Goal: Task Accomplishment & Management: Manage account settings

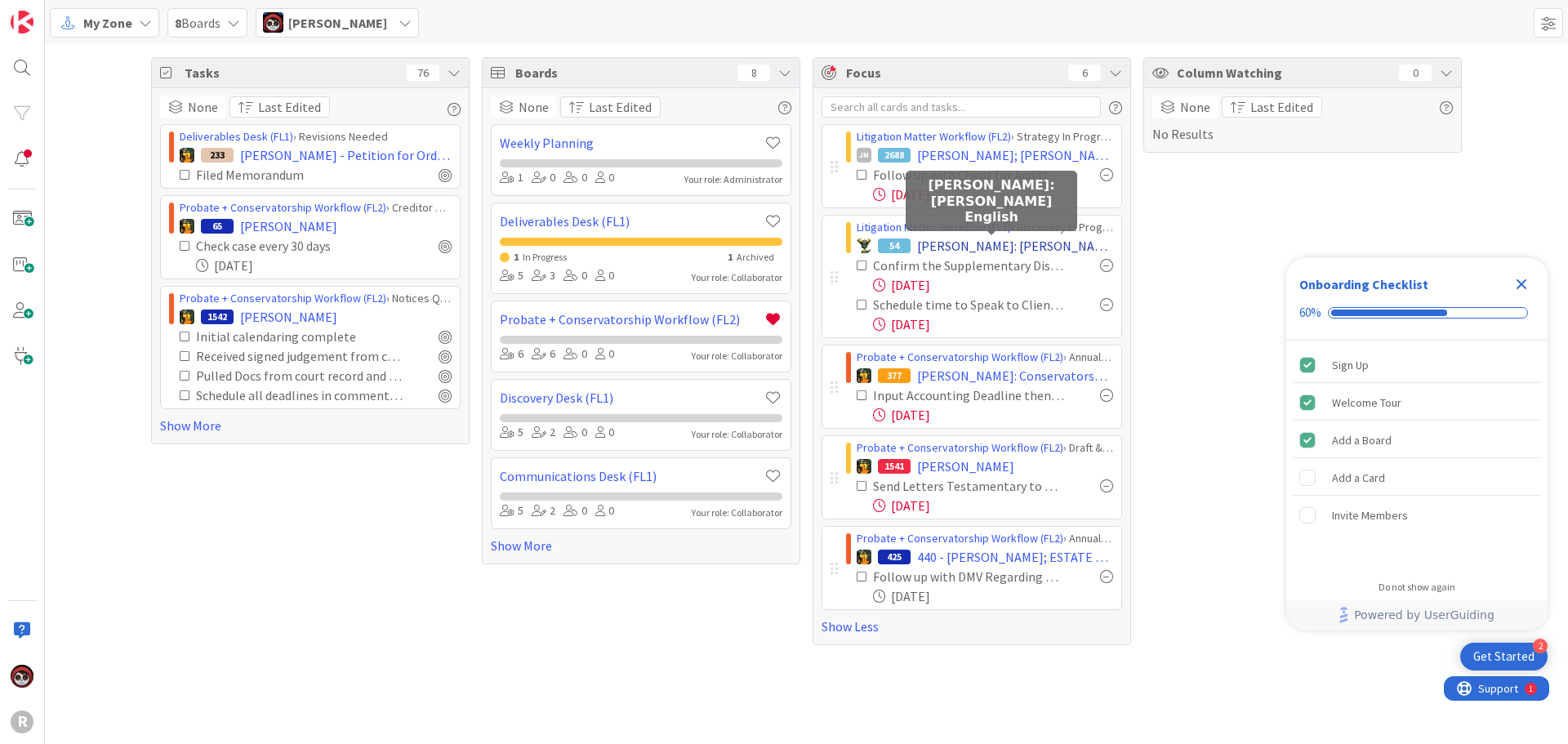
click at [969, 244] on span "[PERSON_NAME]: [PERSON_NAME] English" at bounding box center [1015, 246] width 196 height 20
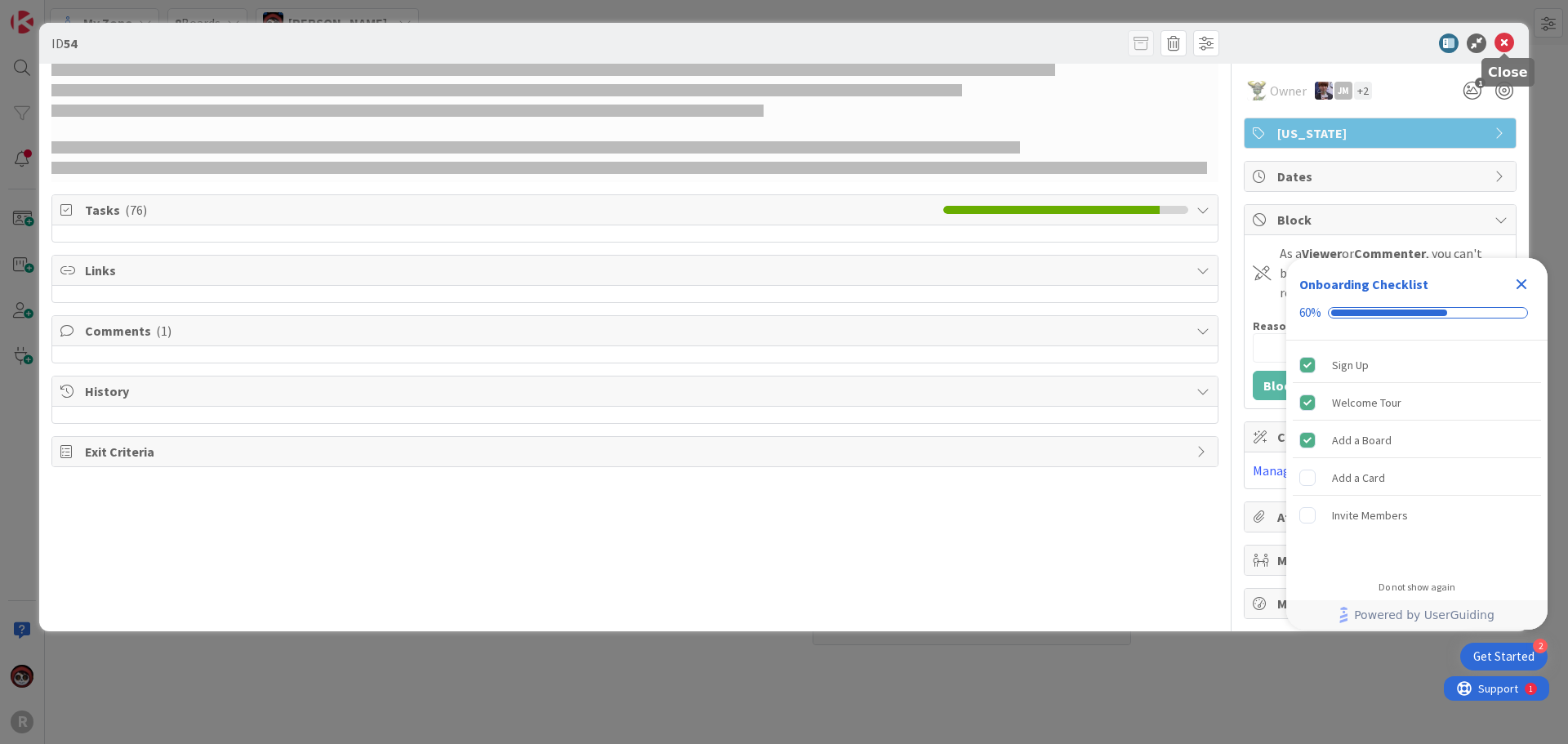
click at [1508, 44] on icon at bounding box center [1504, 43] width 20 height 20
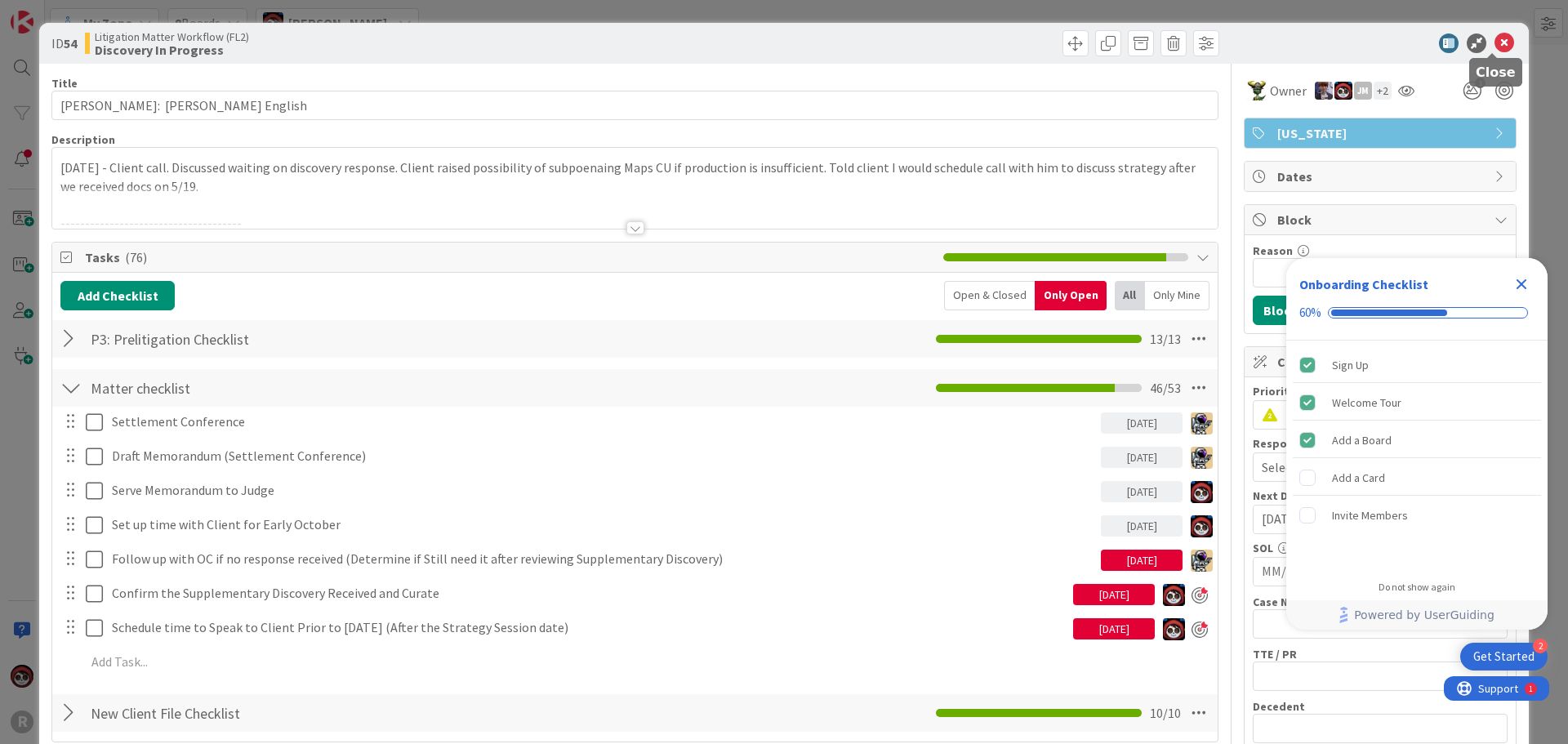
click at [1497, 38] on icon at bounding box center [1504, 43] width 20 height 20
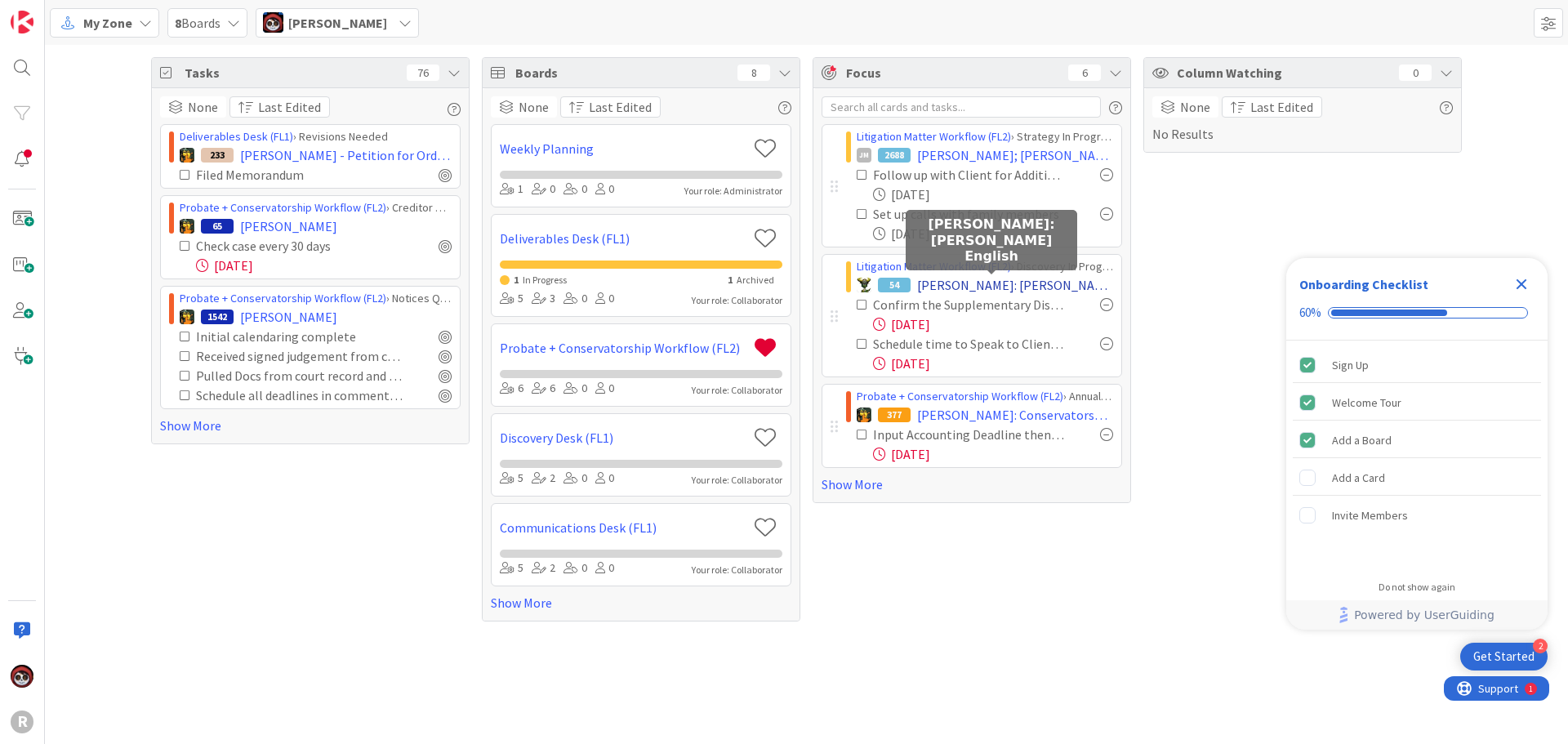
click at [945, 287] on span "[PERSON_NAME]: [PERSON_NAME] English" at bounding box center [1015, 285] width 196 height 20
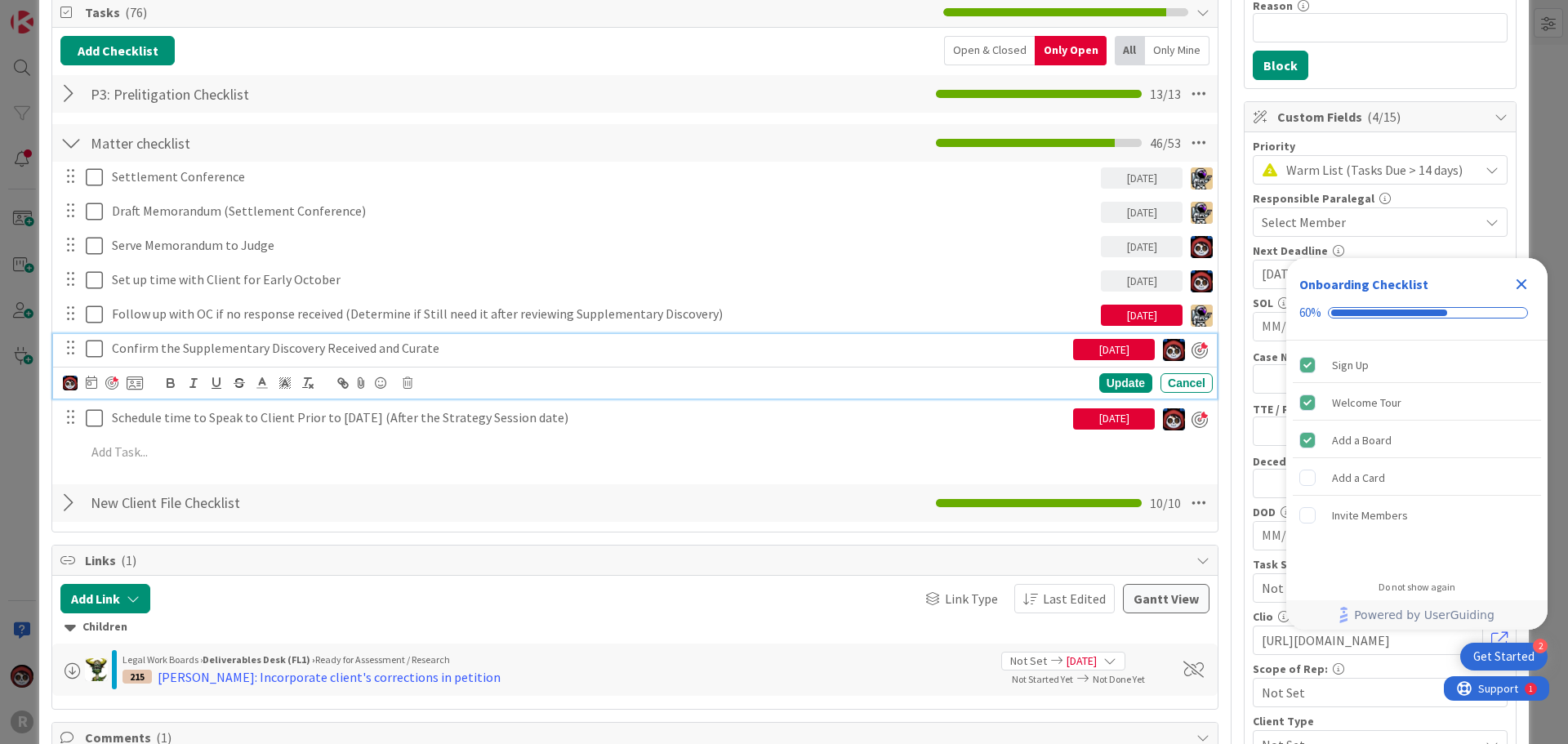
click at [96, 348] on icon at bounding box center [94, 349] width 17 height 20
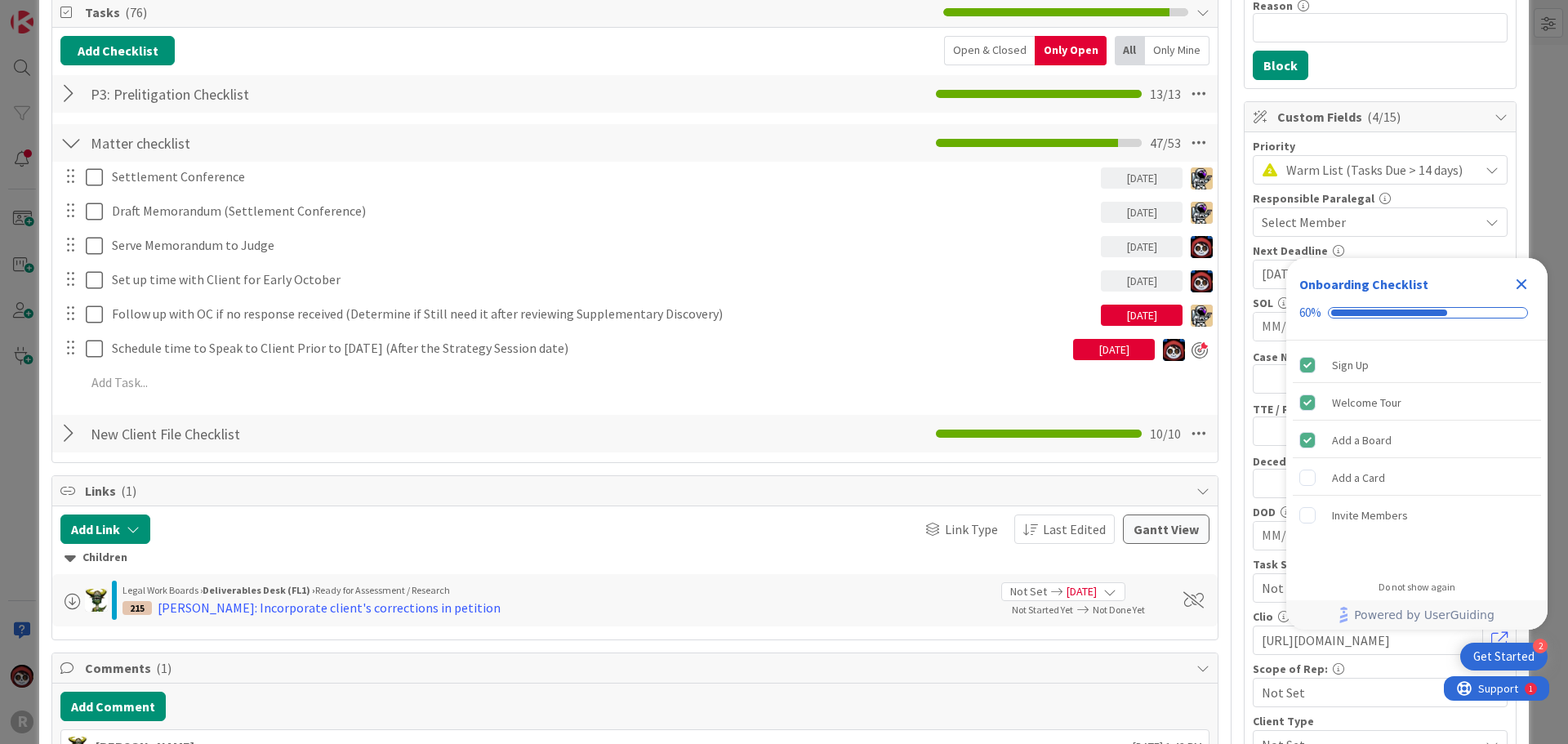
click at [1096, 341] on div "09/18/2025" at bounding box center [1114, 349] width 82 height 21
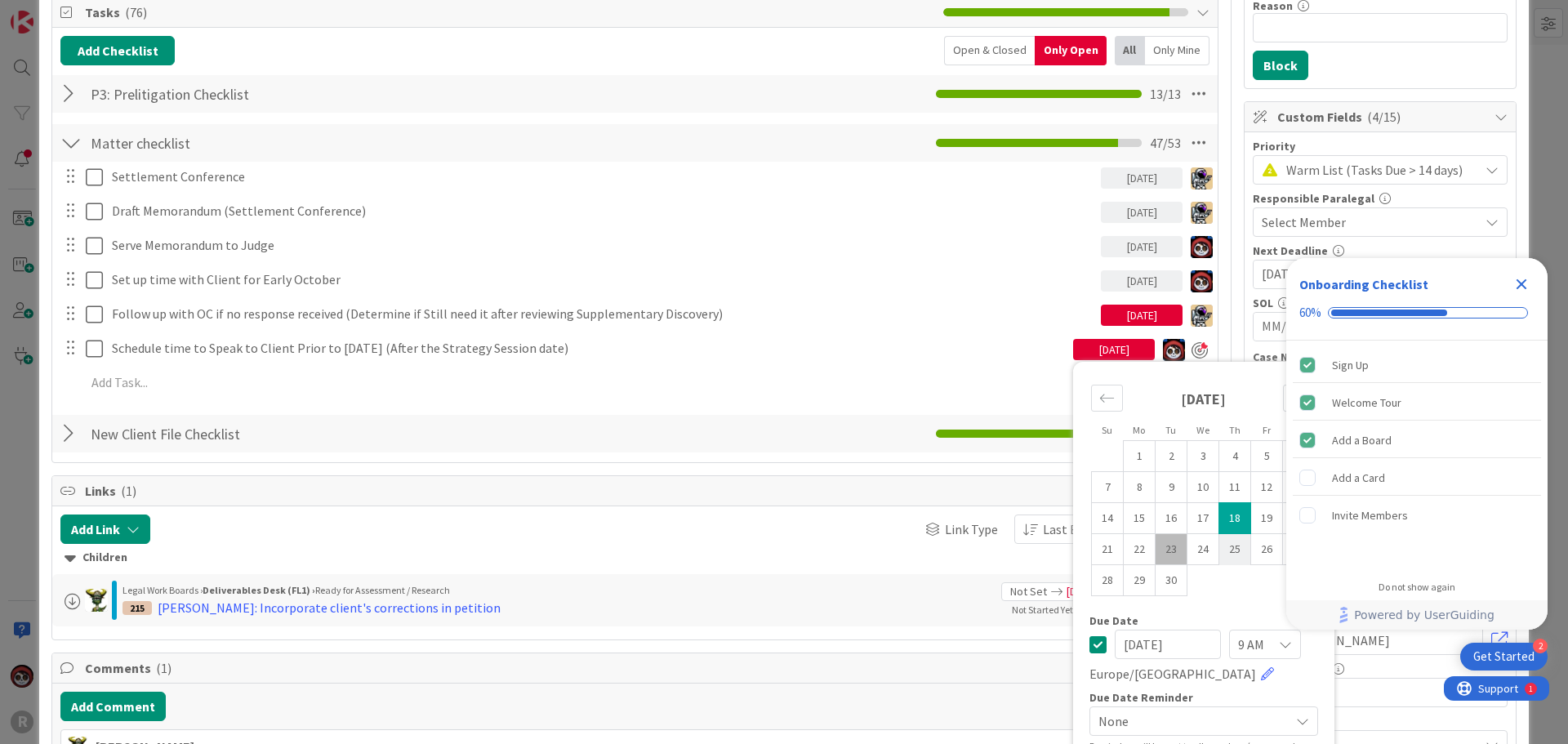
click at [1228, 551] on td "25" at bounding box center [1235, 549] width 31 height 31
type input "[DATE]"
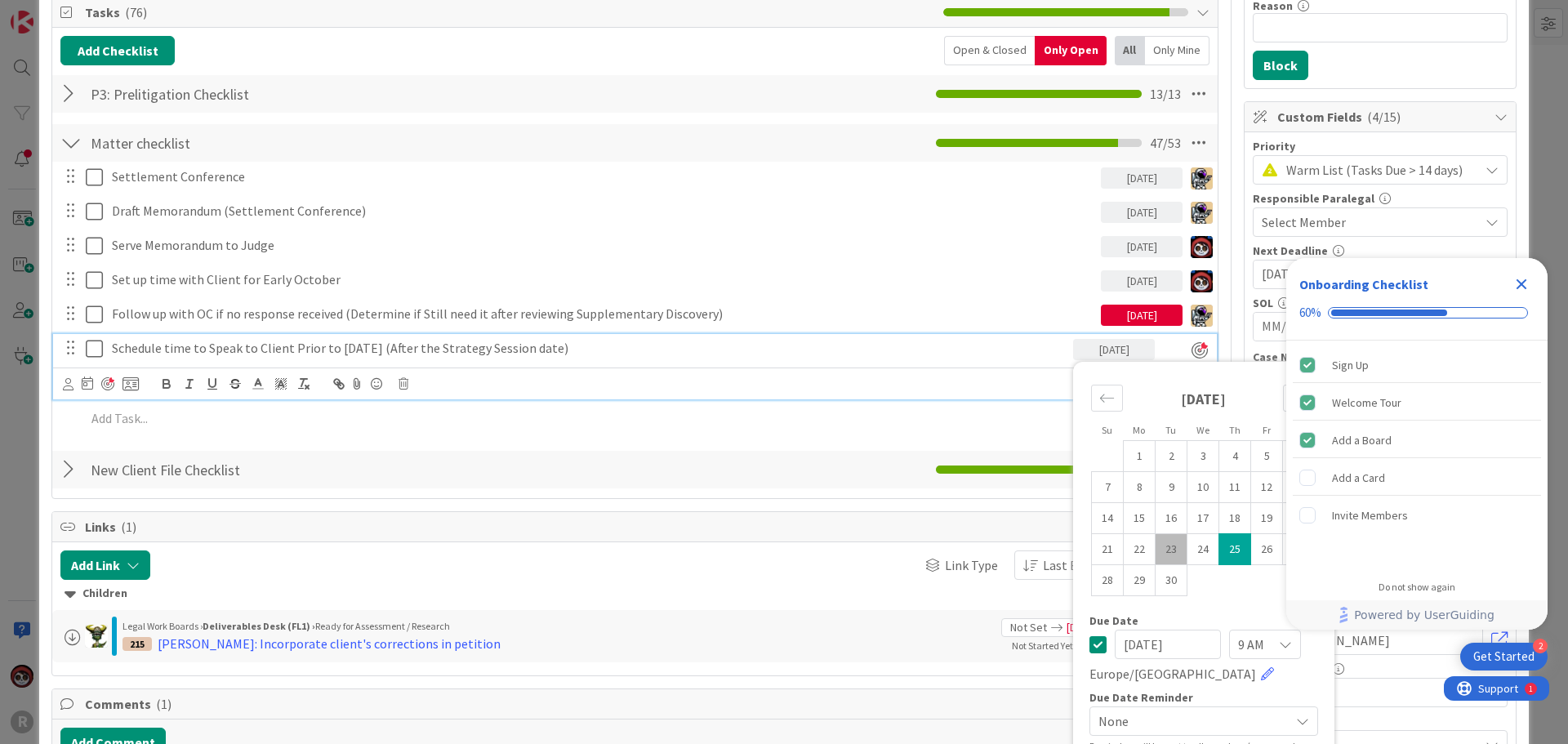
click at [1013, 339] on p "Schedule time to Speak to Client Prior to [DATE] (After the Strategy Session da…" at bounding box center [589, 349] width 954 height 19
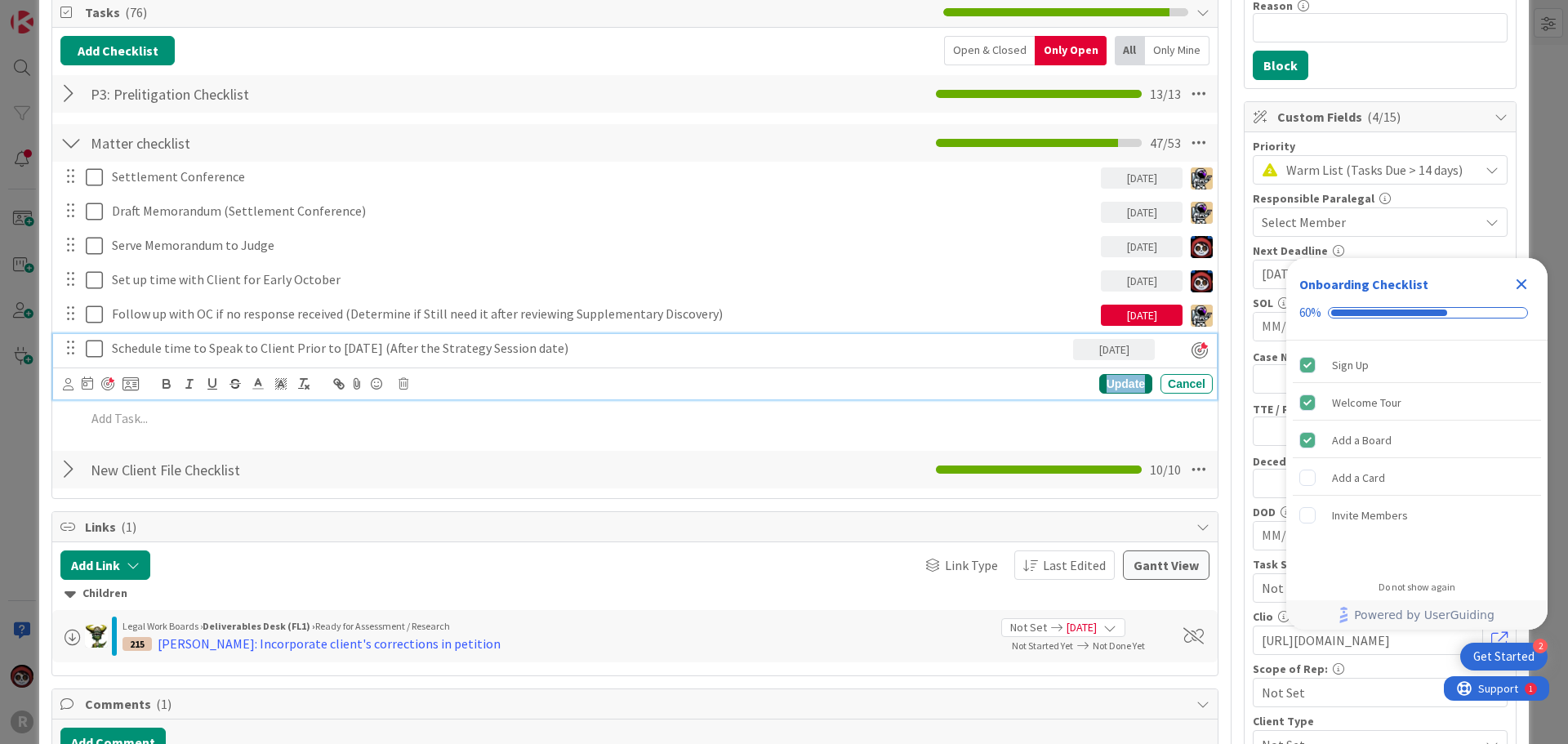
click at [1101, 379] on div "Update" at bounding box center [1125, 383] width 53 height 20
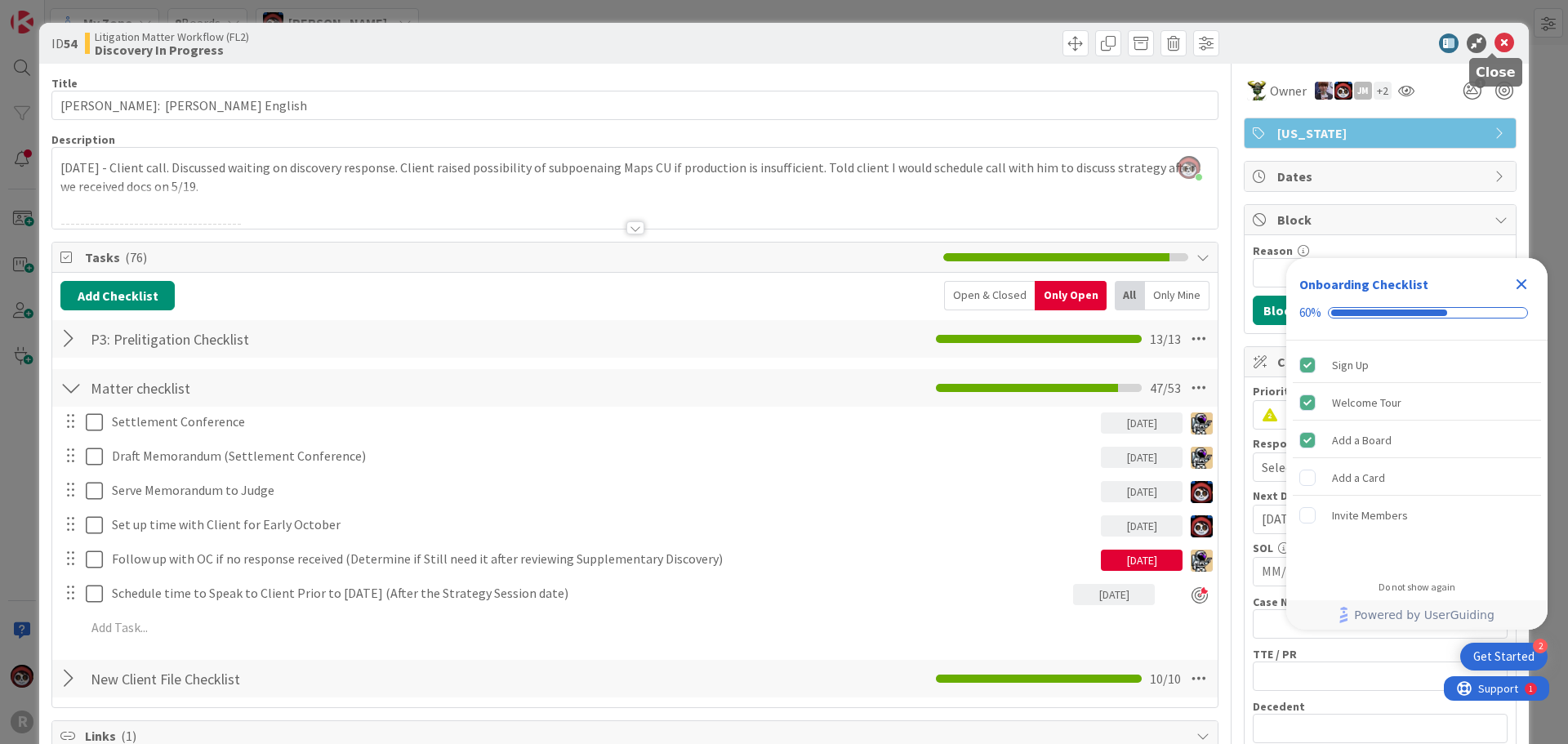
click at [1495, 40] on icon at bounding box center [1504, 43] width 20 height 20
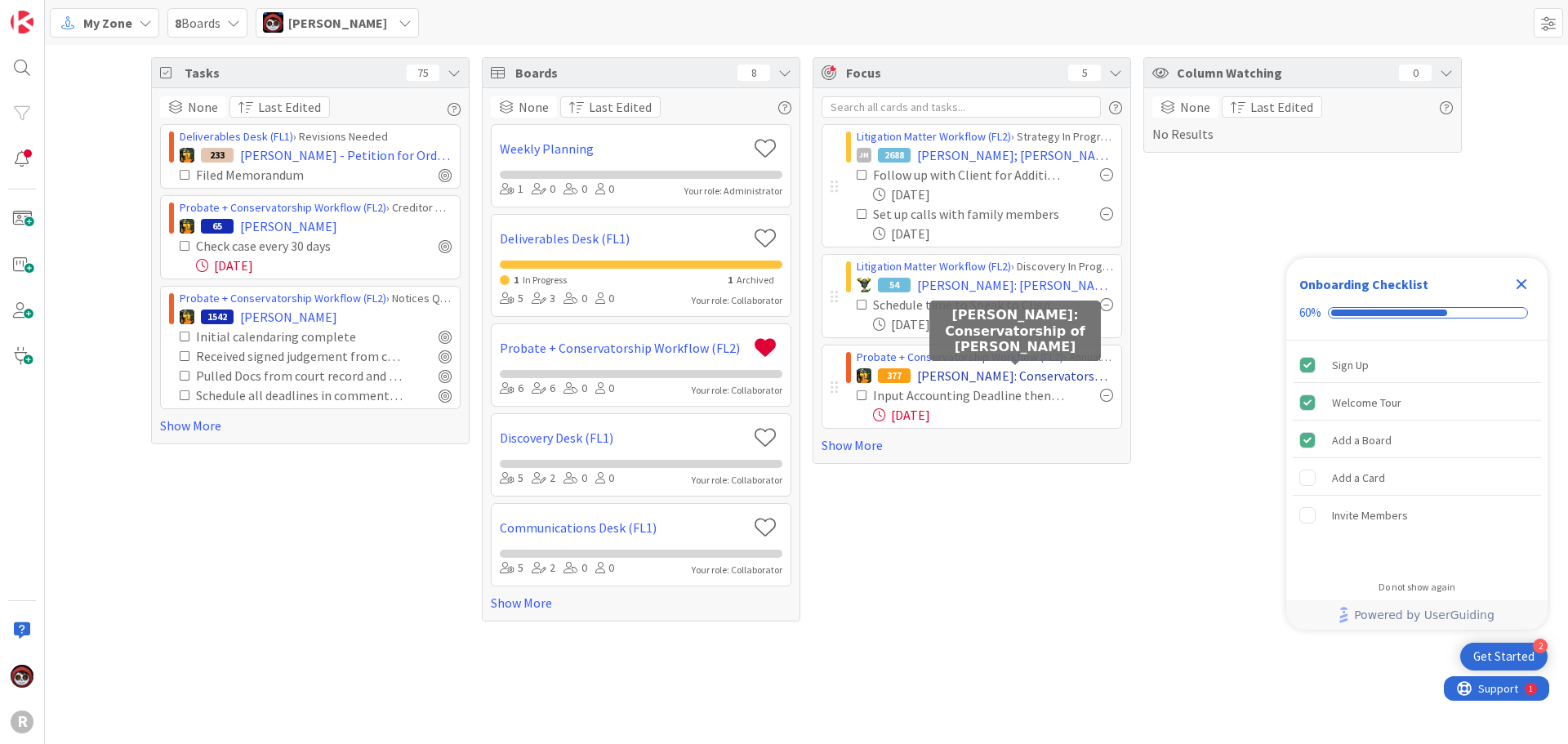
click at [1022, 371] on span "[PERSON_NAME]: Conservatorship of [PERSON_NAME]" at bounding box center [1015, 376] width 196 height 20
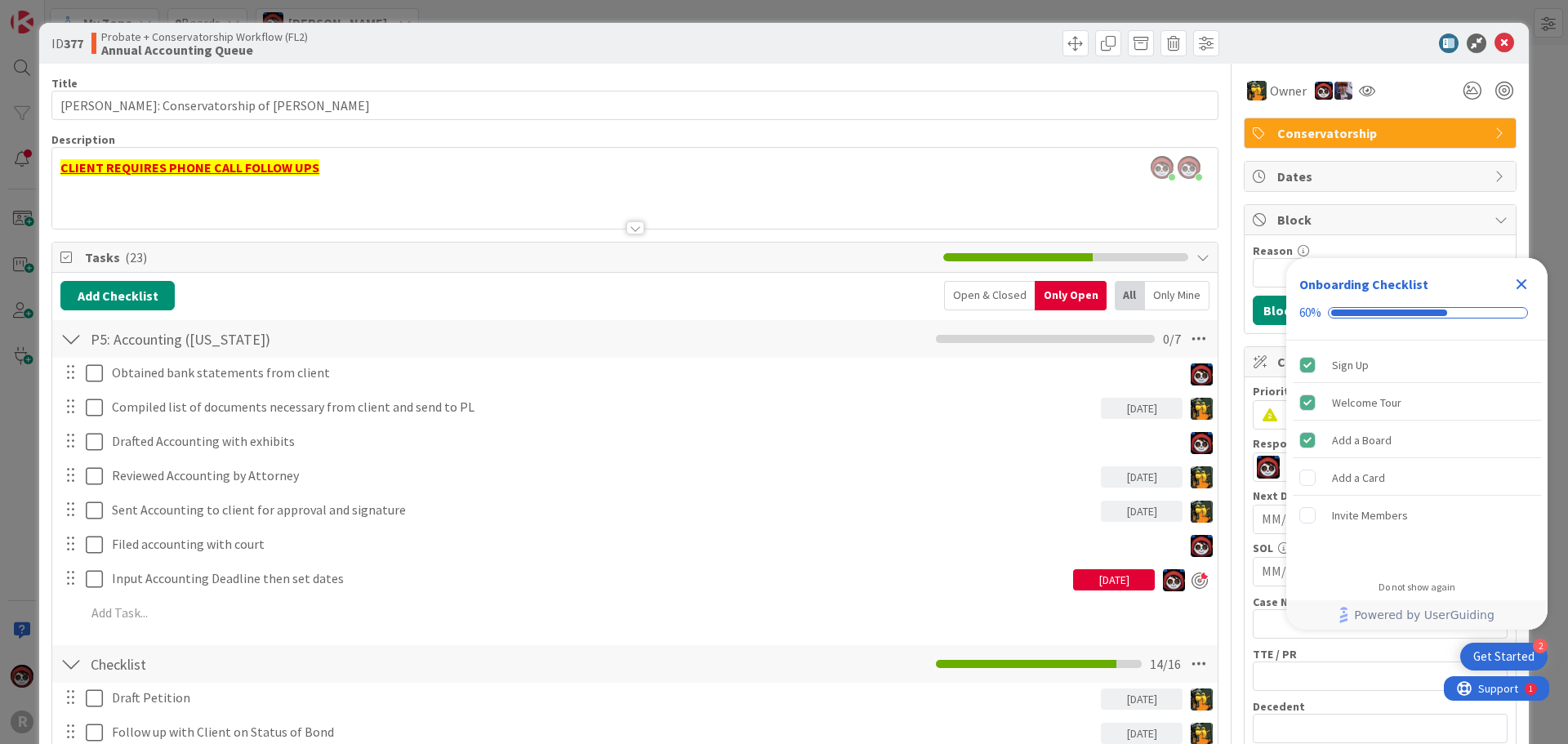
click at [1085, 589] on div "[DATE]" at bounding box center [1114, 580] width 82 height 21
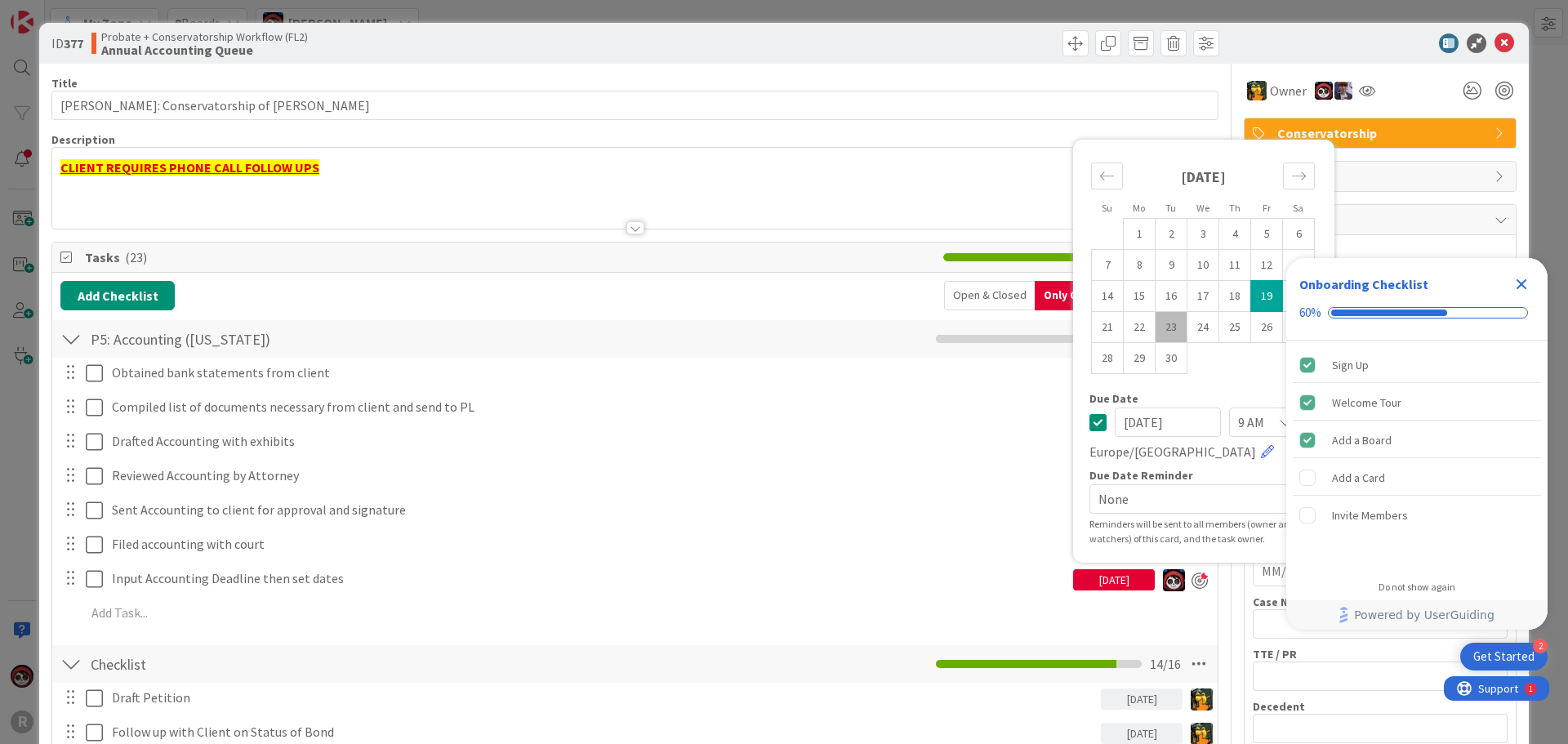
click at [1158, 329] on td "23" at bounding box center [1171, 327] width 31 height 31
type input "[DATE]"
click at [793, 303] on div "Add Checklist Open & Closed Only Open All Only Mine" at bounding box center [635, 296] width 1149 height 30
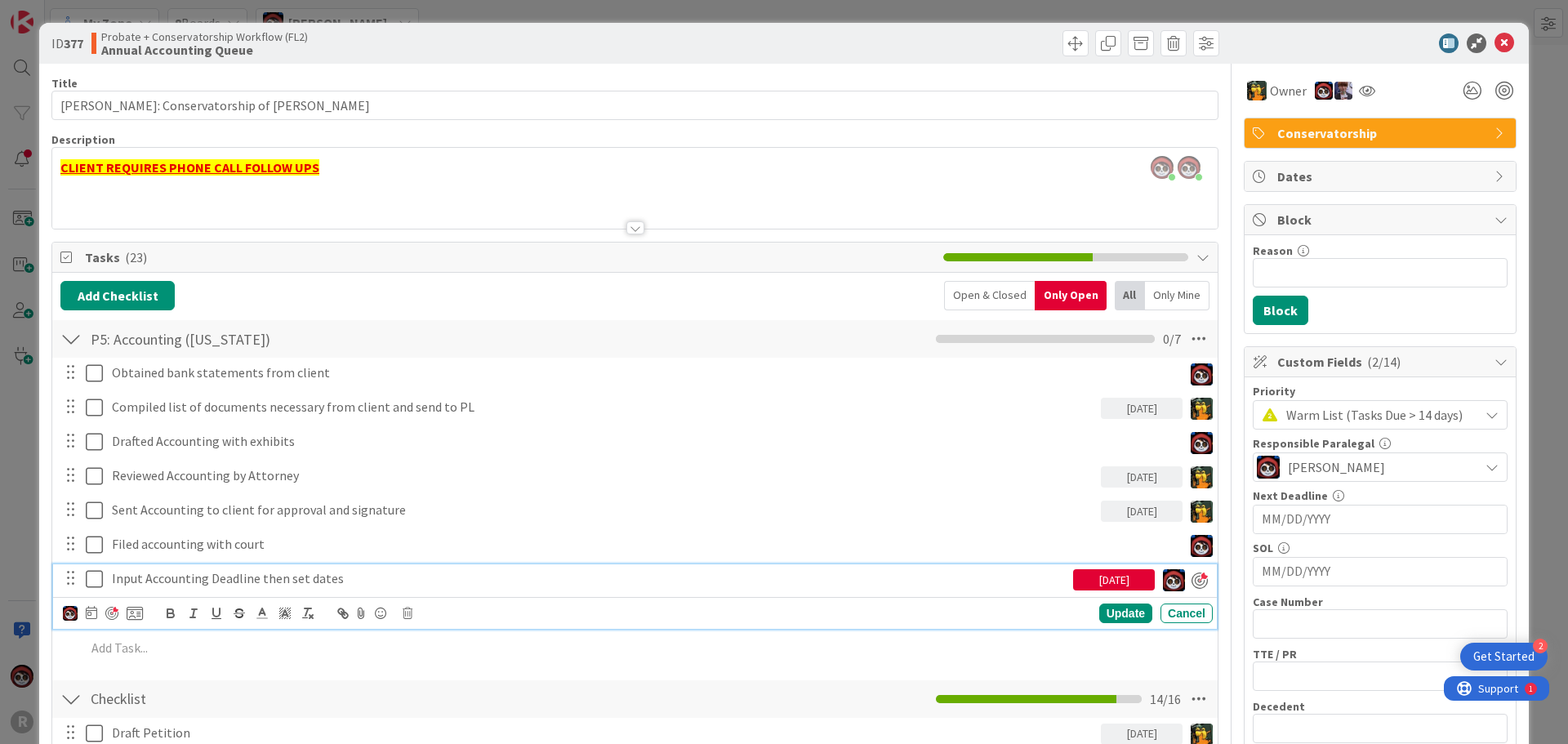
click at [229, 574] on p "Input Accounting Deadline then set dates" at bounding box center [589, 579] width 954 height 19
click at [93, 611] on icon at bounding box center [91, 612] width 11 height 13
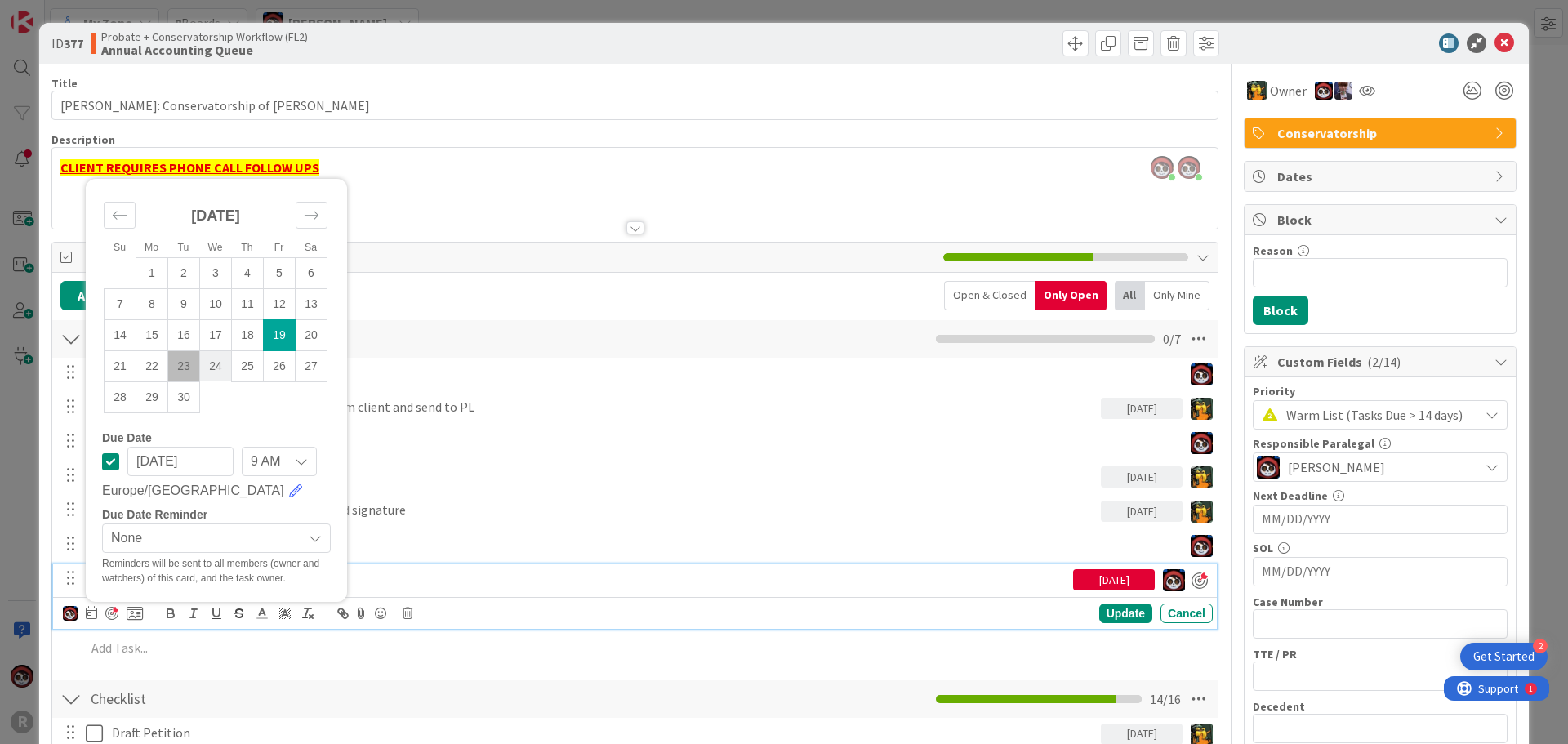
click at [210, 367] on td "24" at bounding box center [215, 366] width 31 height 31
type input "09/24/2025"
click at [1123, 611] on div "Update" at bounding box center [1125, 614] width 53 height 20
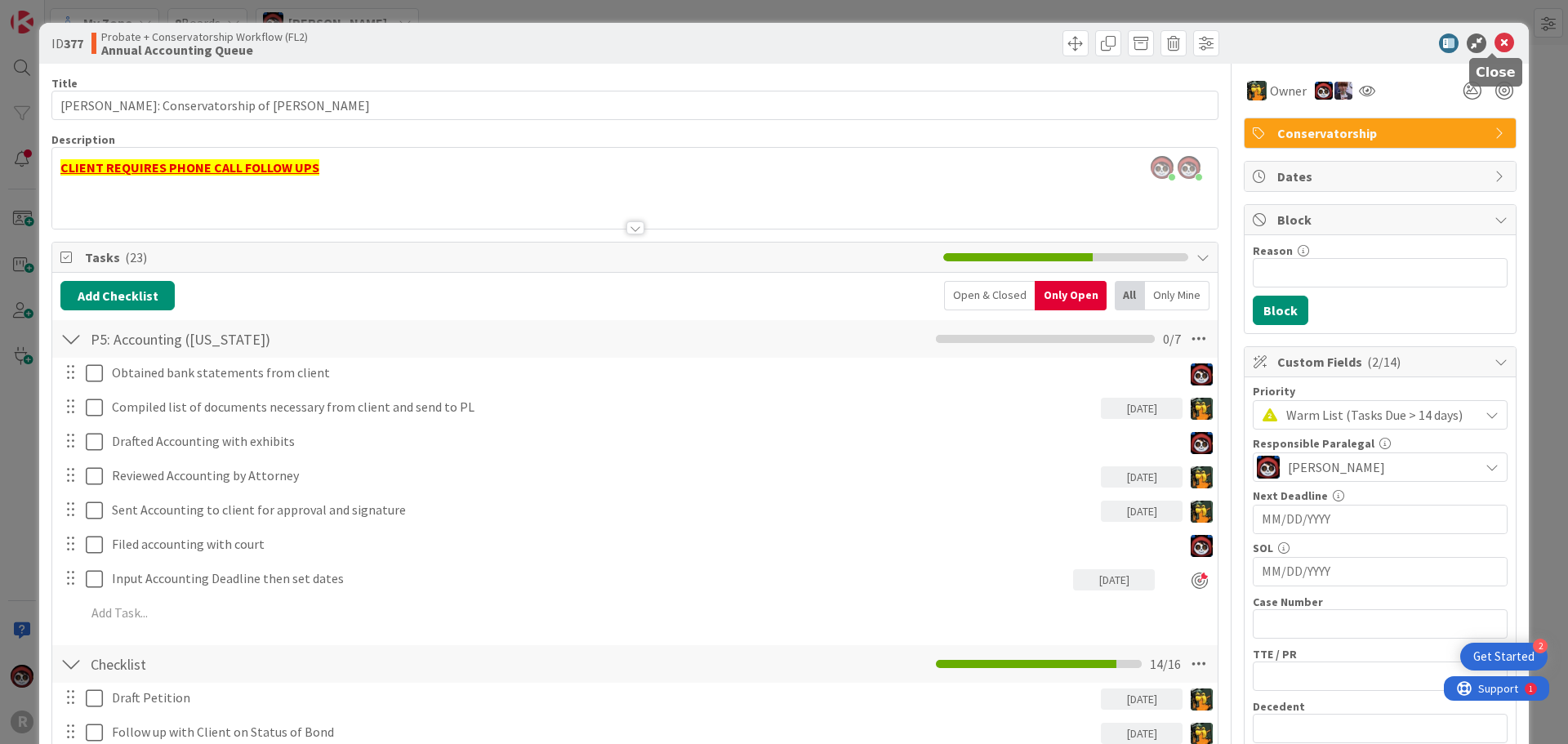
click at [1495, 45] on icon at bounding box center [1504, 43] width 20 height 20
click at [1495, 47] on icon at bounding box center [1504, 43] width 20 height 20
click at [1502, 43] on icon at bounding box center [1504, 43] width 20 height 20
click at [1495, 49] on icon at bounding box center [1504, 43] width 20 height 20
click at [1495, 40] on icon at bounding box center [1504, 43] width 20 height 20
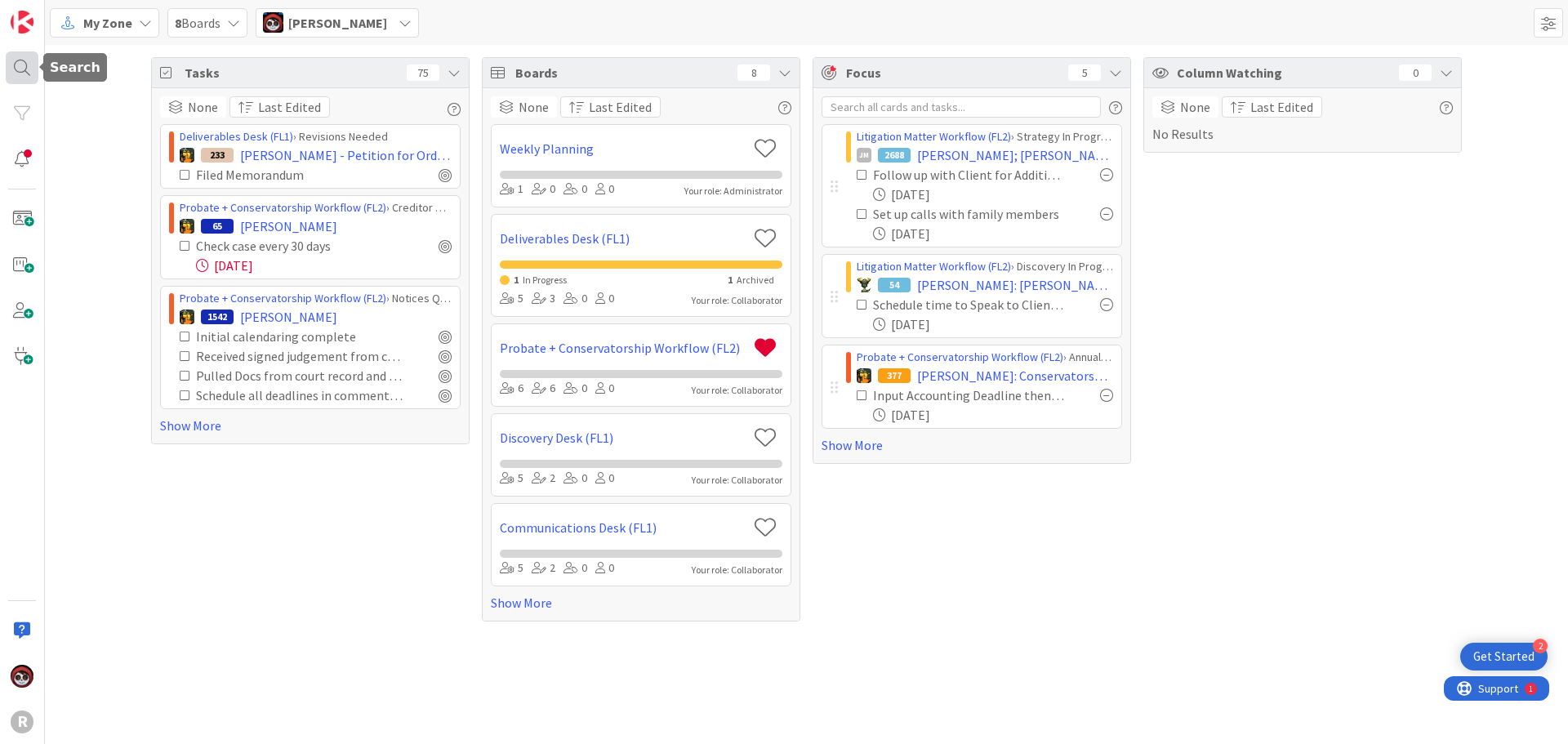
click at [28, 73] on div at bounding box center [22, 68] width 32 height 32
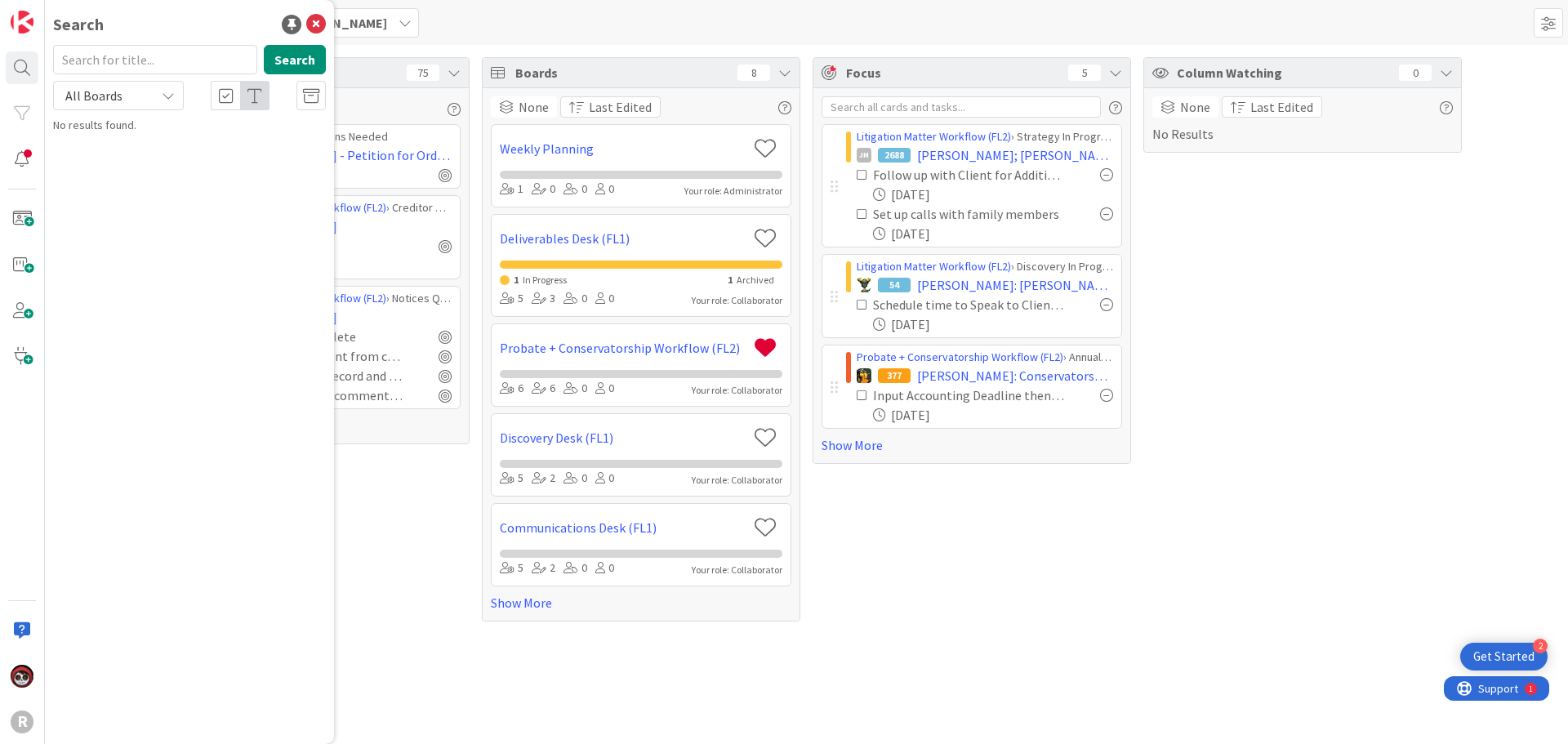
click at [139, 63] on input "text" at bounding box center [155, 60] width 204 height 30
type input "saucedo"
click at [139, 136] on mark "SAUCEDO" at bounding box center [157, 145] width 86 height 17
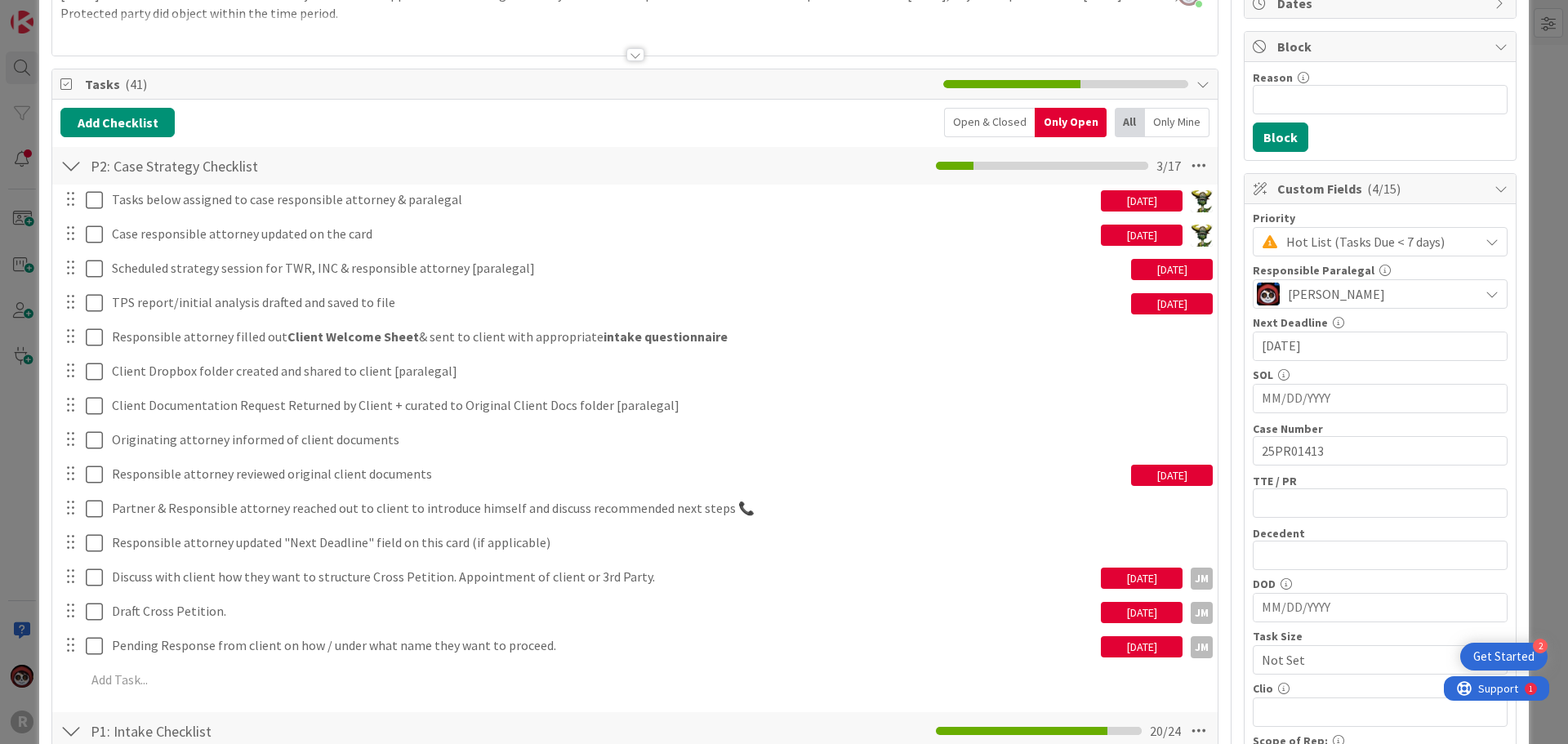
scroll to position [163, 0]
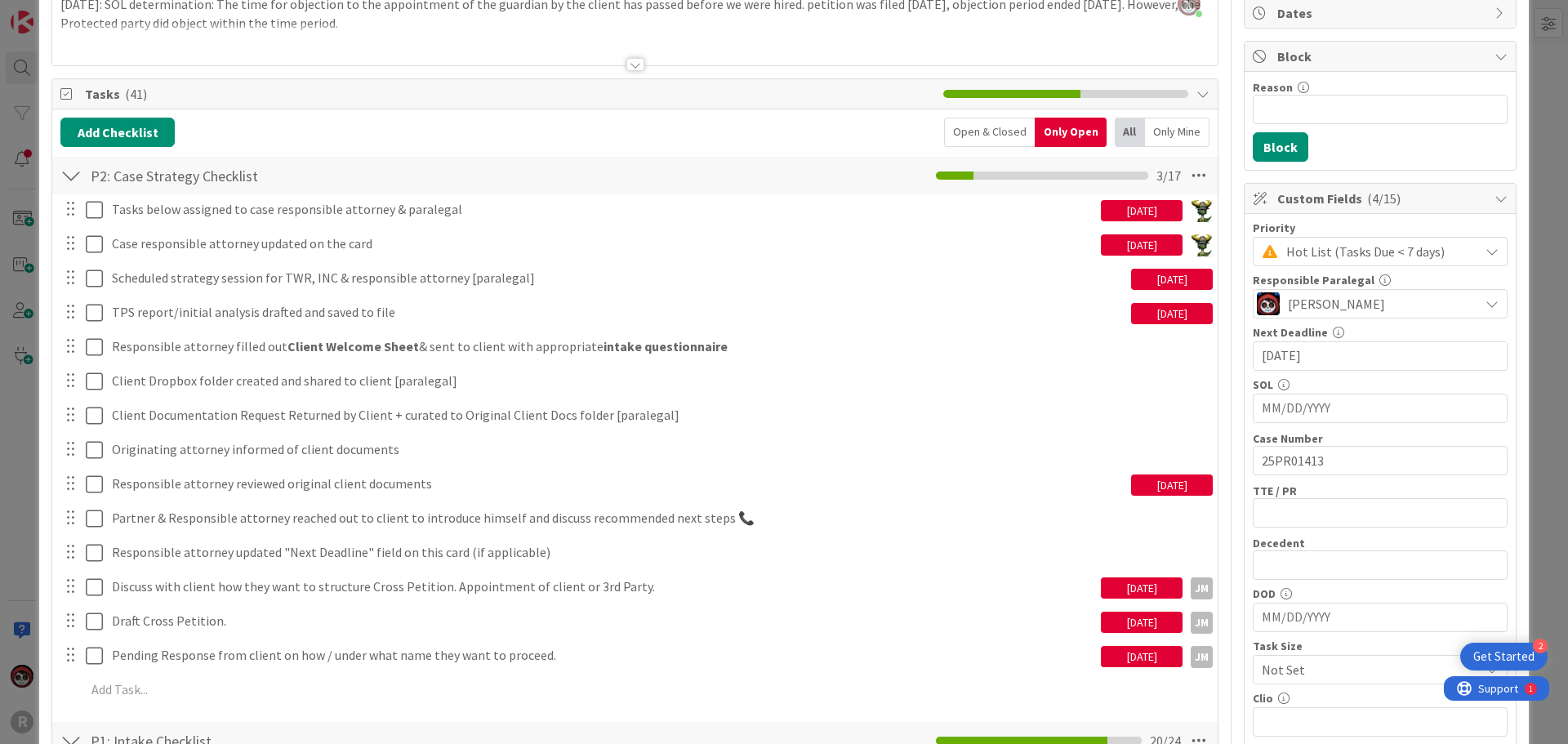
click at [965, 119] on div "Open & Closed" at bounding box center [989, 132] width 91 height 30
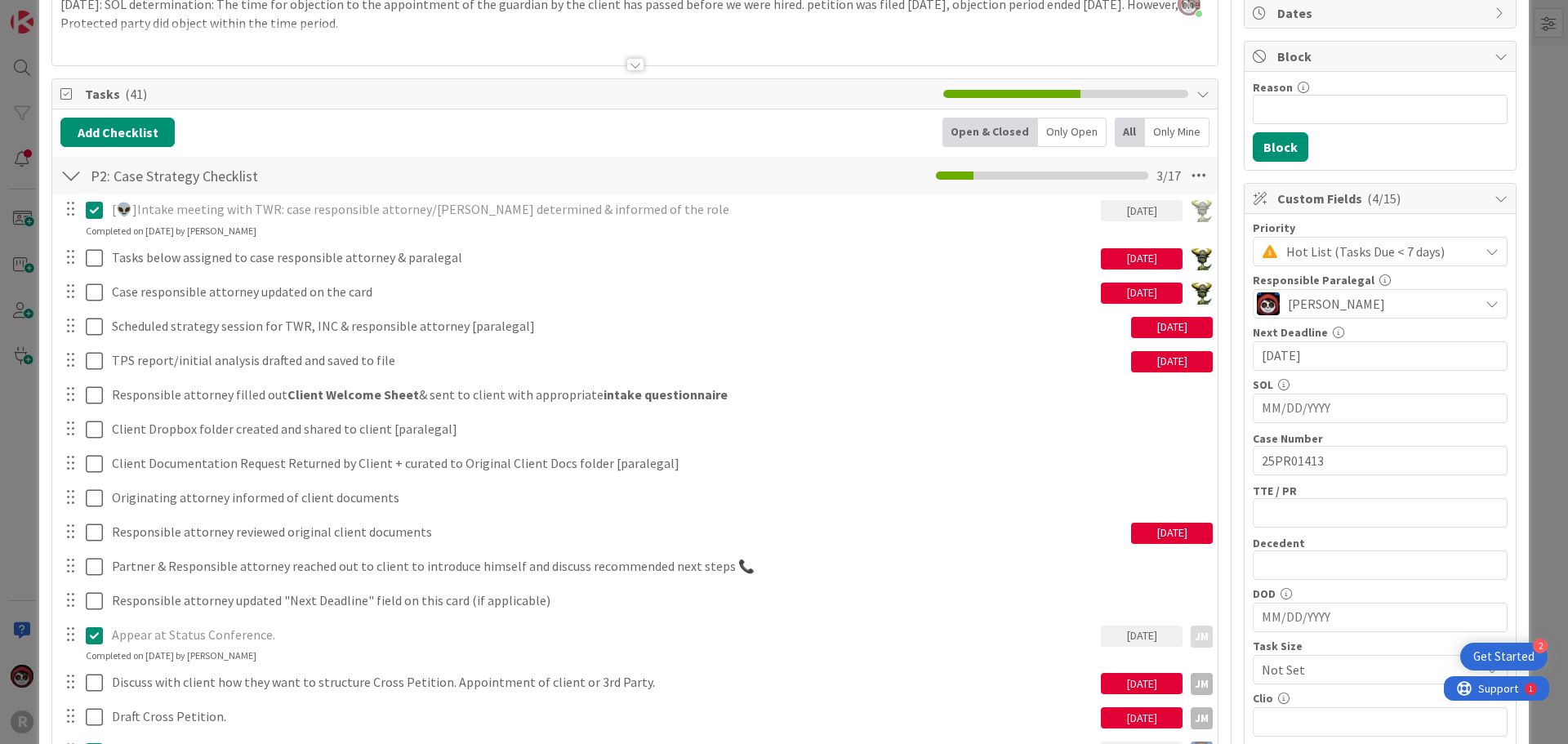
click at [962, 130] on div "Open & Closed" at bounding box center [990, 132] width 95 height 30
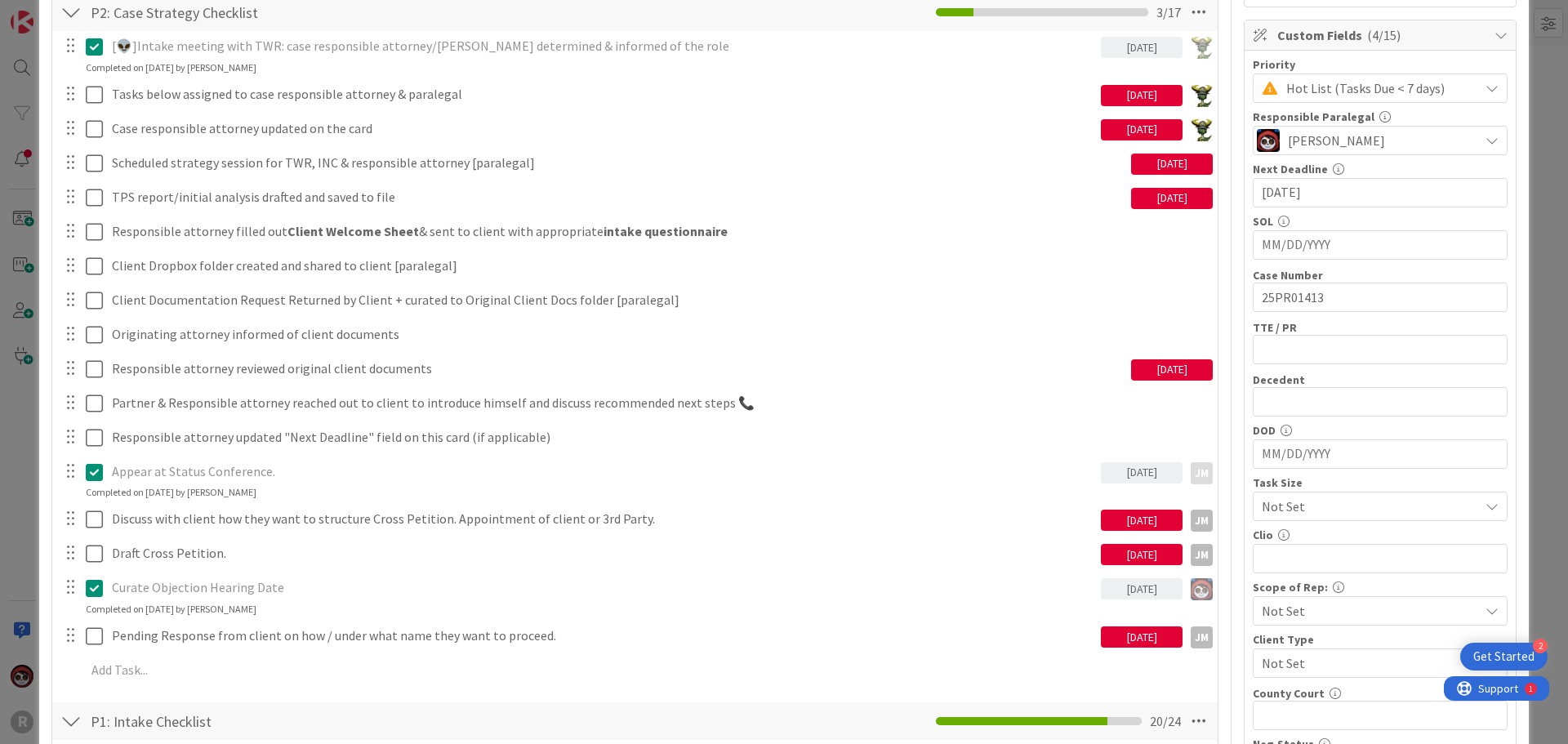
scroll to position [0, 0]
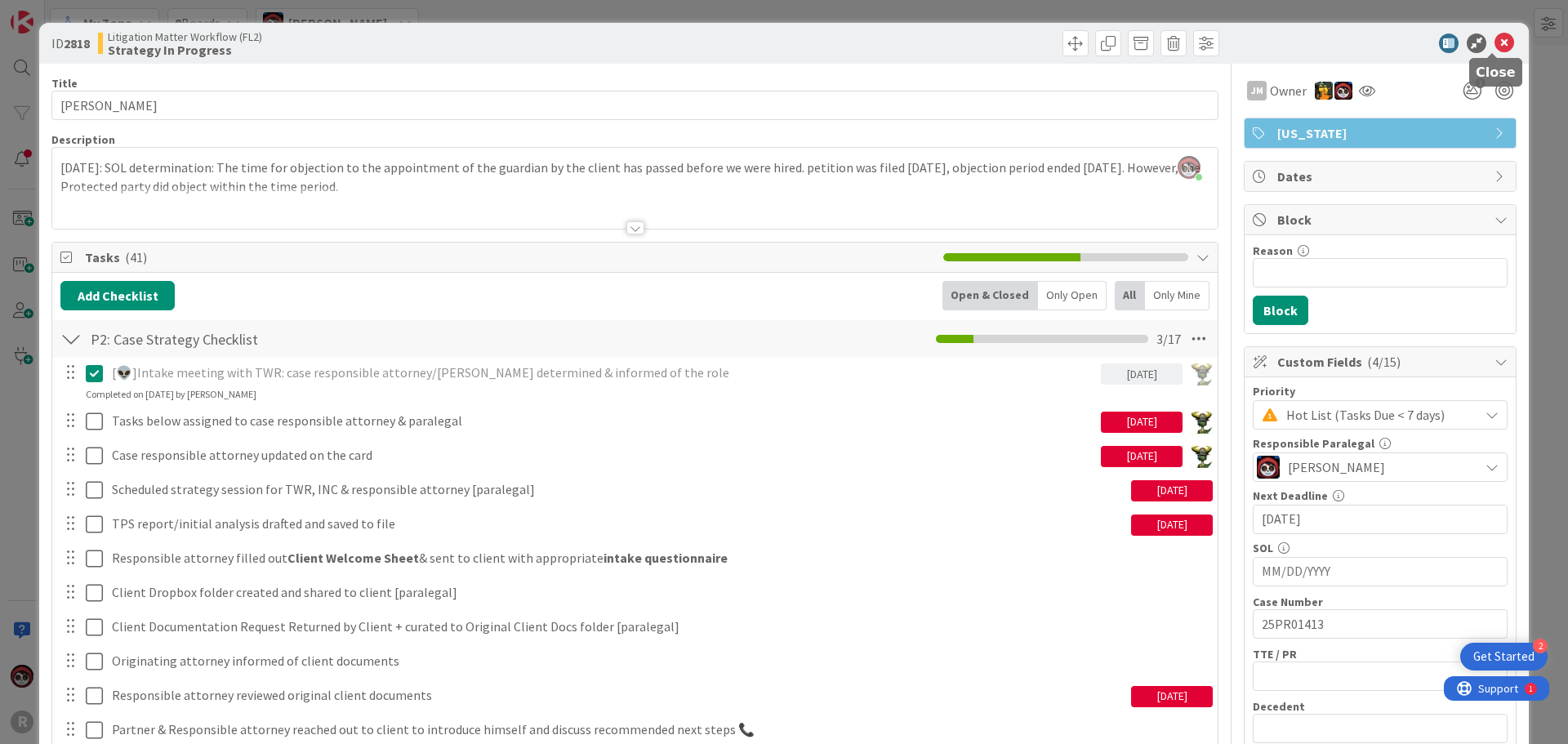
click at [1495, 41] on icon at bounding box center [1504, 43] width 20 height 20
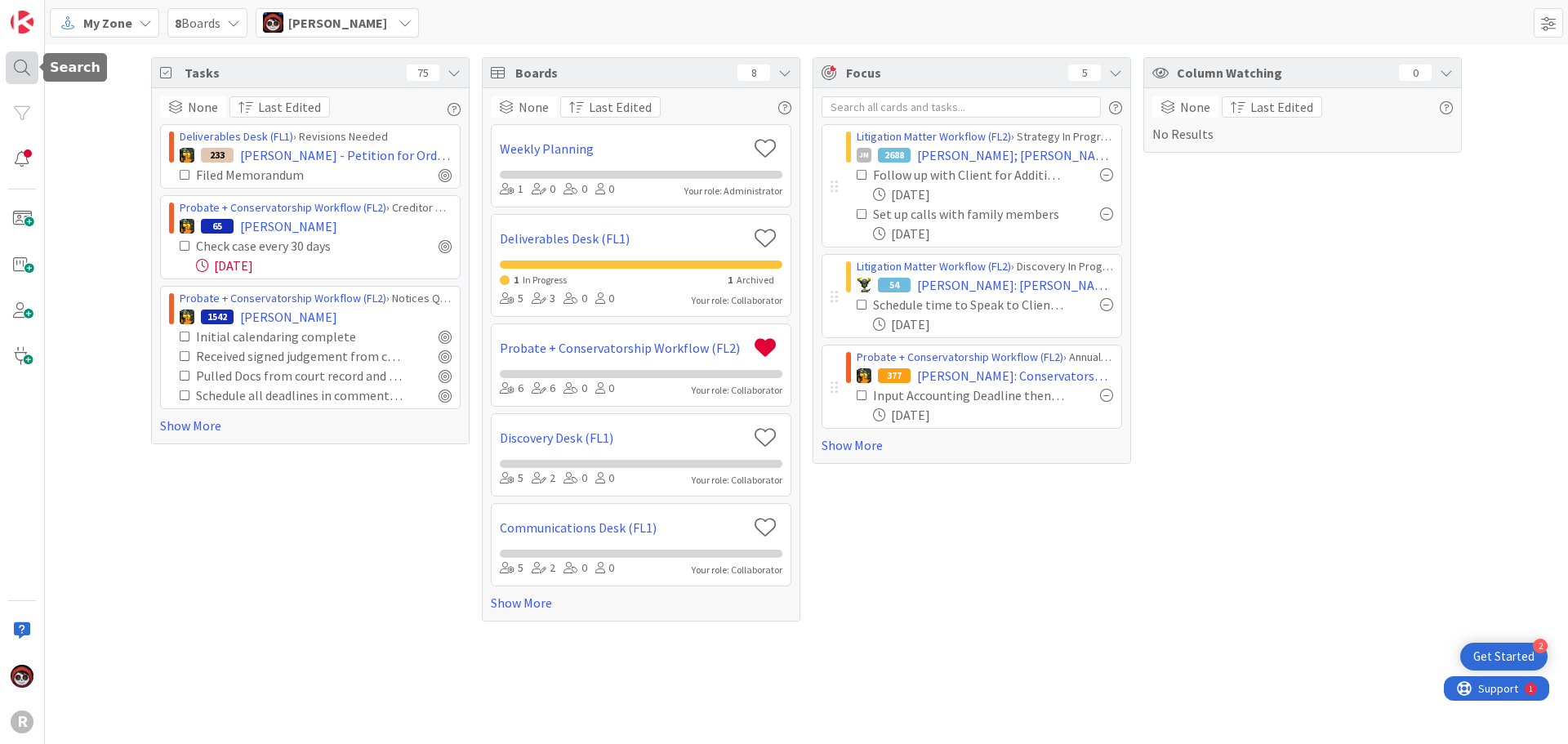
click at [35, 71] on div at bounding box center [22, 68] width 32 height 32
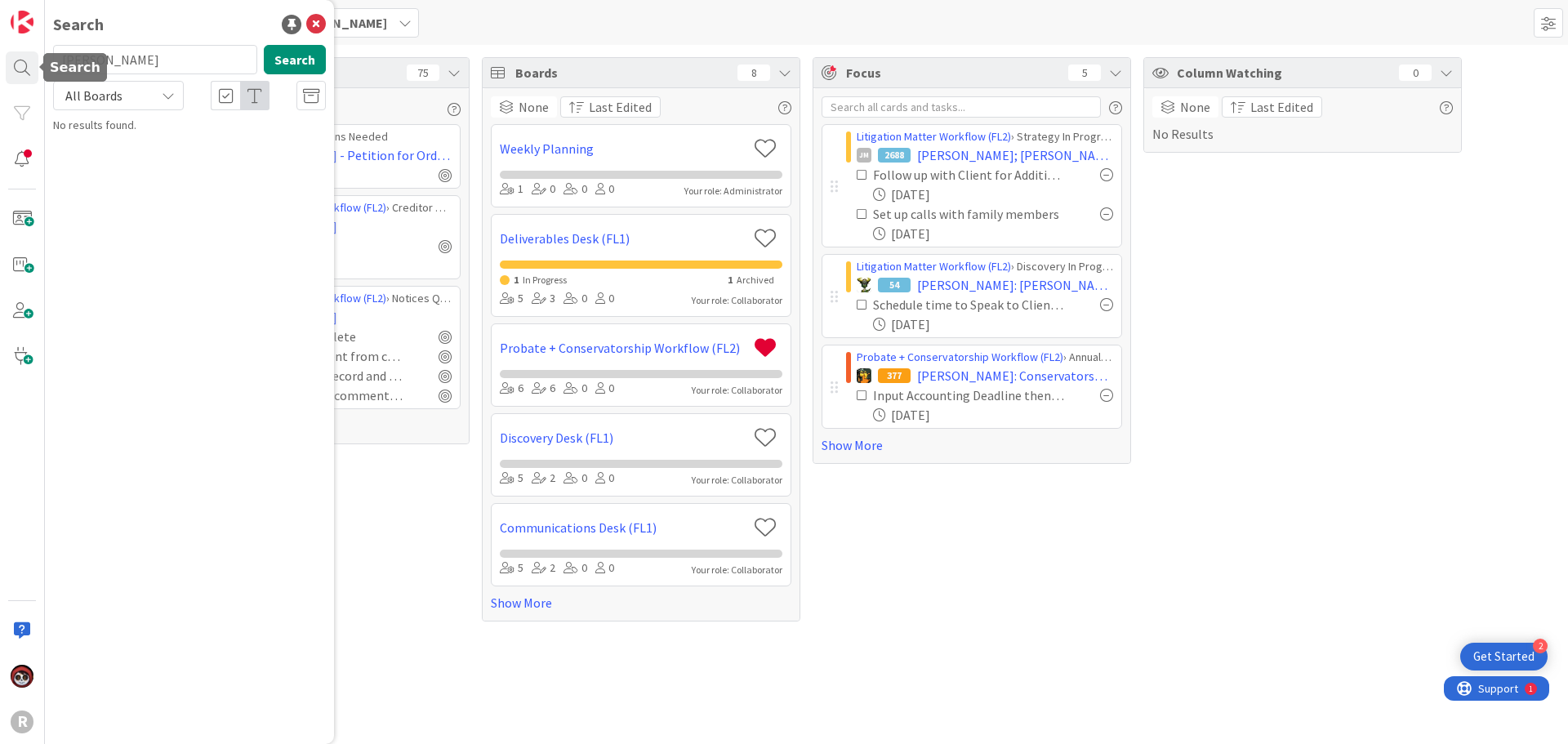
drag, startPoint x: 121, startPoint y: 65, endPoint x: -25, endPoint y: 61, distance: 146.1
click at [0, 61] on html "2 Get Started R Search saucedo Search All Boards No results found. My Zone 8 Bo…" at bounding box center [784, 372] width 1568 height 744
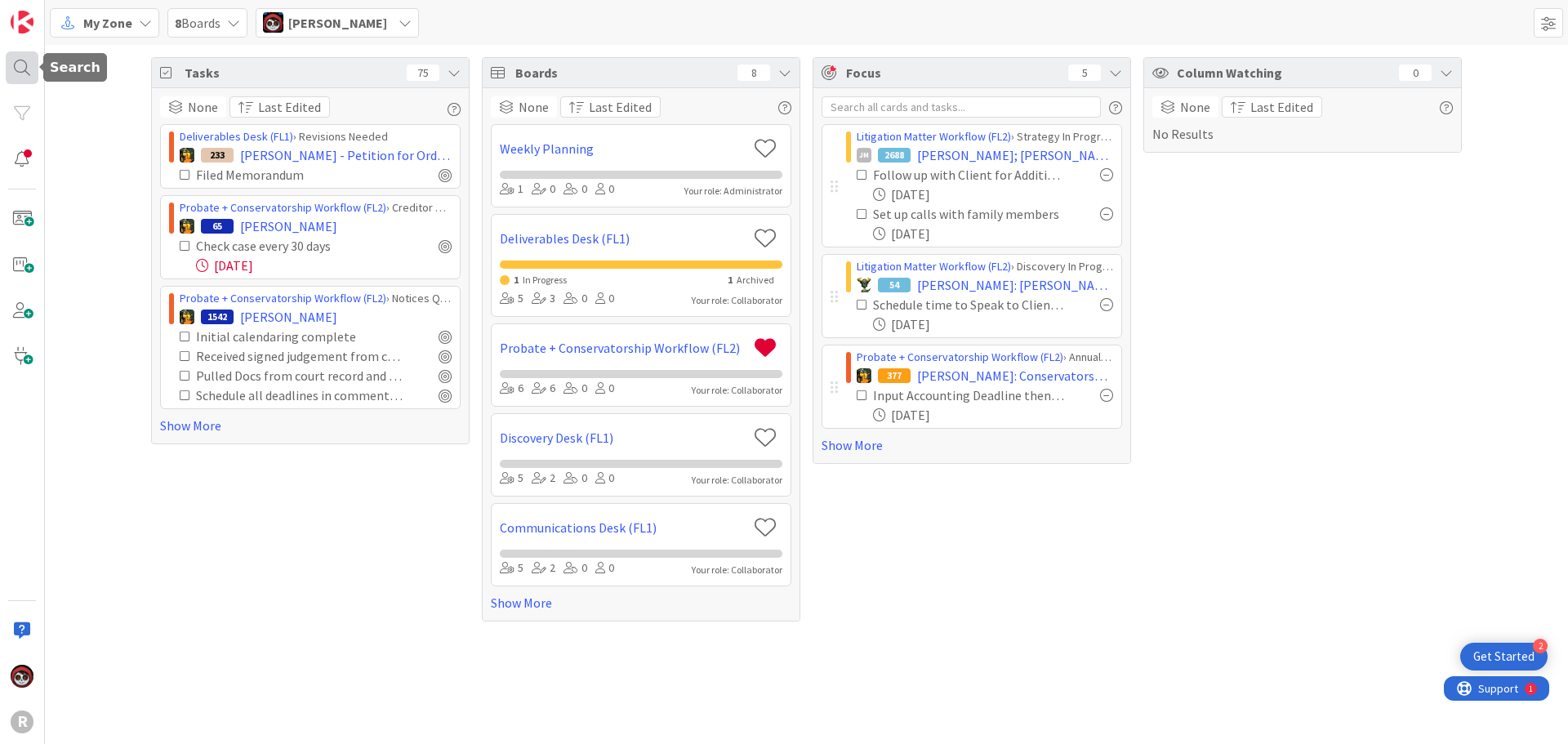
click at [23, 70] on div at bounding box center [22, 68] width 32 height 32
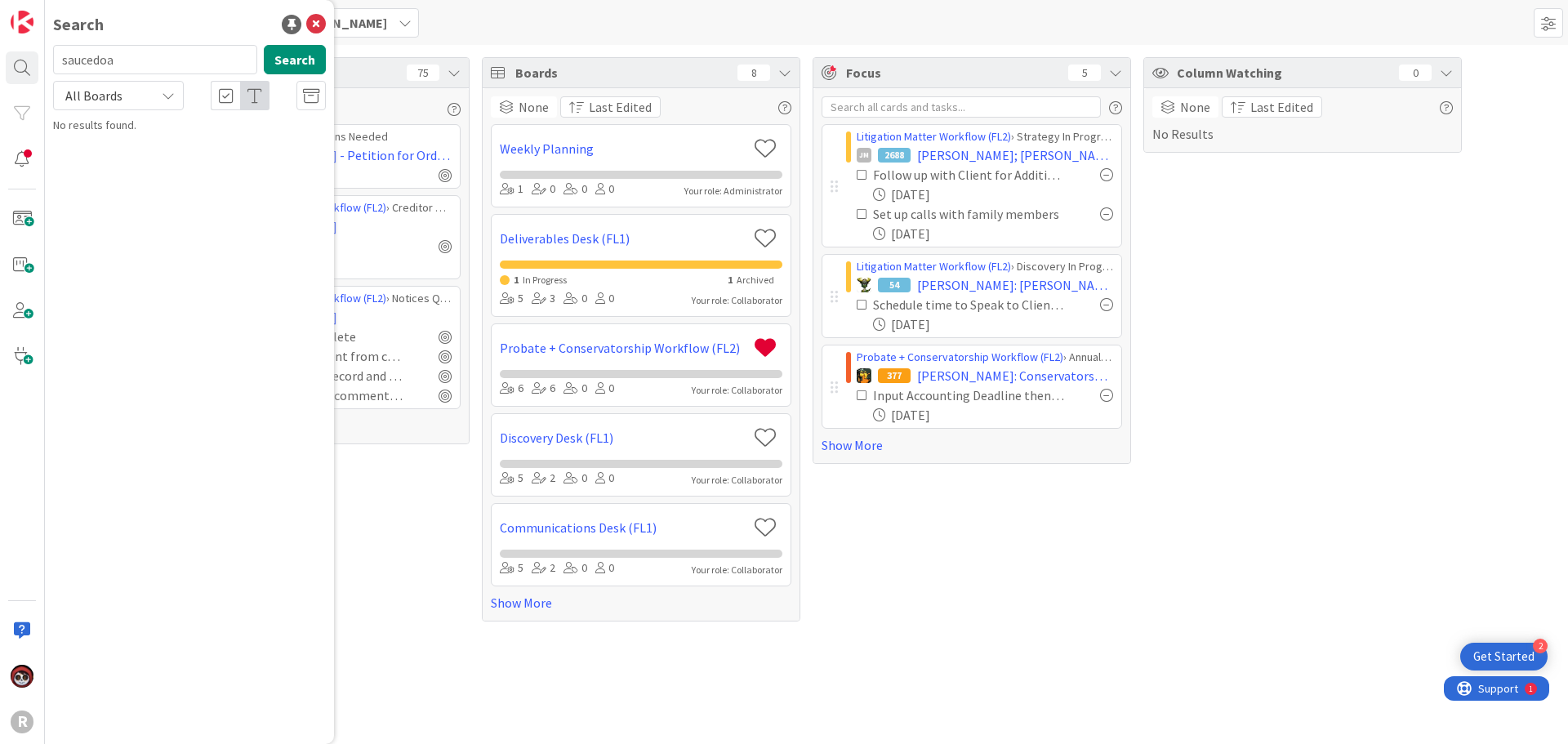
drag, startPoint x: 107, startPoint y: 58, endPoint x: 69, endPoint y: 56, distance: 38.1
click at [69, 56] on input "saucedoa" at bounding box center [155, 60] width 204 height 30
type input "s"
type input "aguila"
click at [141, 139] on mark "AGUILA" at bounding box center [157, 145] width 86 height 17
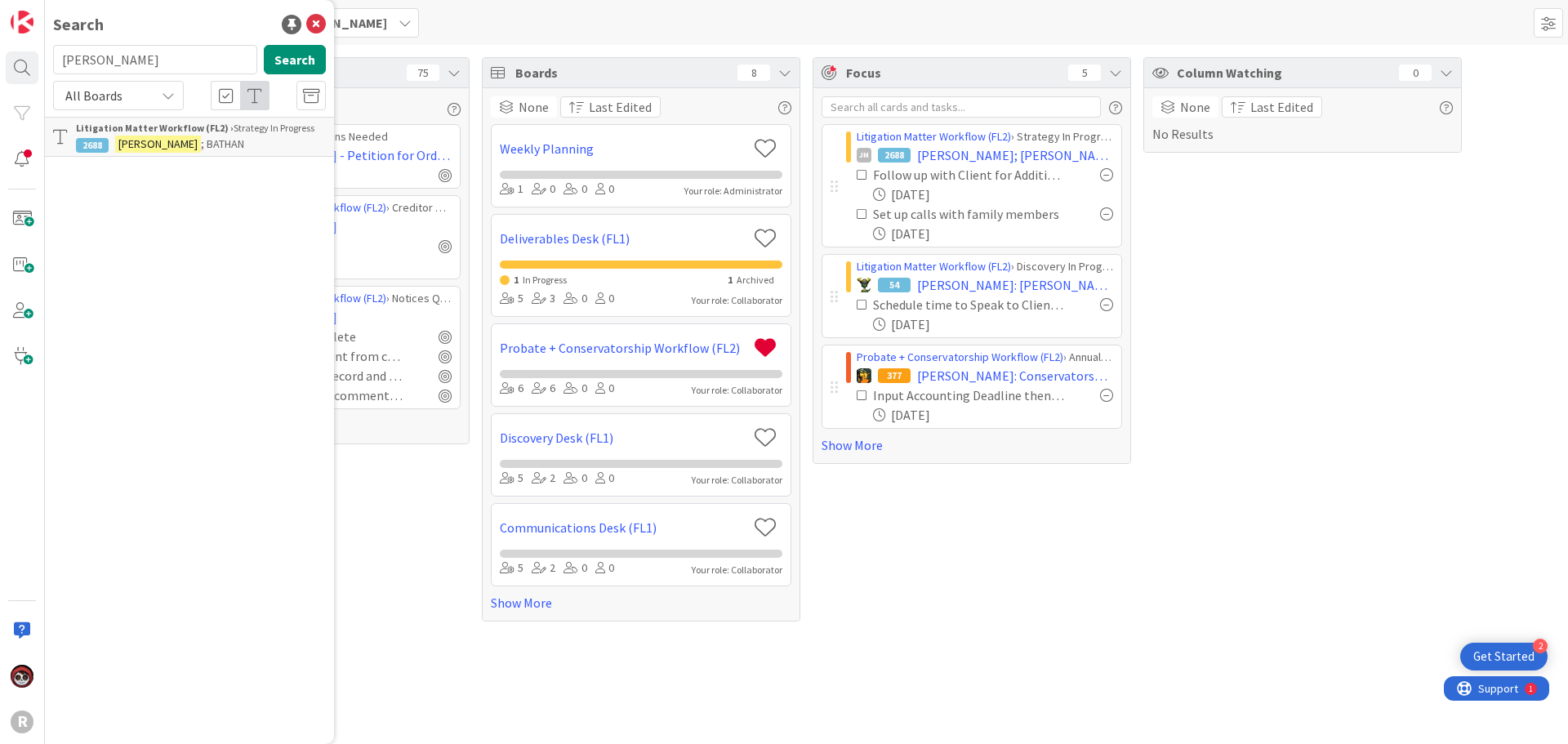
click at [239, 149] on p "AGUILA ; BATHAN" at bounding box center [201, 145] width 250 height 17
click at [237, 149] on p "AGUILA ; BATHAN" at bounding box center [201, 145] width 250 height 17
click at [941, 150] on span "[PERSON_NAME]; [PERSON_NAME]" at bounding box center [1015, 155] width 196 height 20
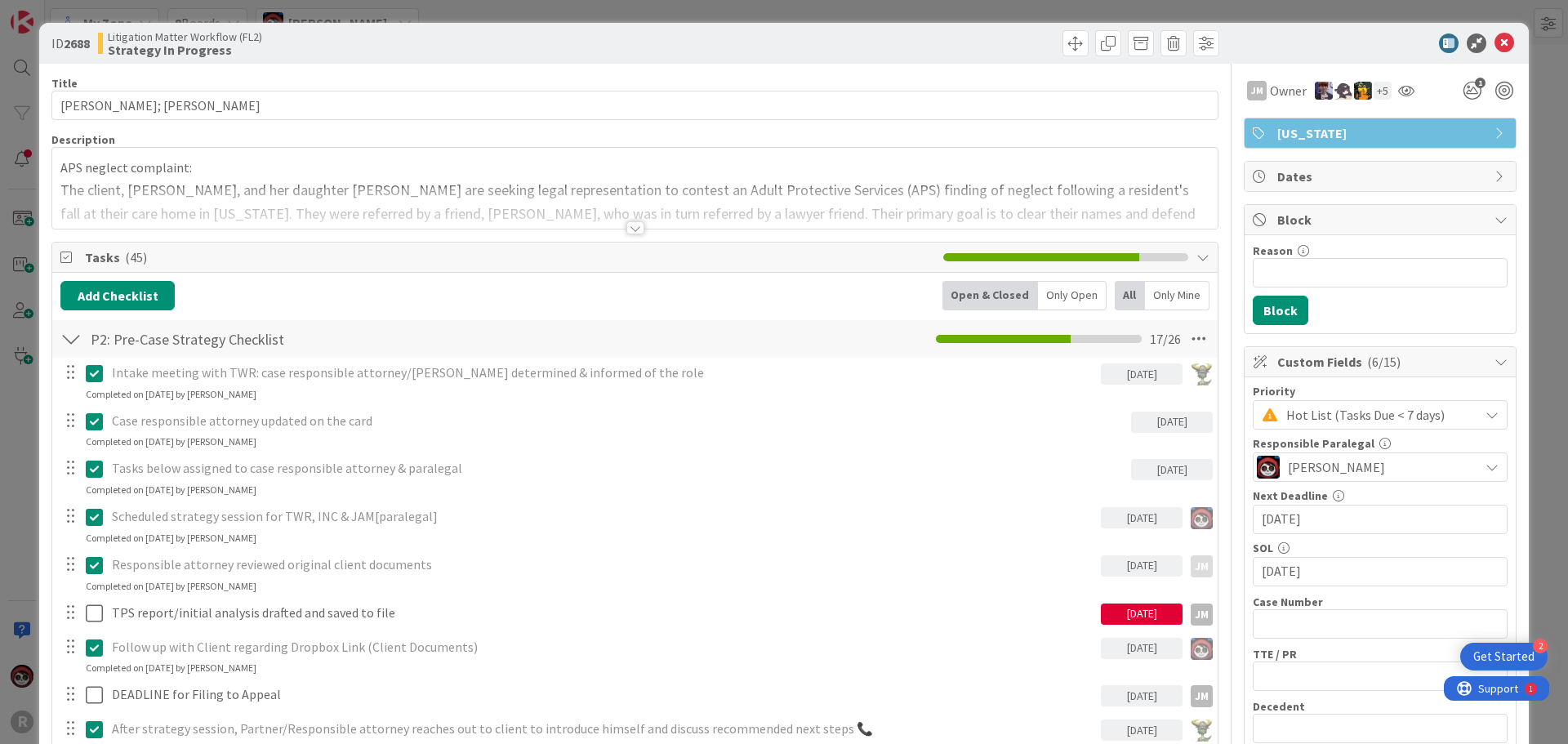
click at [1065, 286] on div "Only Open" at bounding box center [1072, 296] width 69 height 30
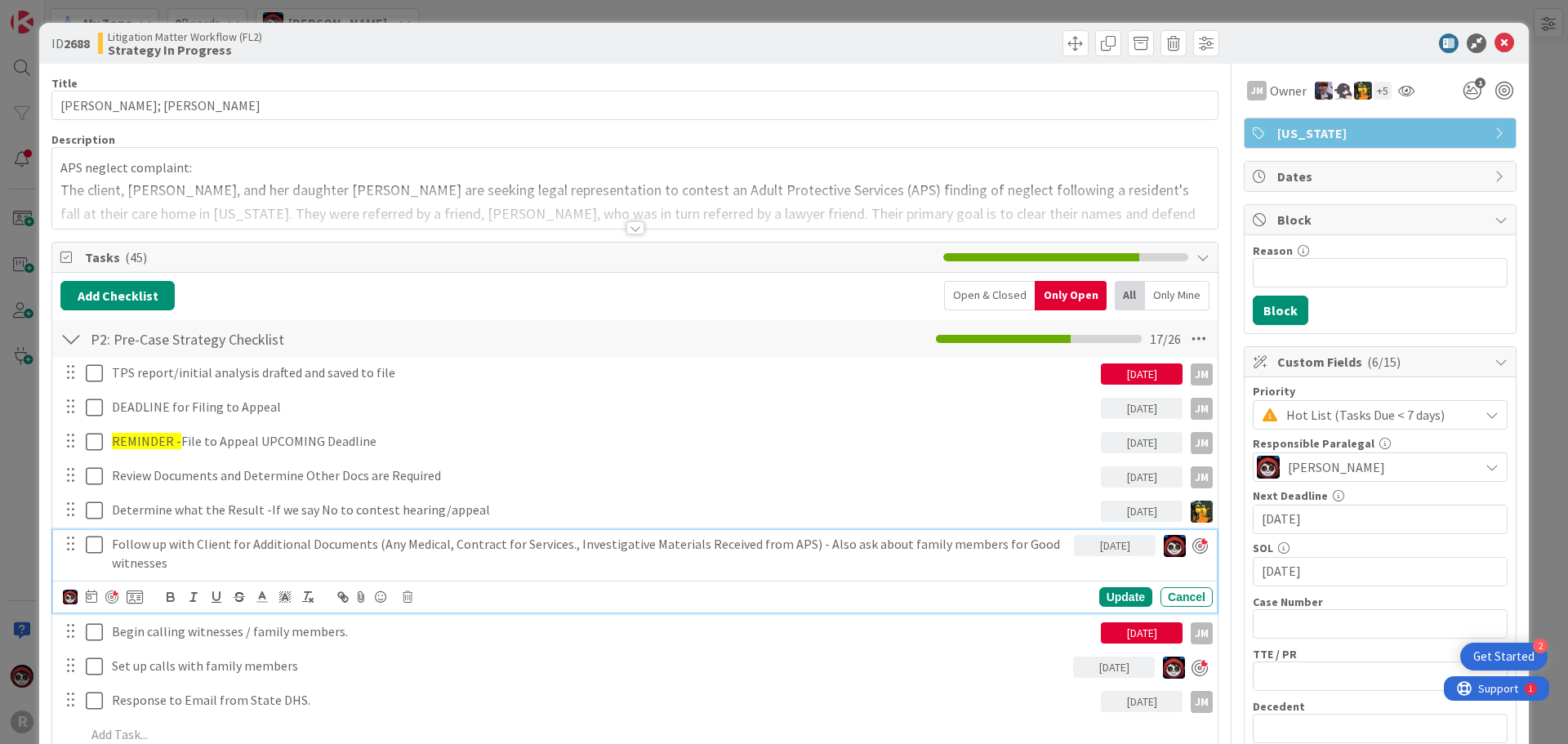
click at [365, 543] on p "Follow up with Client for Additional Documents (Any Medical, Contract for Servi…" at bounding box center [590, 553] width 955 height 37
drag, startPoint x: 791, startPoint y: 544, endPoint x: 378, endPoint y: 549, distance: 413.0
click at [378, 549] on p "Follow up with Client for Additional Documents (Any Medical, Contract for Servi…" at bounding box center [590, 553] width 955 height 37
copy p "Any Medical, Contract for Services., Investigative Materials Received from APS"
click at [626, 230] on div at bounding box center [635, 227] width 18 height 13
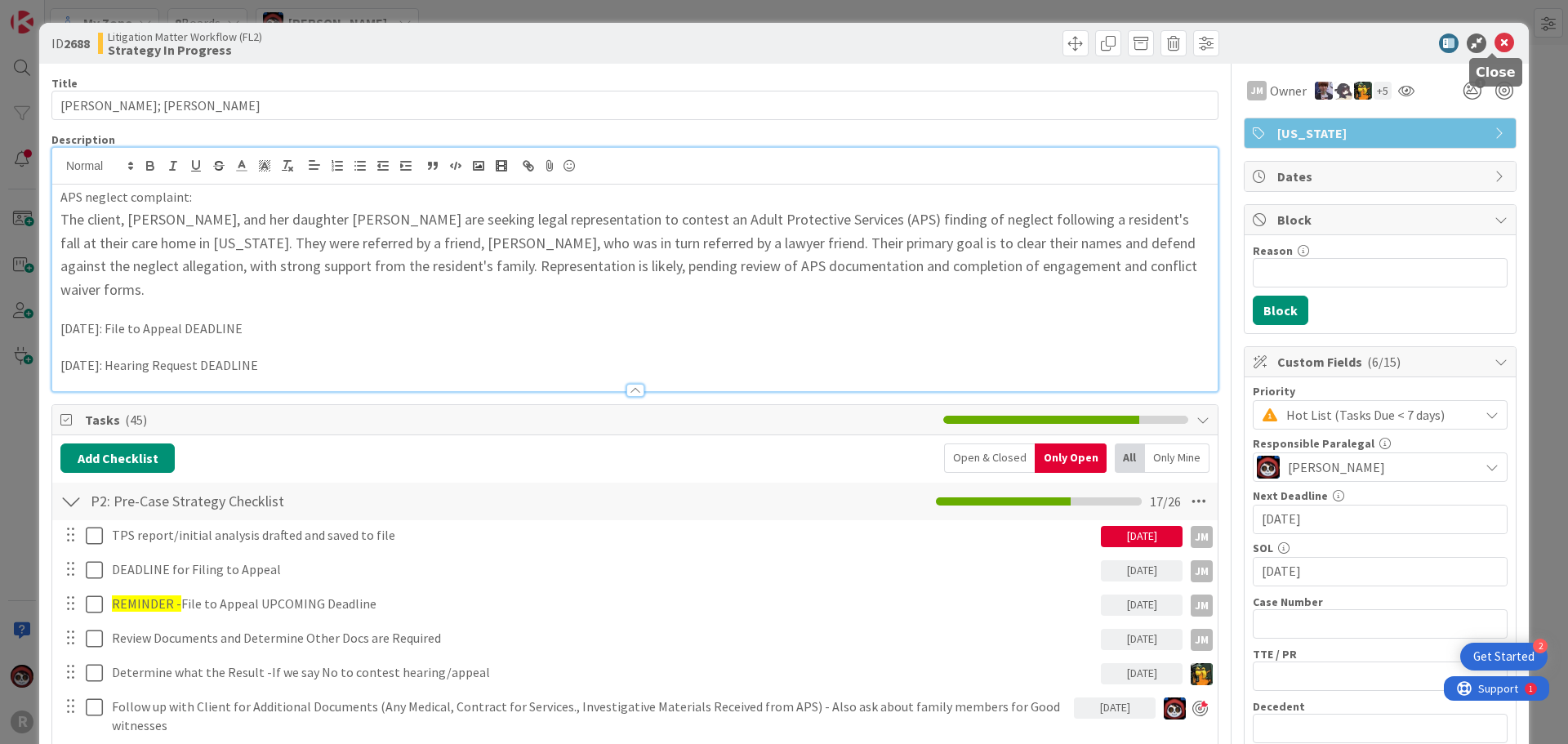
click at [1496, 37] on icon at bounding box center [1504, 43] width 20 height 20
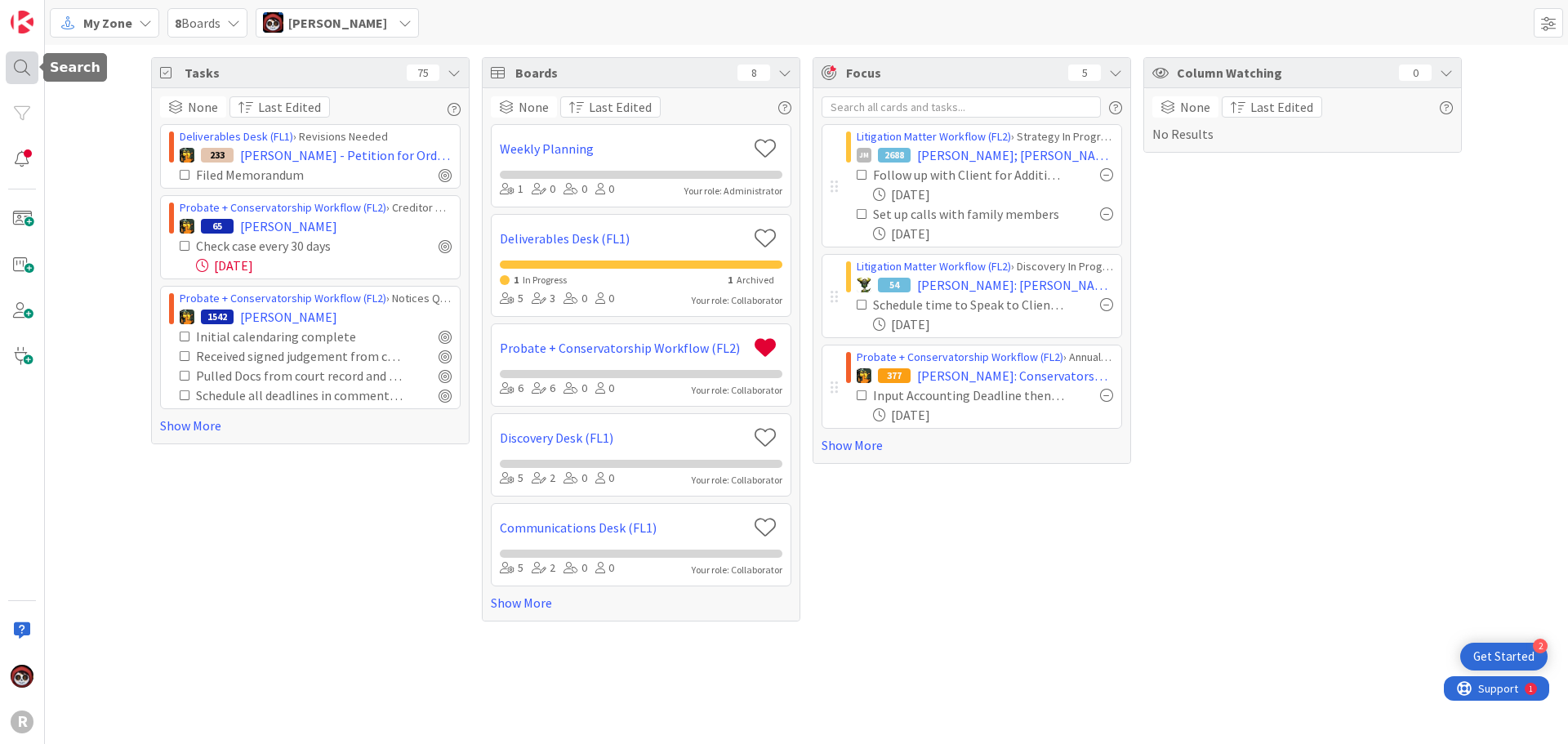
click at [32, 59] on div at bounding box center [22, 68] width 32 height 32
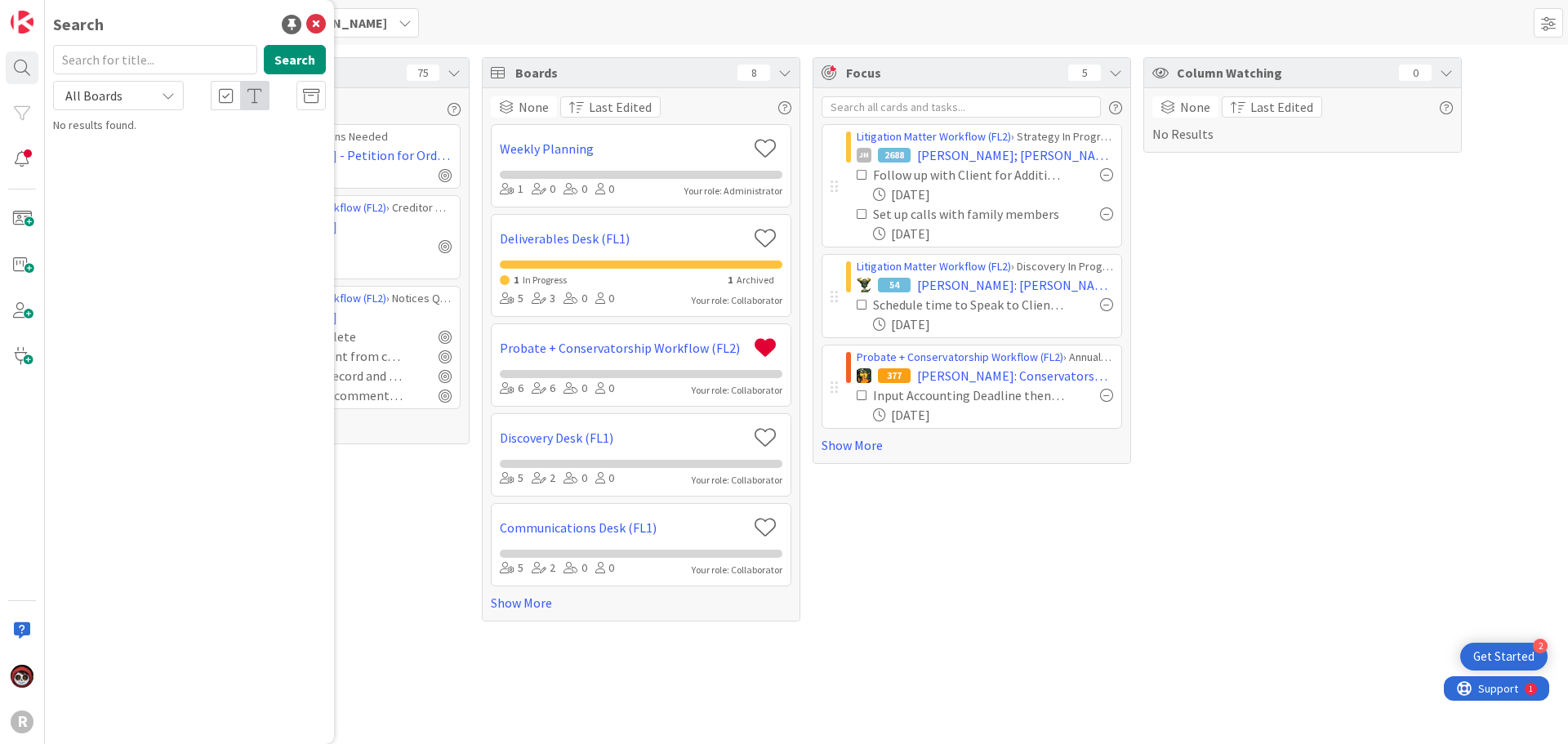
click at [136, 70] on input "text" at bounding box center [155, 60] width 204 height 30
click at [148, 57] on input "text" at bounding box center [155, 60] width 204 height 30
type input "BAILEY"
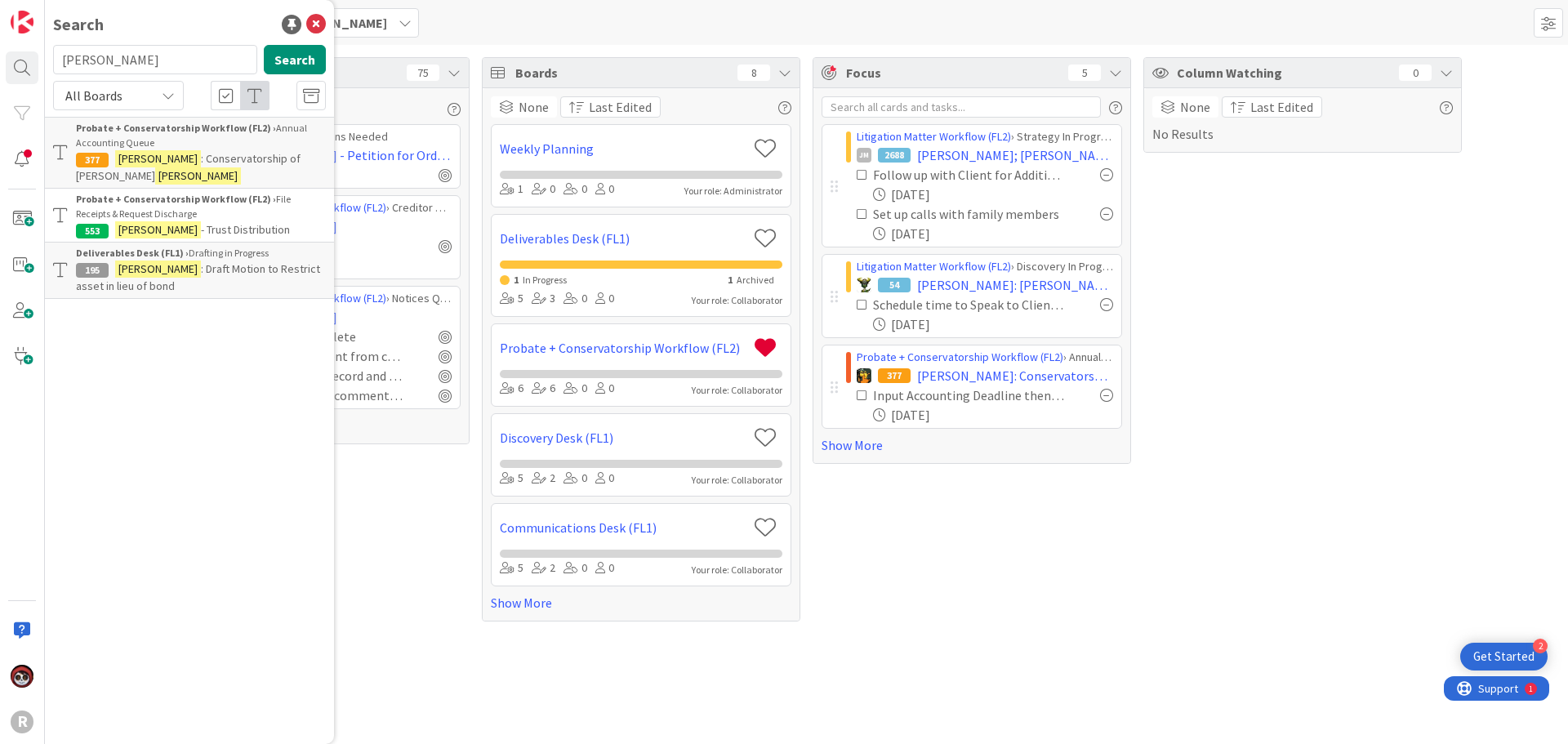
click at [196, 157] on span ": Conservatorship of Jennifer" at bounding box center [188, 167] width 224 height 31
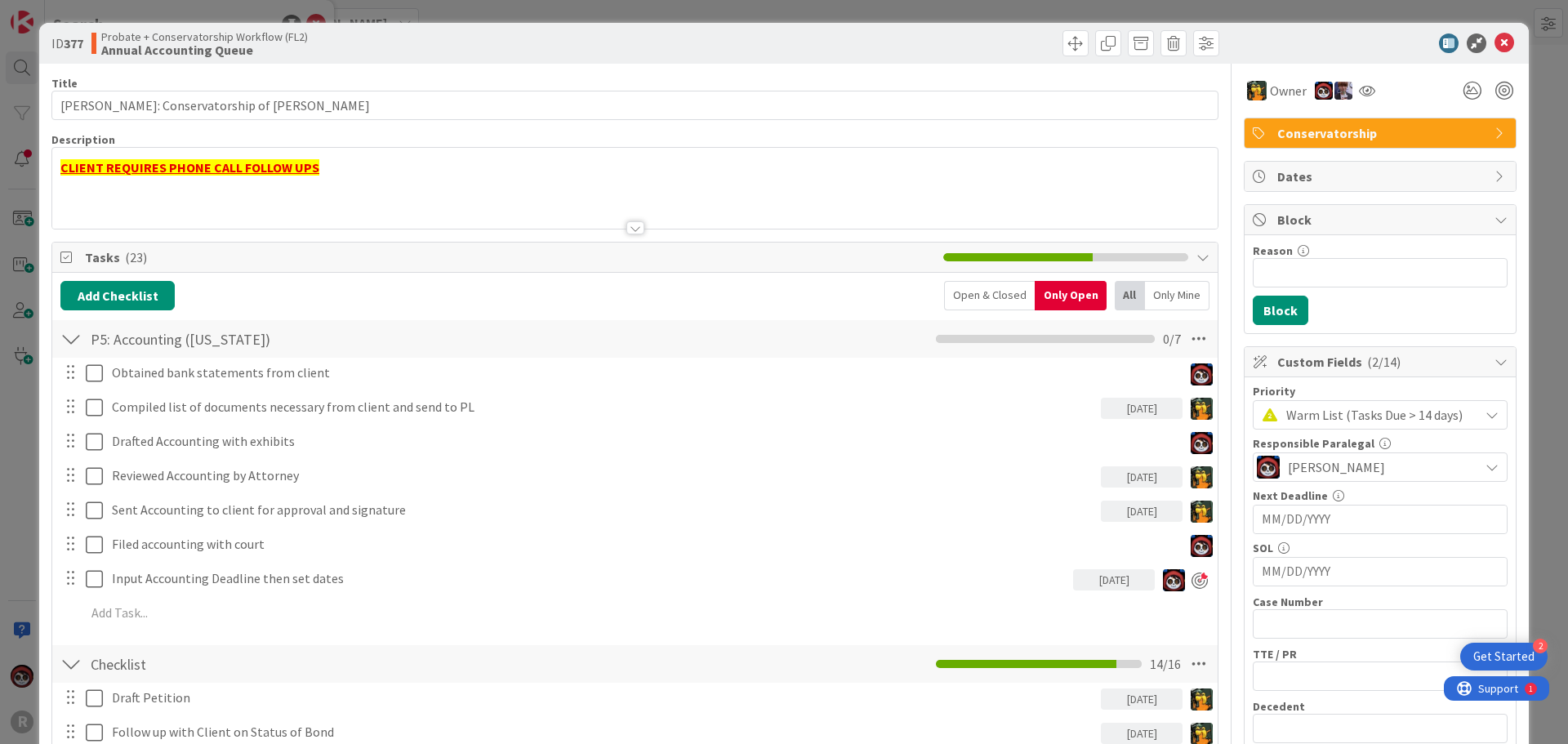
click at [283, 208] on div at bounding box center [635, 207] width 1165 height 42
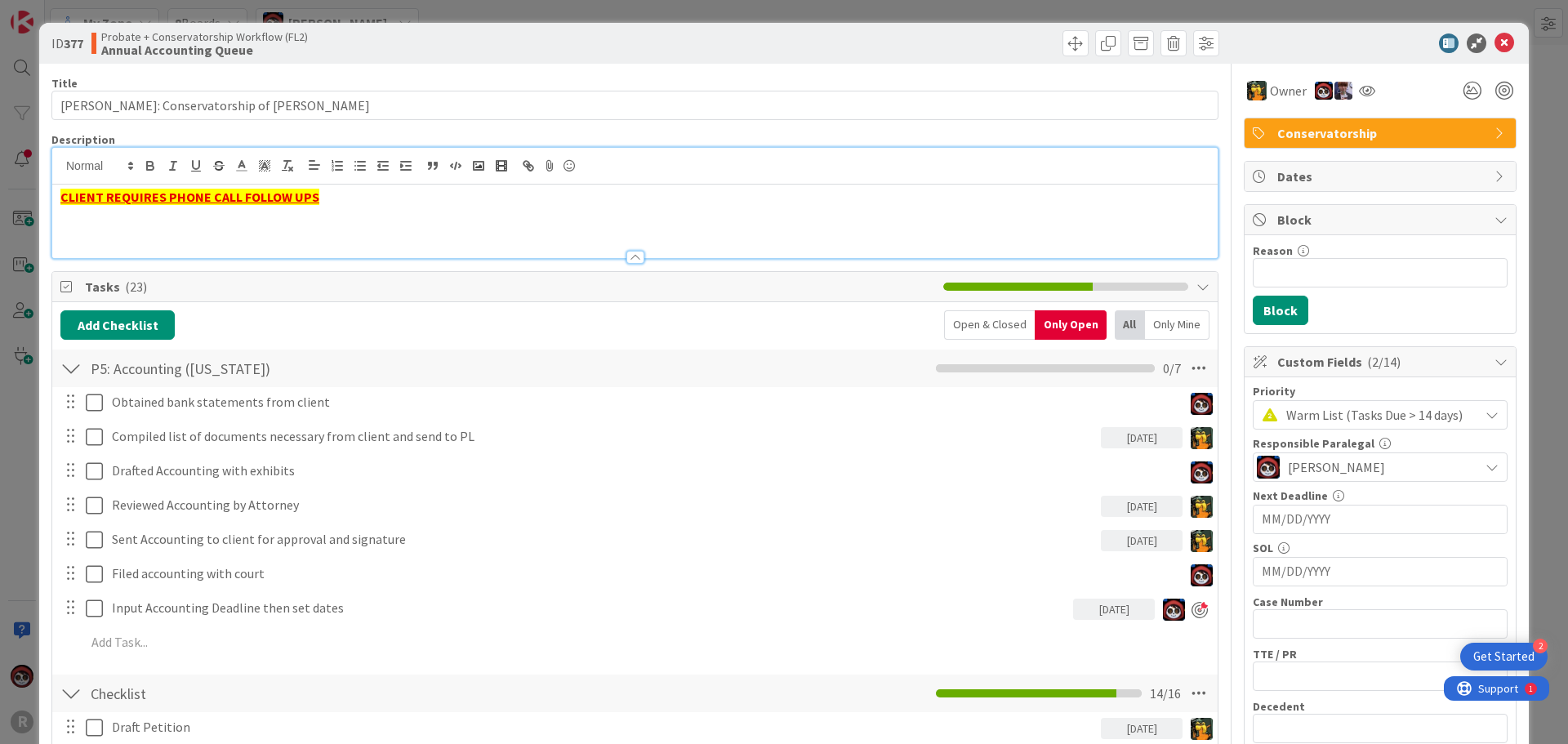
click at [365, 199] on p "CLIENT REQUIRES PHONE CALL FOLLOW UPS" at bounding box center [635, 197] width 1149 height 19
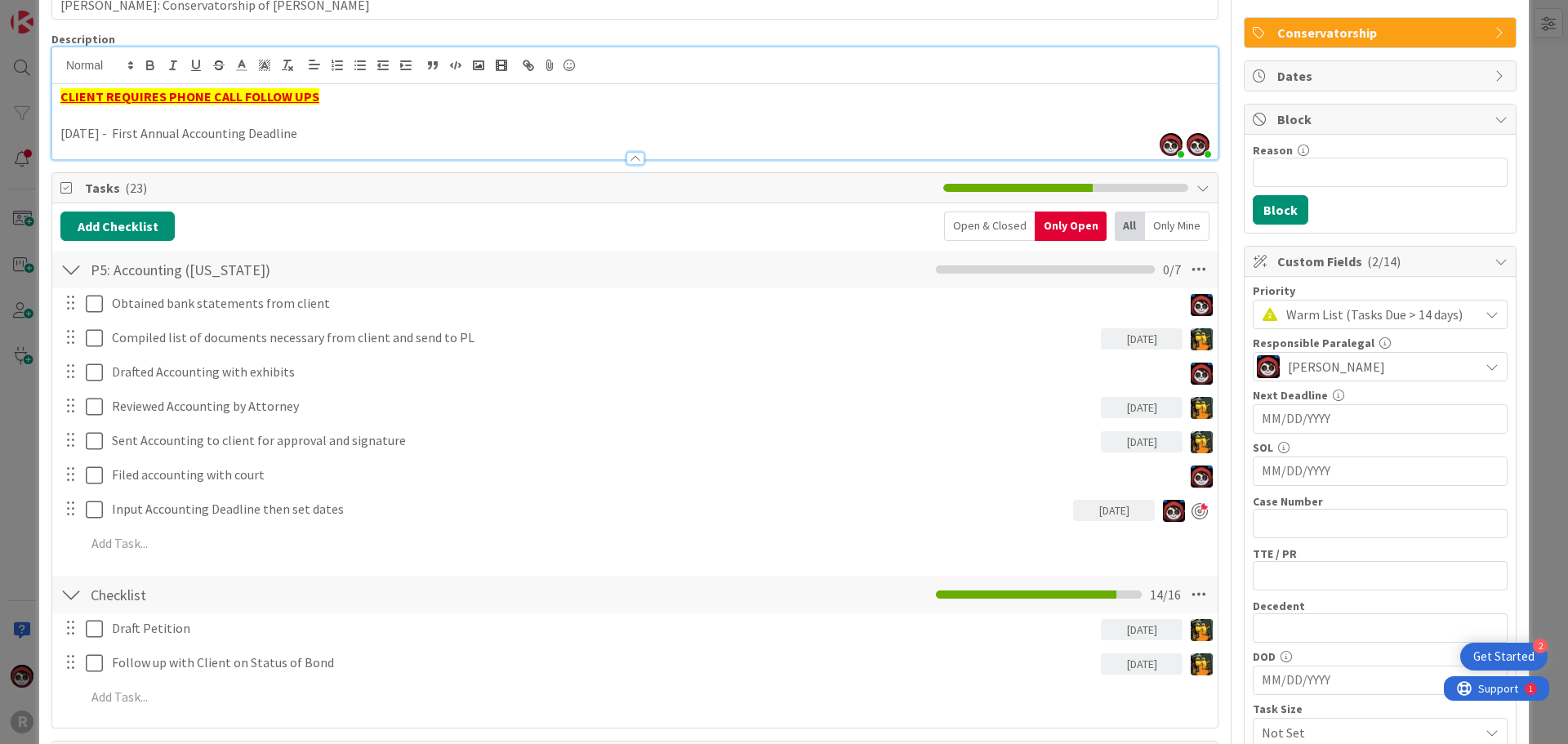
scroll to position [82, 0]
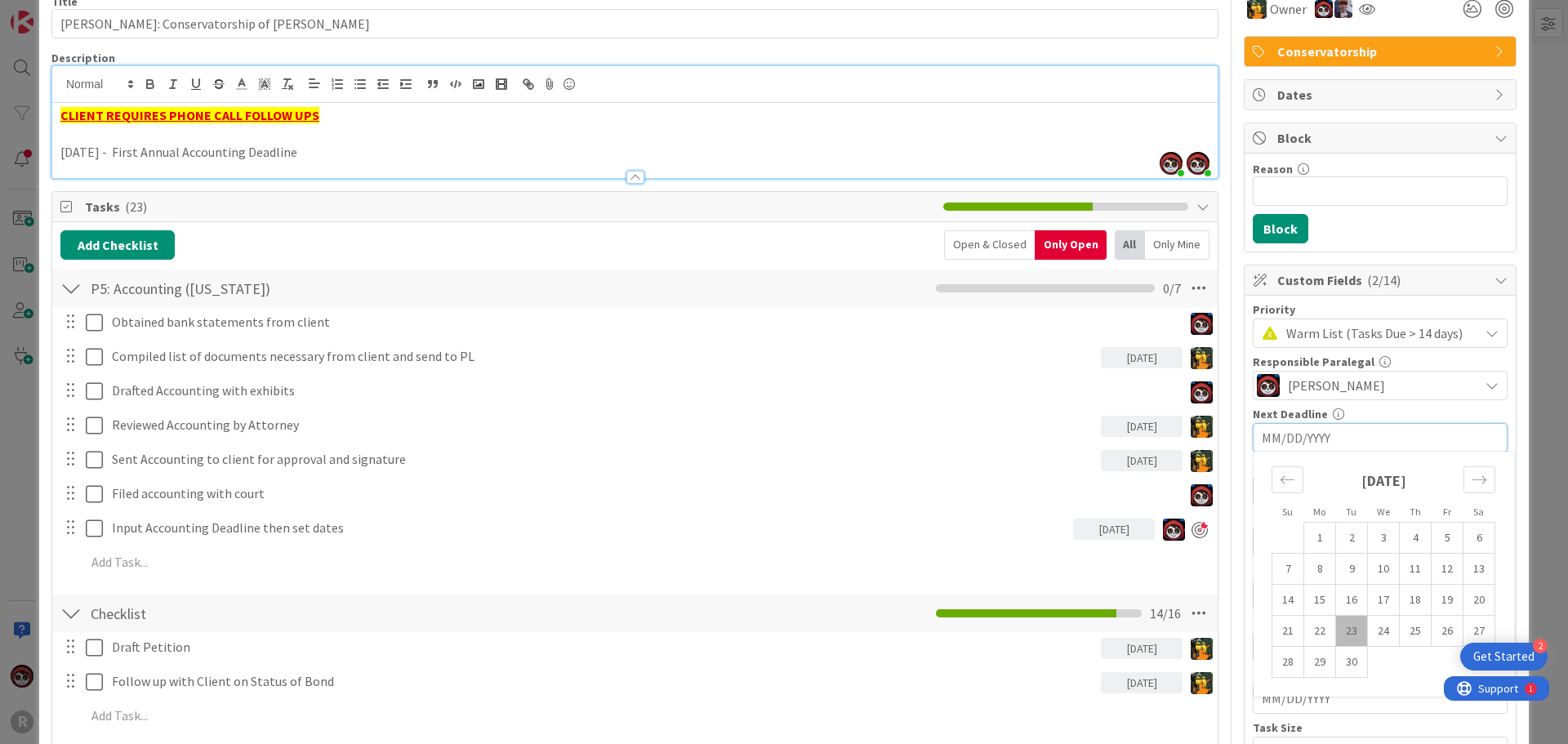
click at [1262, 431] on input "MM/DD/YYYY" at bounding box center [1380, 438] width 237 height 28
click at [1474, 476] on icon "Move forward to switch to the next month." at bounding box center [1480, 480] width 15 height 15
click at [1472, 477] on icon "Move forward to switch to the next month." at bounding box center [1480, 480] width 15 height 15
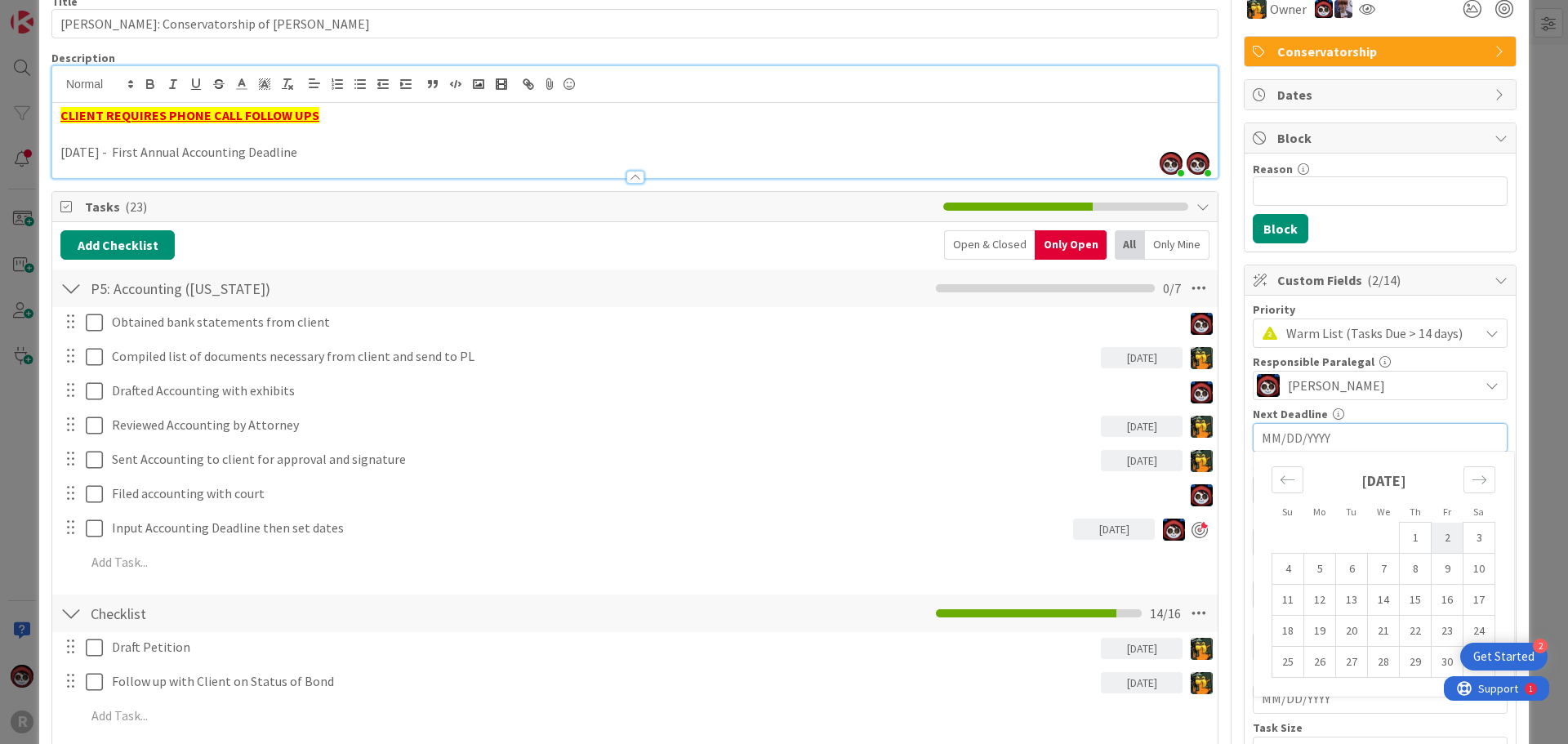
click at [1441, 541] on td "2" at bounding box center [1447, 538] width 31 height 31
type input "01/02/2026"
click at [450, 145] on p "January 2, 2026 - First Annual Accounting Deadline" at bounding box center [635, 152] width 1149 height 19
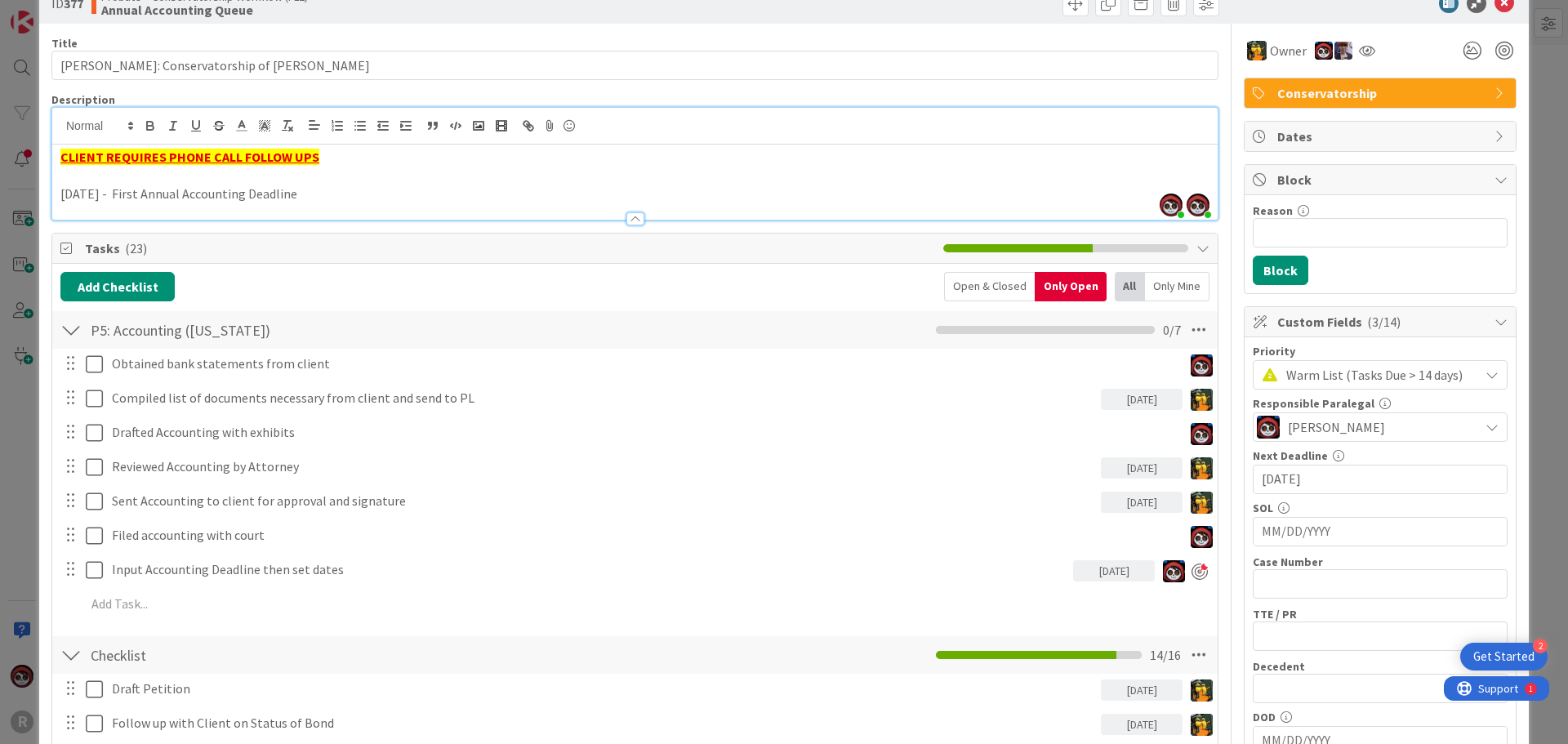
scroll to position [0, 0]
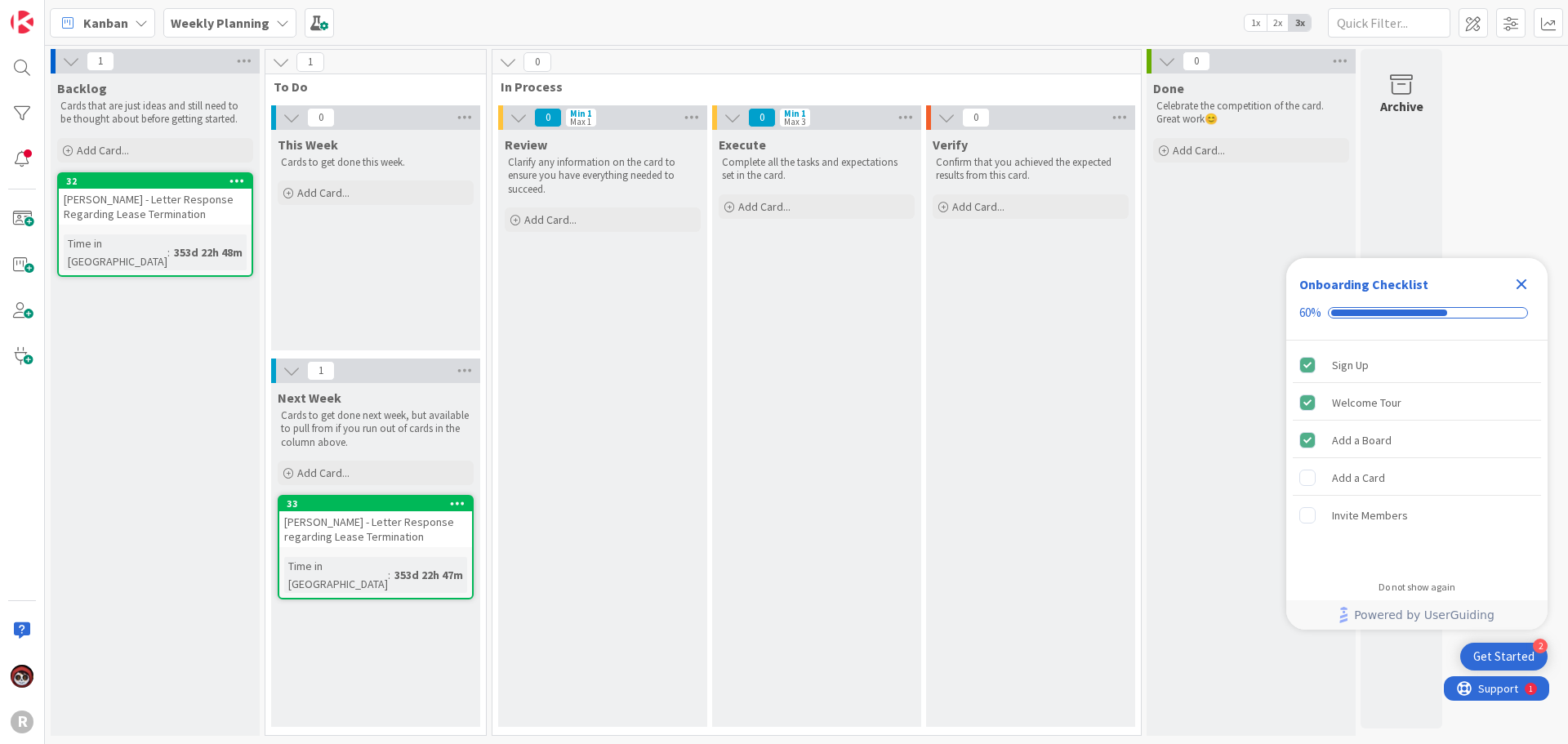
click at [88, 36] on div "Kanban" at bounding box center [103, 23] width 105 height 30
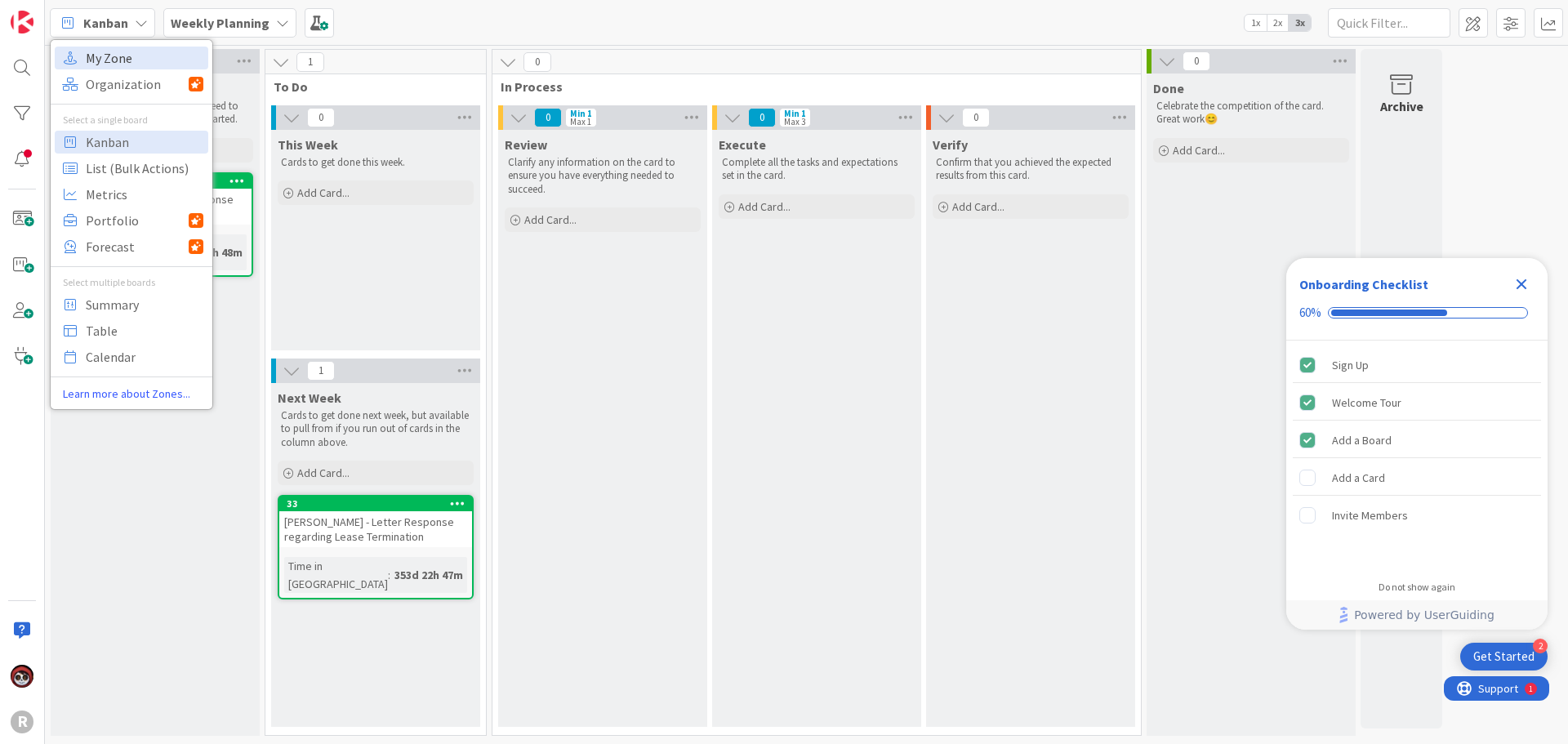
click at [92, 60] on span "My Zone" at bounding box center [144, 58] width 117 height 25
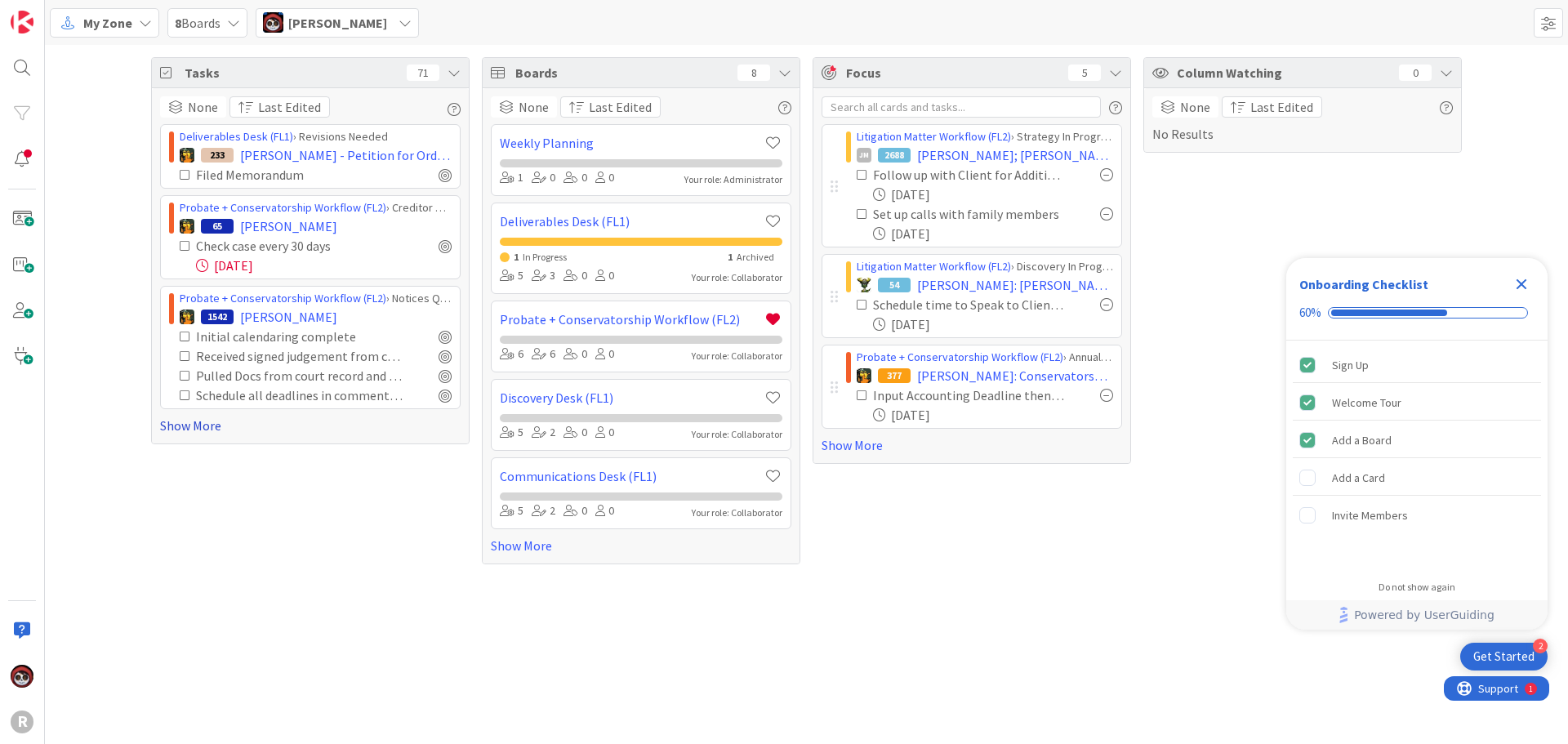
click at [211, 431] on link "Show More" at bounding box center [310, 425] width 301 height 20
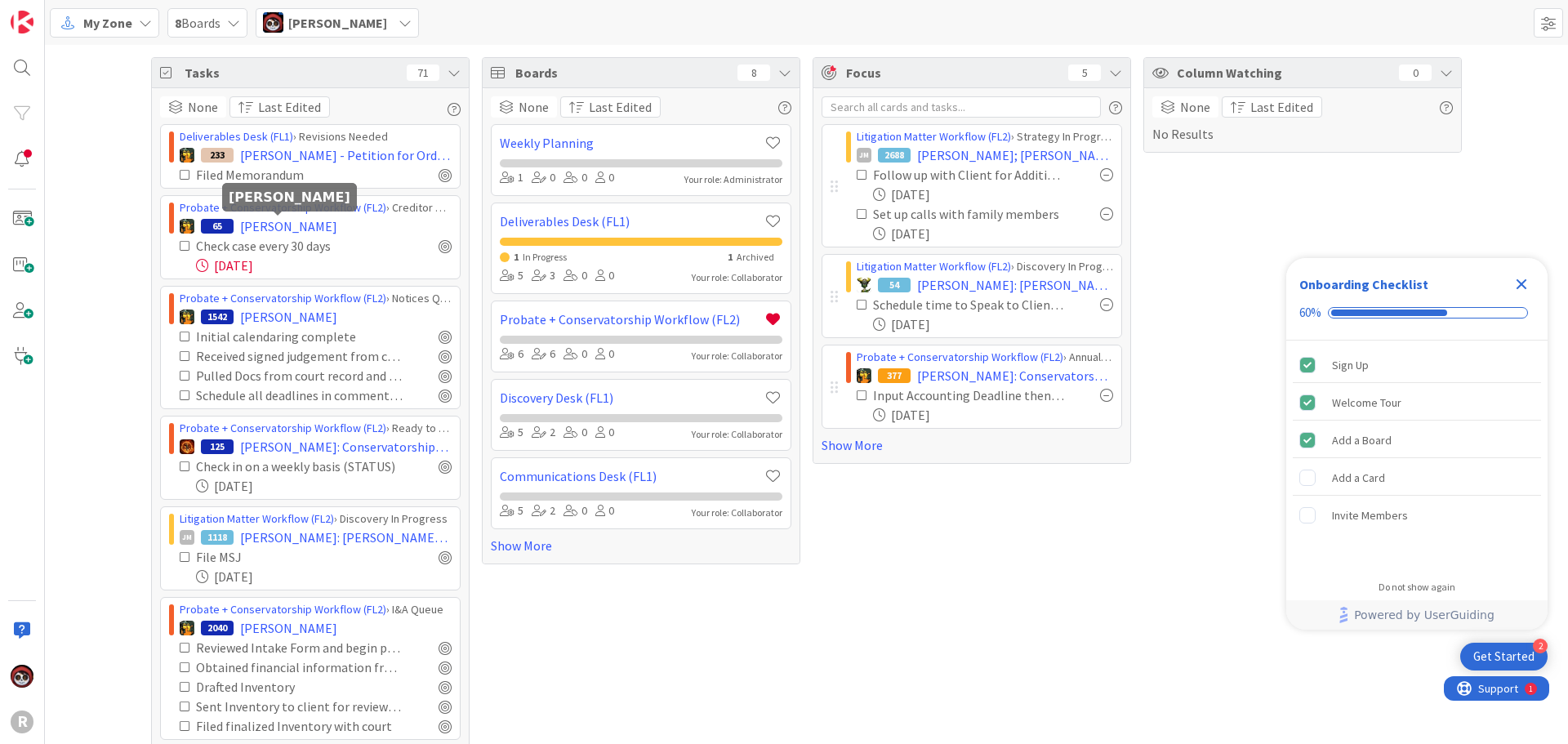
click at [274, 230] on span "[PERSON_NAME]" at bounding box center [289, 226] width 97 height 20
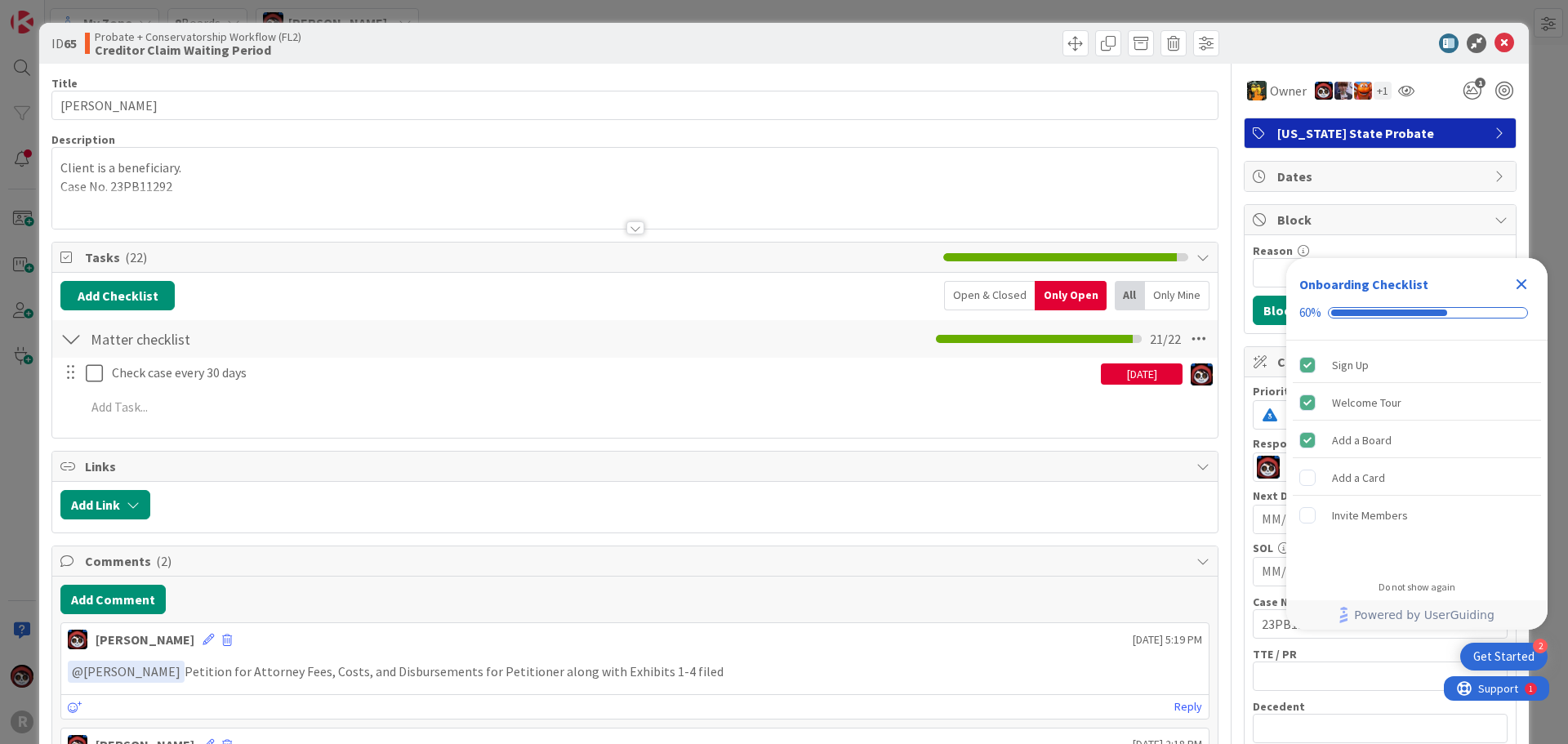
click at [171, 189] on div at bounding box center [635, 207] width 1165 height 42
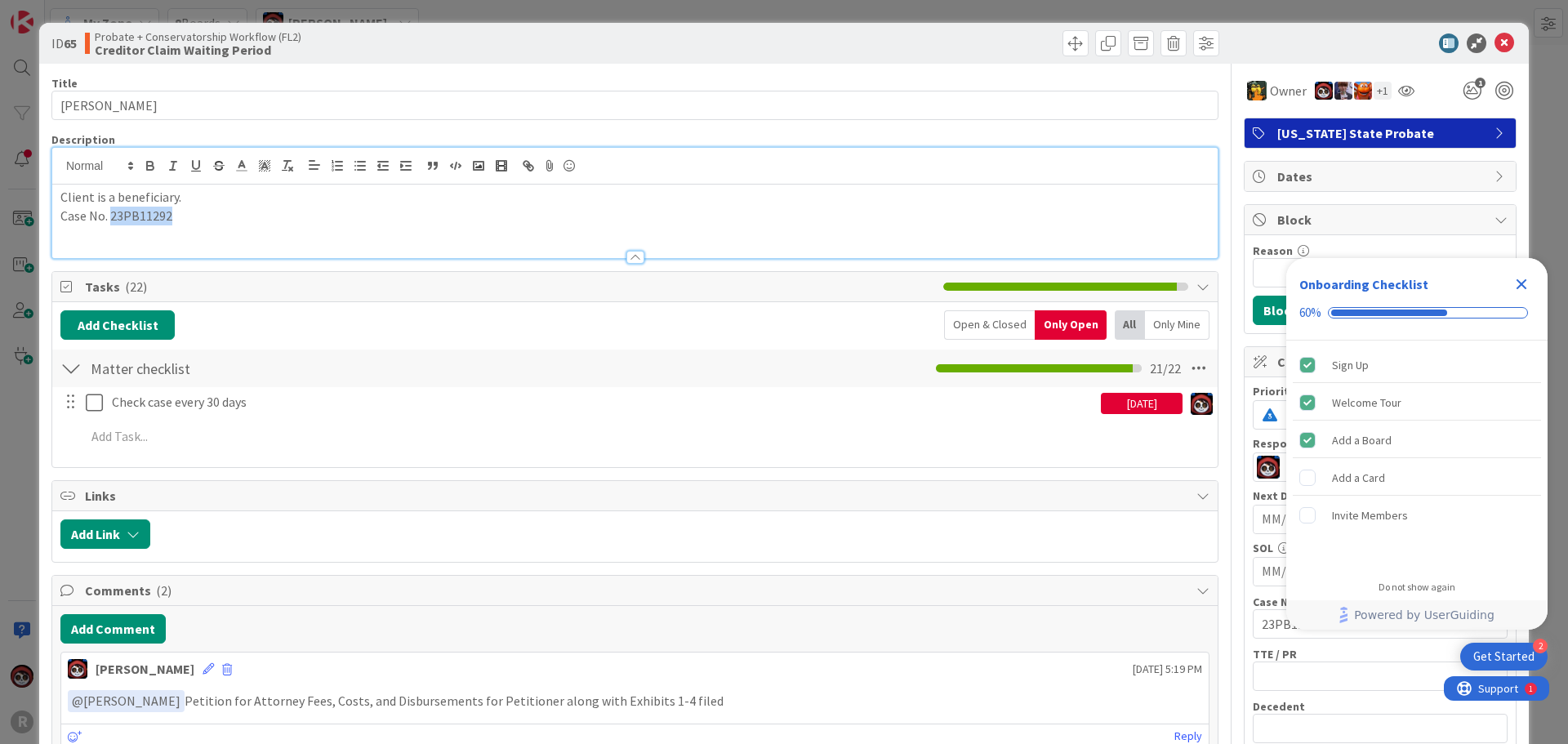
drag, startPoint x: 172, startPoint y: 214, endPoint x: 111, endPoint y: 218, distance: 61.1
click at [111, 218] on p "Case No. 23PB11292" at bounding box center [635, 216] width 1149 height 19
copy p "23PB11292"
click at [1142, 413] on div "[DATE]" at bounding box center [1141, 403] width 82 height 21
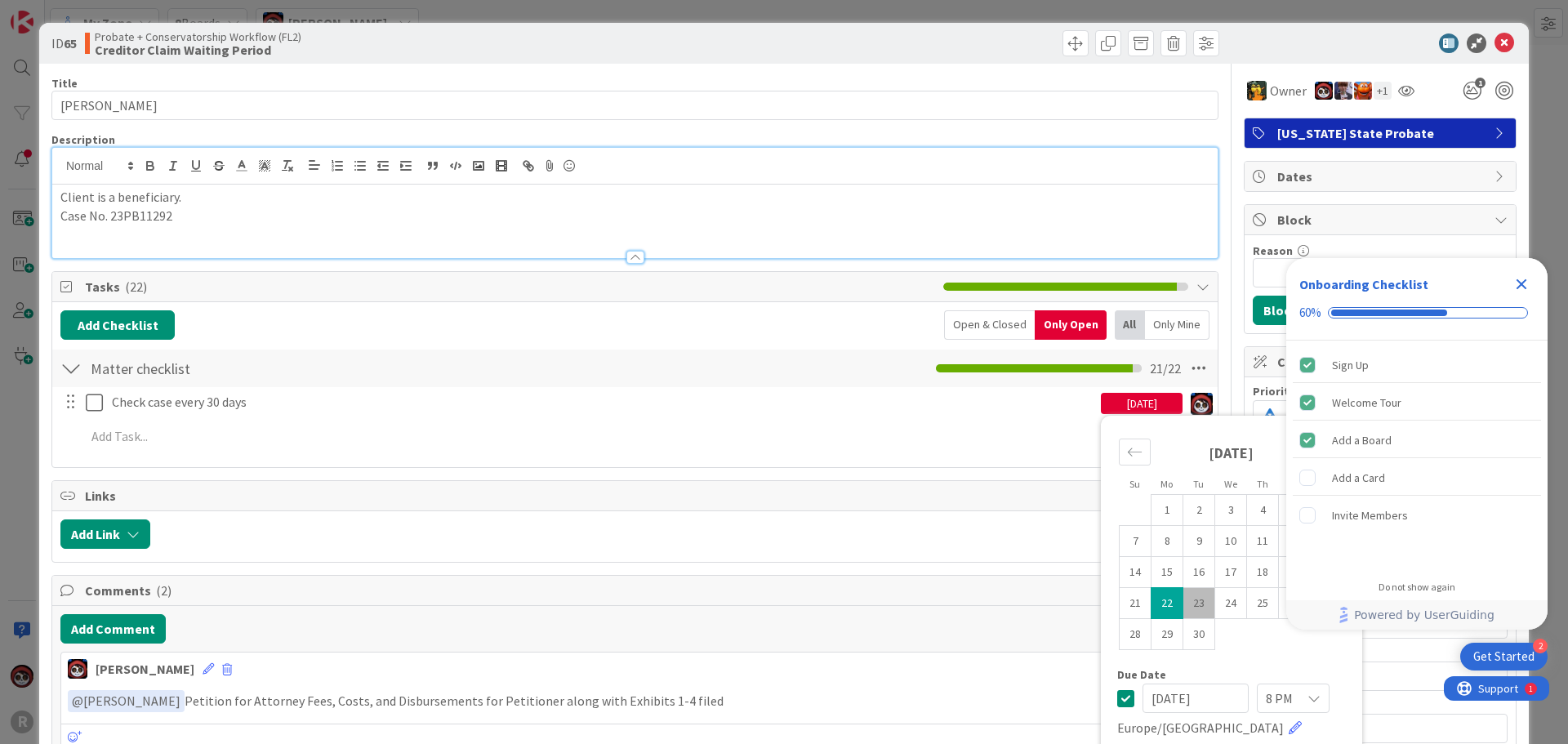
click at [1516, 290] on icon "Close Checklist" at bounding box center [1521, 284] width 20 height 20
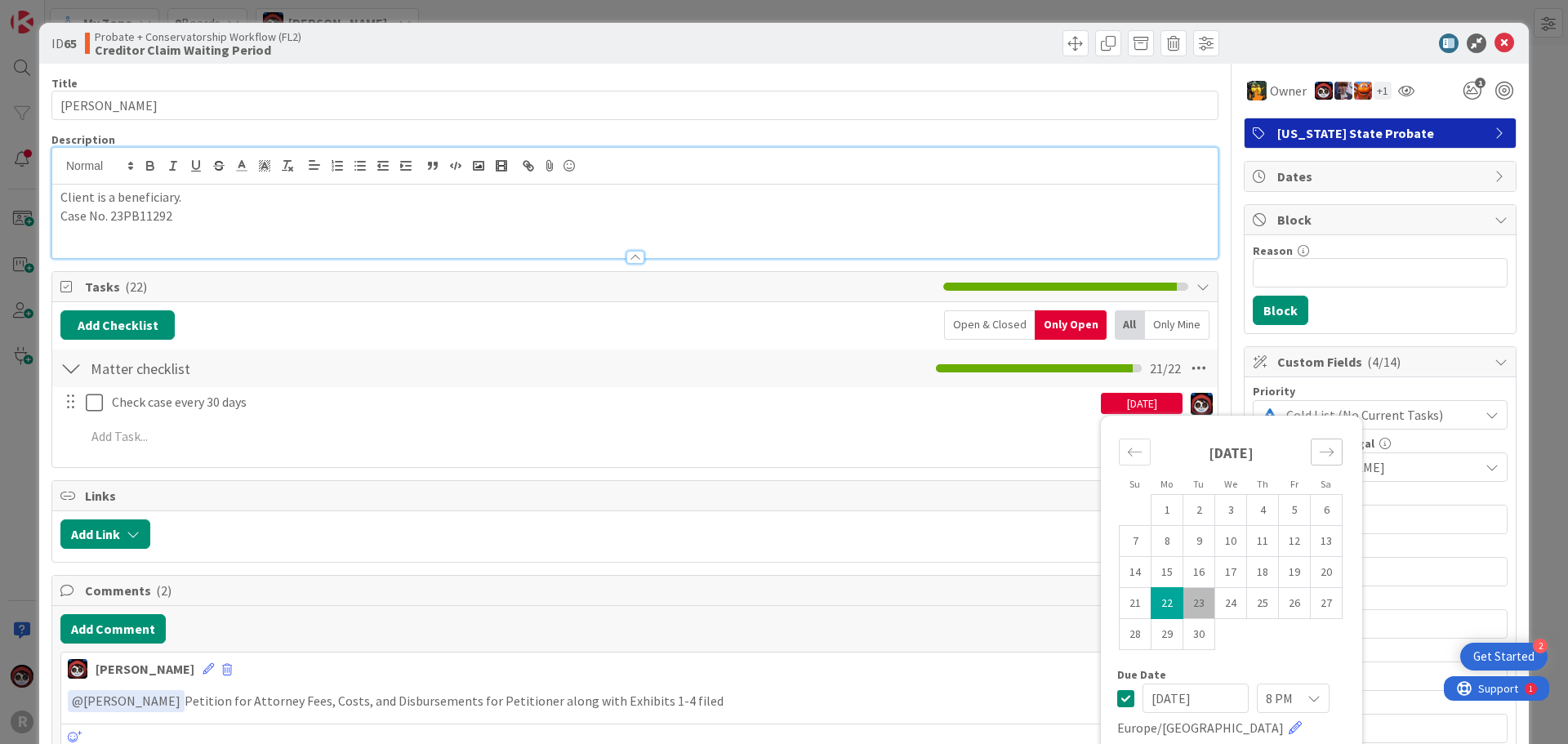
click at [1319, 457] on icon "Move forward to switch to the next month." at bounding box center [1327, 452] width 15 height 15
click at [1127, 449] on icon "Move backward to switch to the previous month." at bounding box center [1135, 452] width 15 height 15
click at [1319, 459] on icon "Move forward to switch to the next month." at bounding box center [1327, 452] width 15 height 15
click at [1215, 606] on td "22" at bounding box center [1231, 604] width 31 height 31
type input "[DATE]"
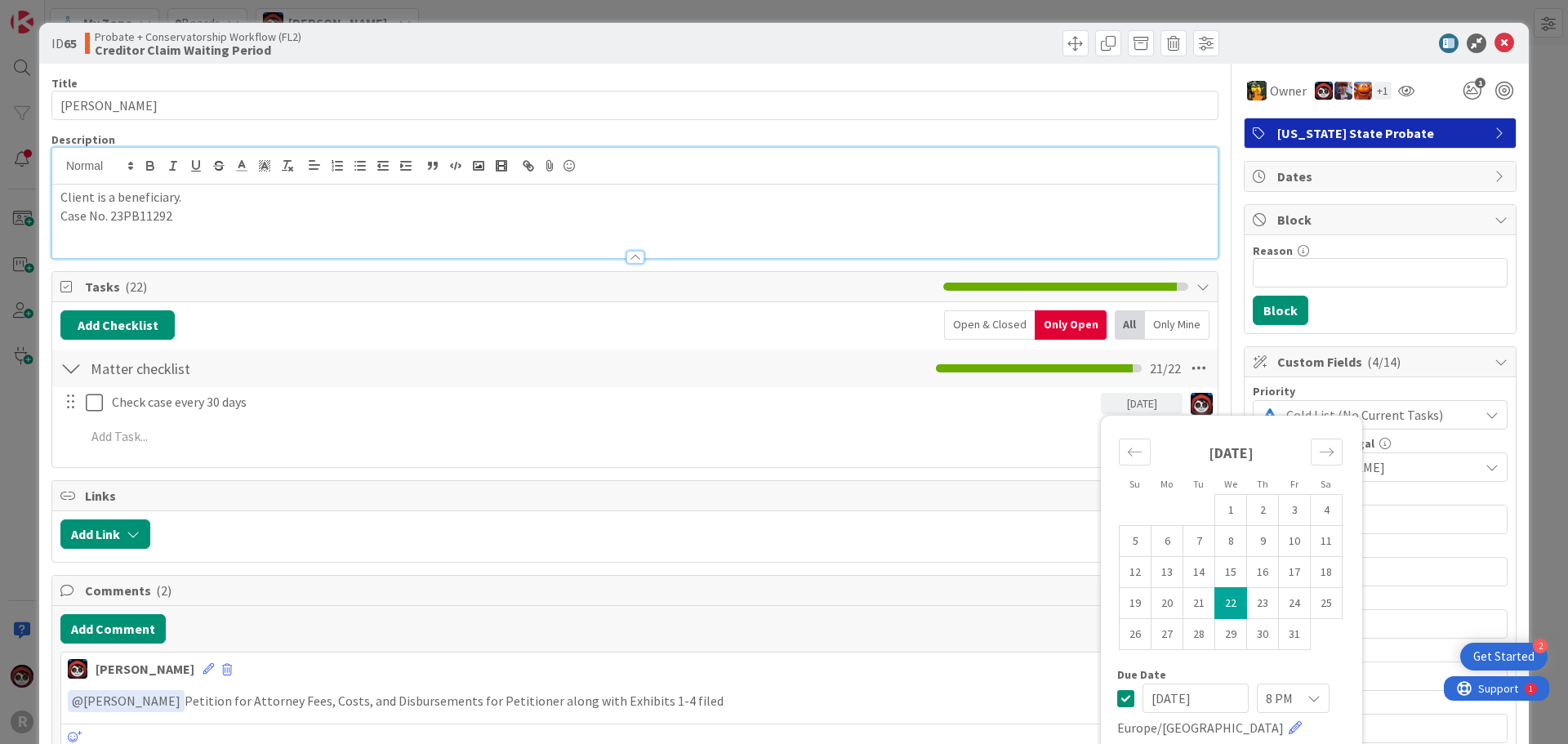
click at [1036, 460] on div "Add Checklist Open & Closed Only Open All Only Mine Matter checklist Checklist …" at bounding box center [635, 385] width 1165 height 165
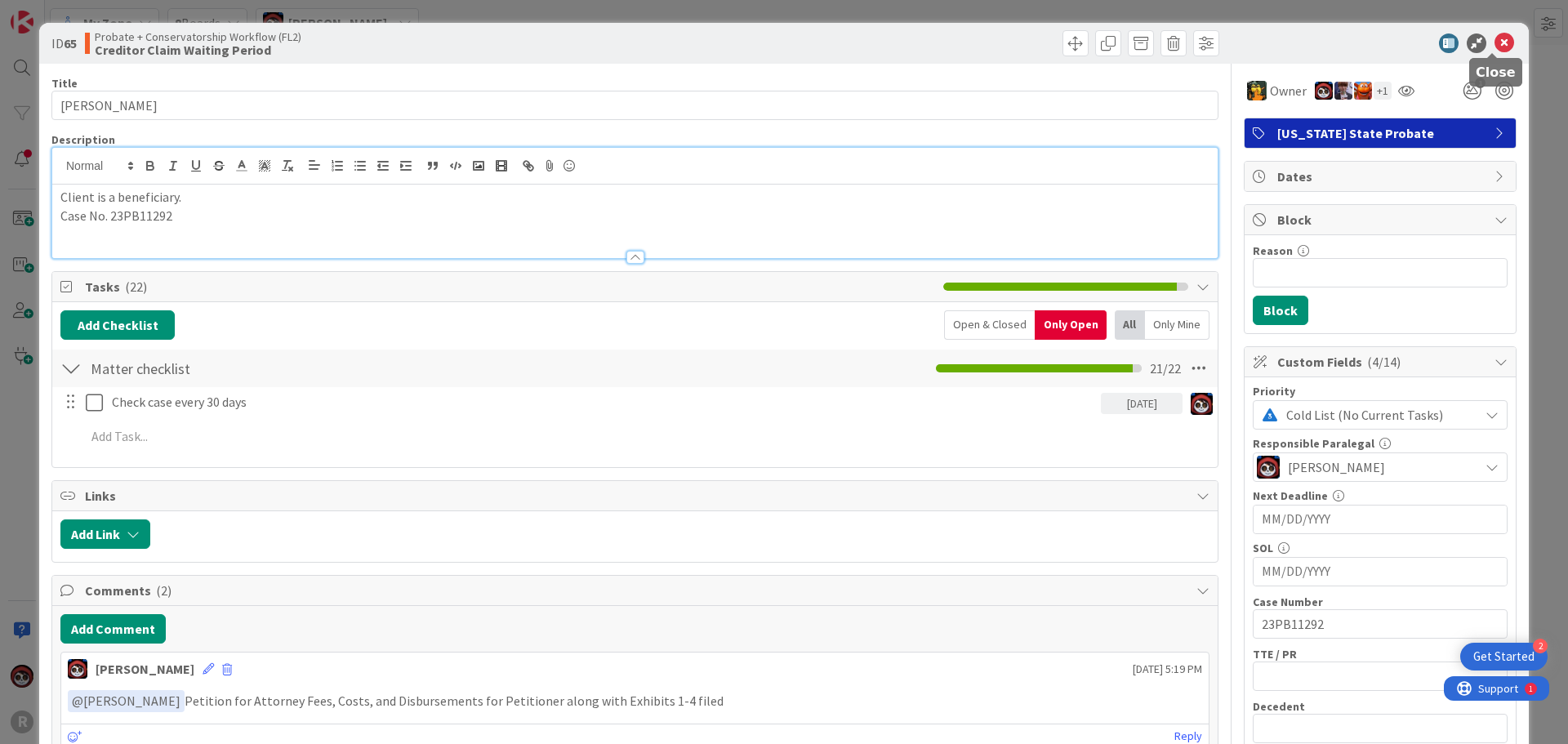
click at [1495, 42] on icon at bounding box center [1504, 43] width 20 height 20
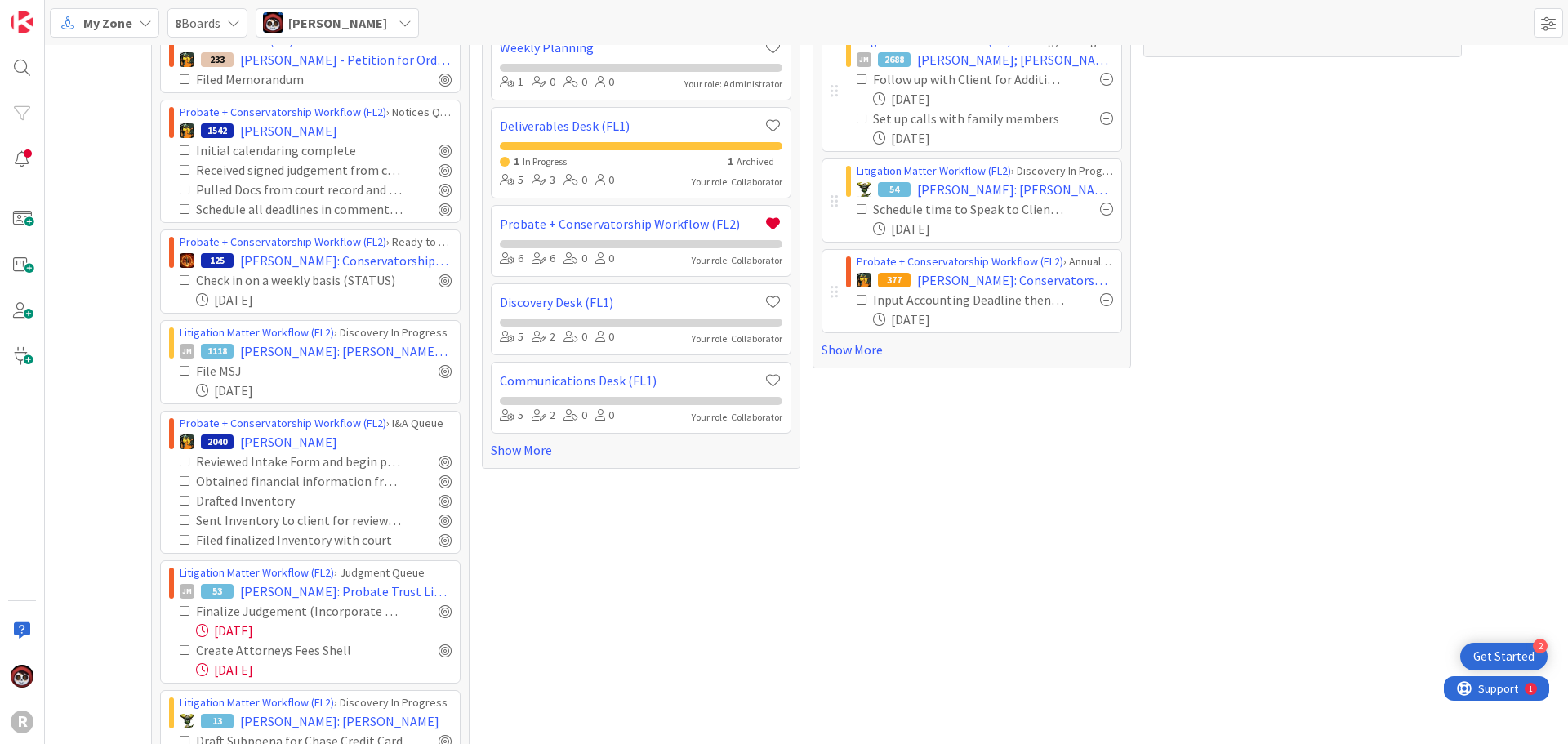
scroll to position [245, 0]
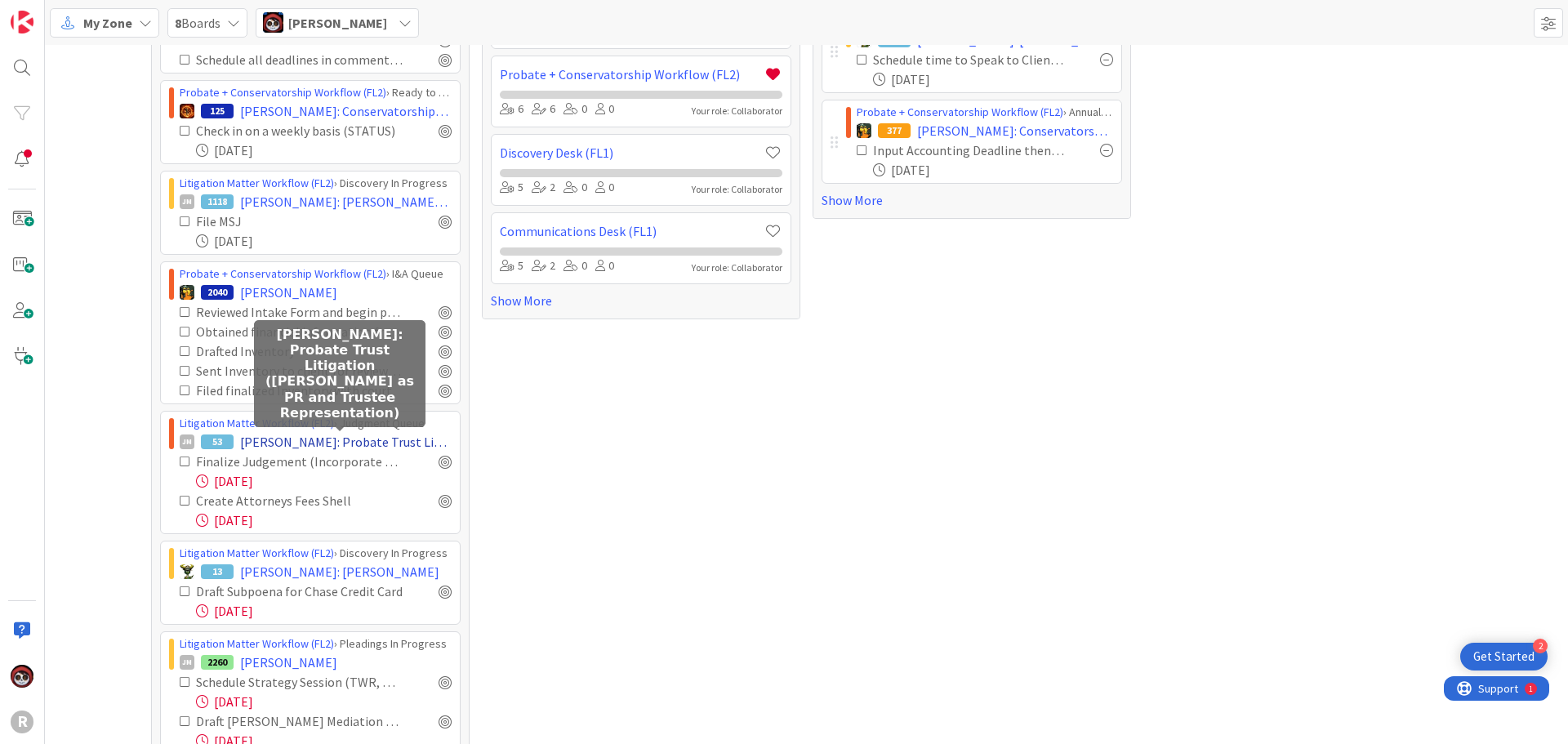
click at [258, 444] on span "[PERSON_NAME]: Probate Trust Litigation ([PERSON_NAME] as PR and Trustee Repres…" at bounding box center [346, 441] width 212 height 20
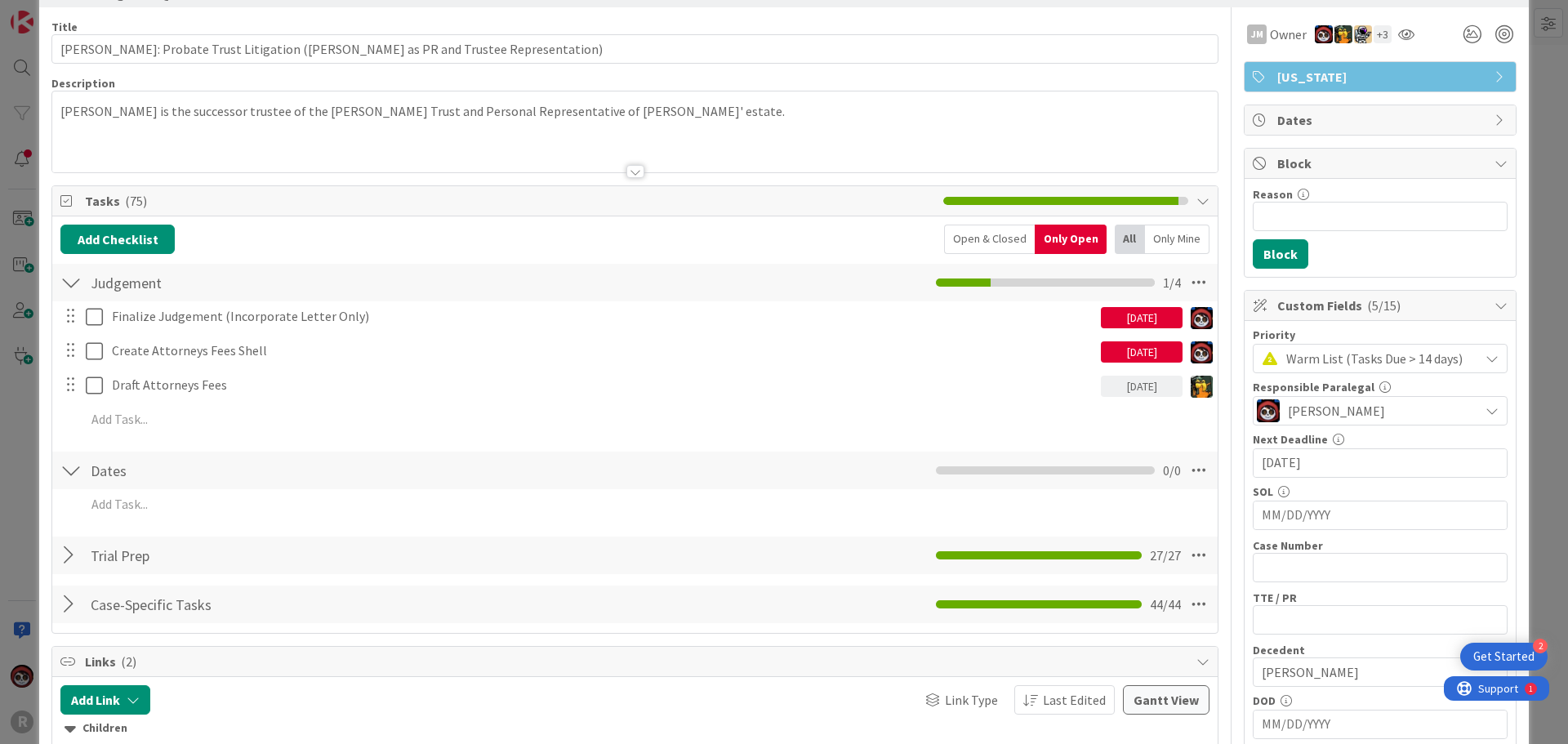
scroll to position [82, 0]
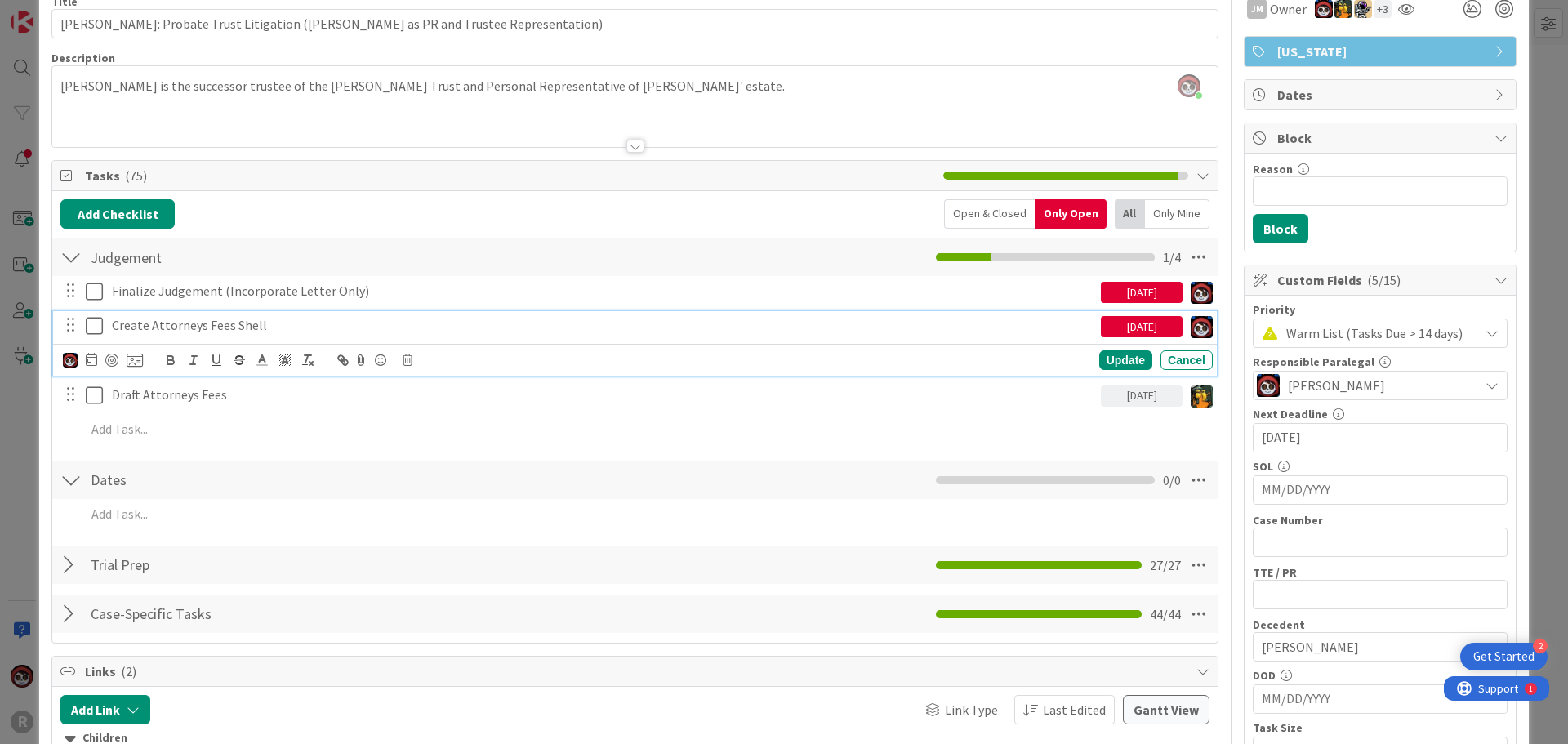
click at [234, 327] on p "Create Attorneys Fees Shell" at bounding box center [603, 326] width 982 height 19
click at [90, 363] on icon at bounding box center [91, 359] width 11 height 13
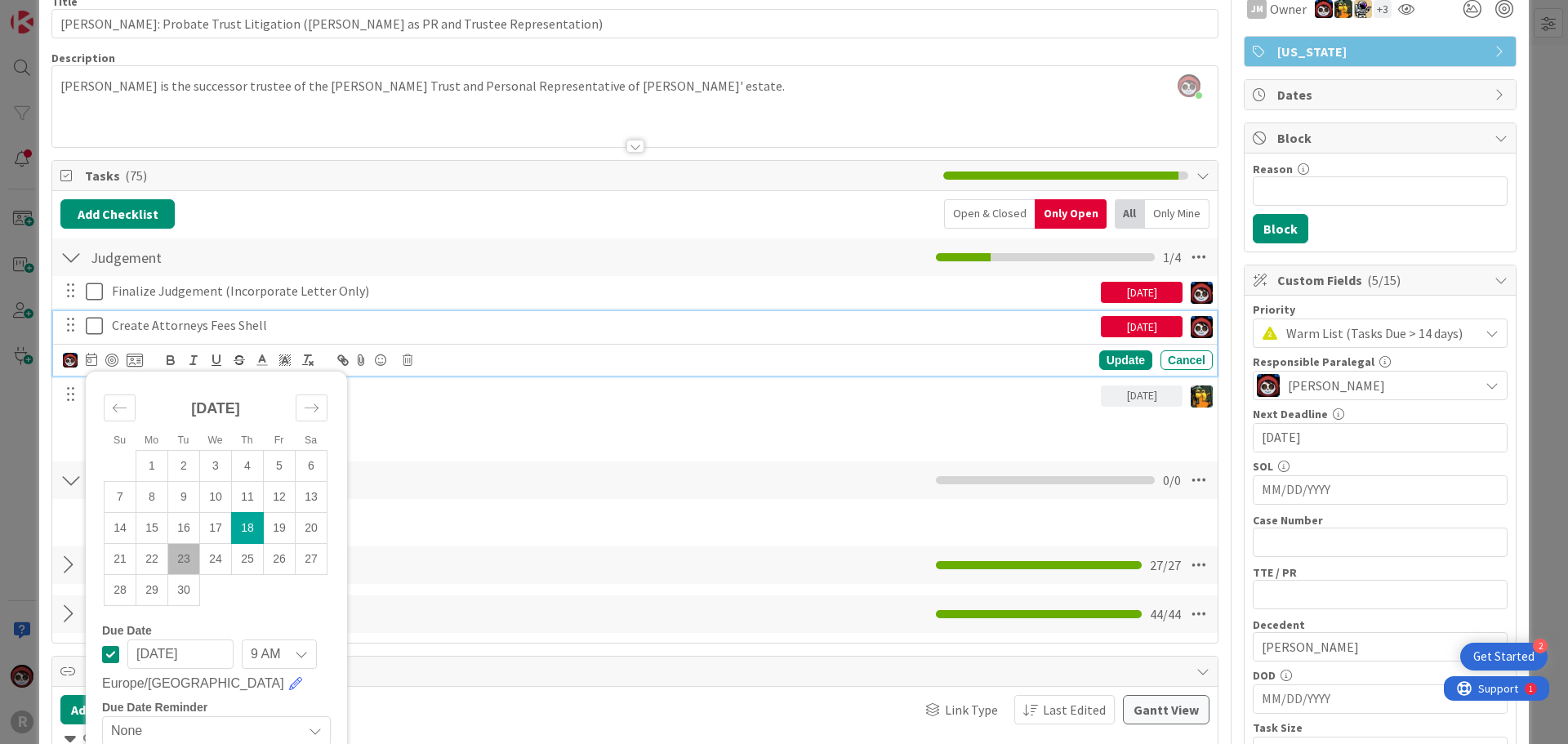
click at [184, 564] on td "23" at bounding box center [184, 559] width 31 height 31
type input "[DATE]"
click at [1109, 362] on div "Update" at bounding box center [1125, 360] width 53 height 20
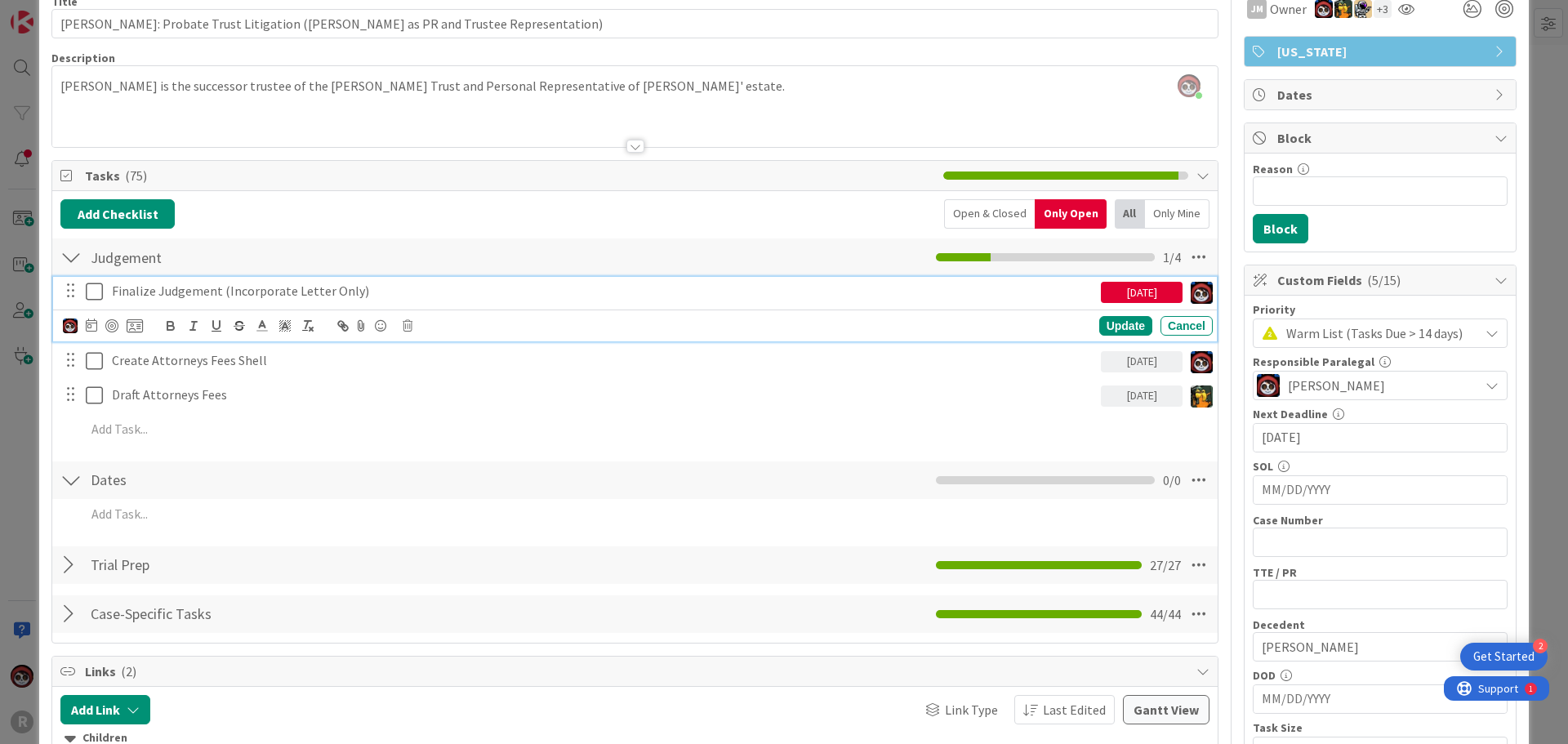
click at [197, 290] on p "Finalize Judgement (Incorporate Letter Only)" at bounding box center [603, 292] width 982 height 19
click at [90, 323] on icon at bounding box center [91, 325] width 11 height 13
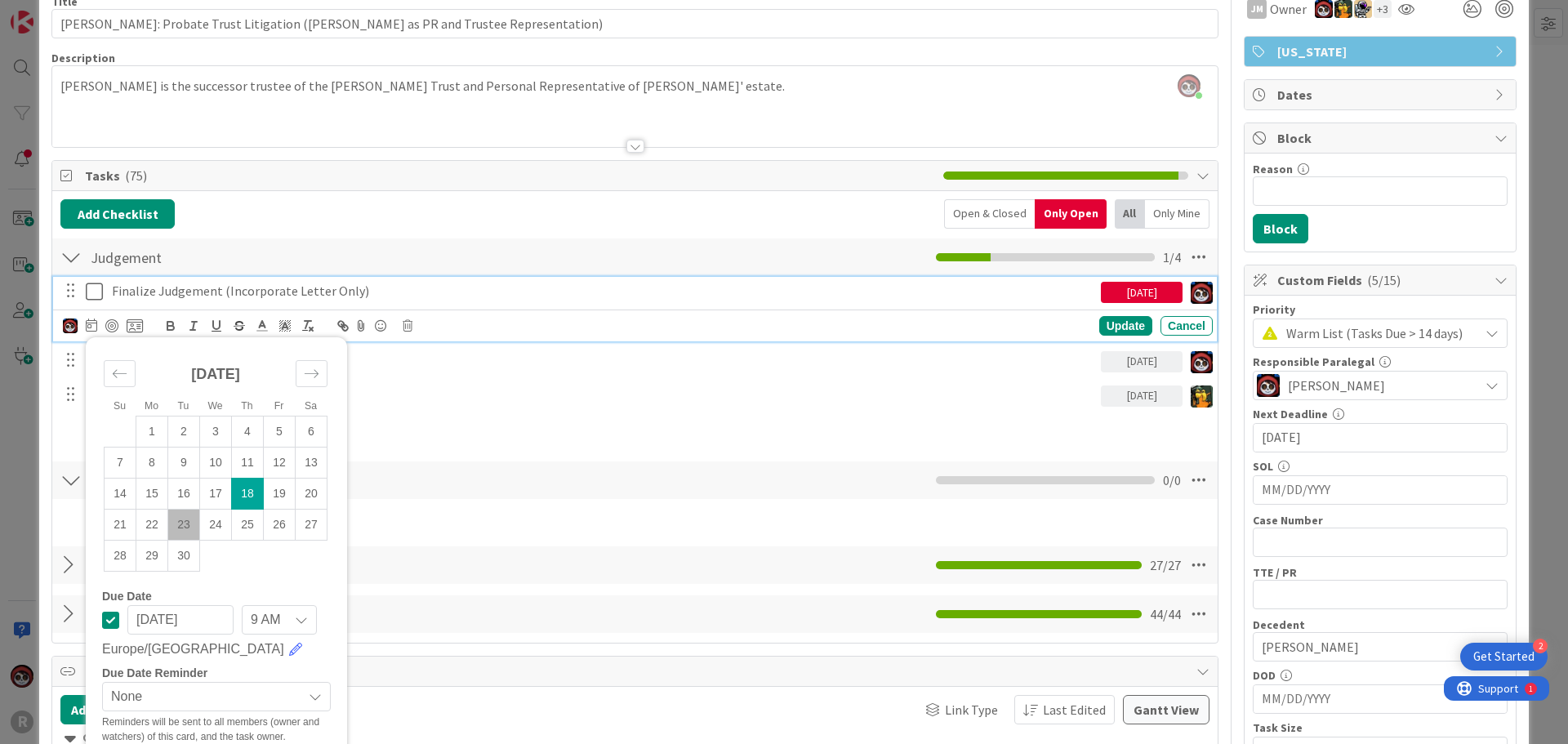
click at [177, 520] on td "23" at bounding box center [184, 525] width 31 height 31
click at [1117, 320] on div "Update" at bounding box center [1125, 326] width 53 height 20
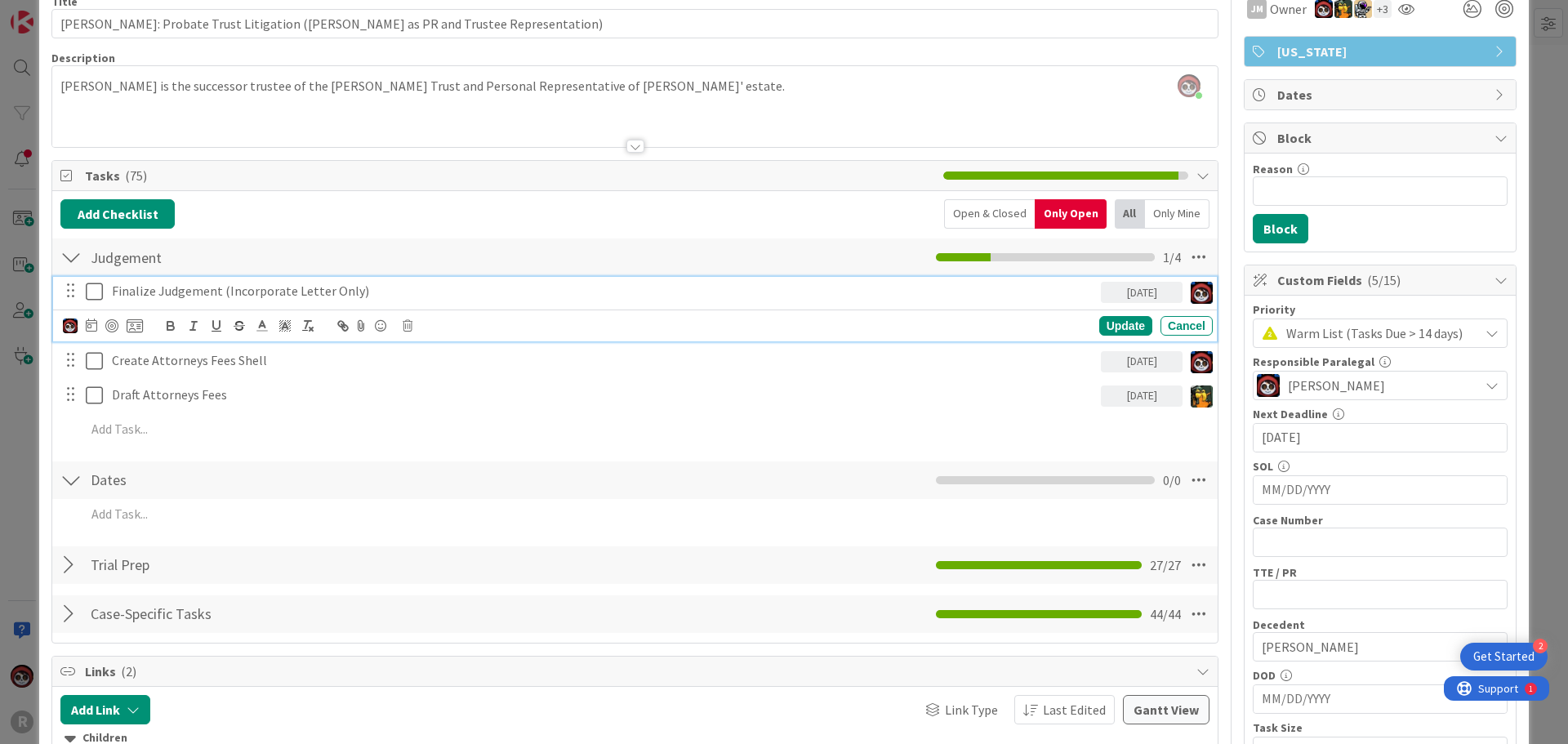
click at [234, 291] on p "Finalize Judgement (Incorporate Letter Only)" at bounding box center [603, 292] width 982 height 19
click at [93, 325] on icon at bounding box center [91, 325] width 11 height 13
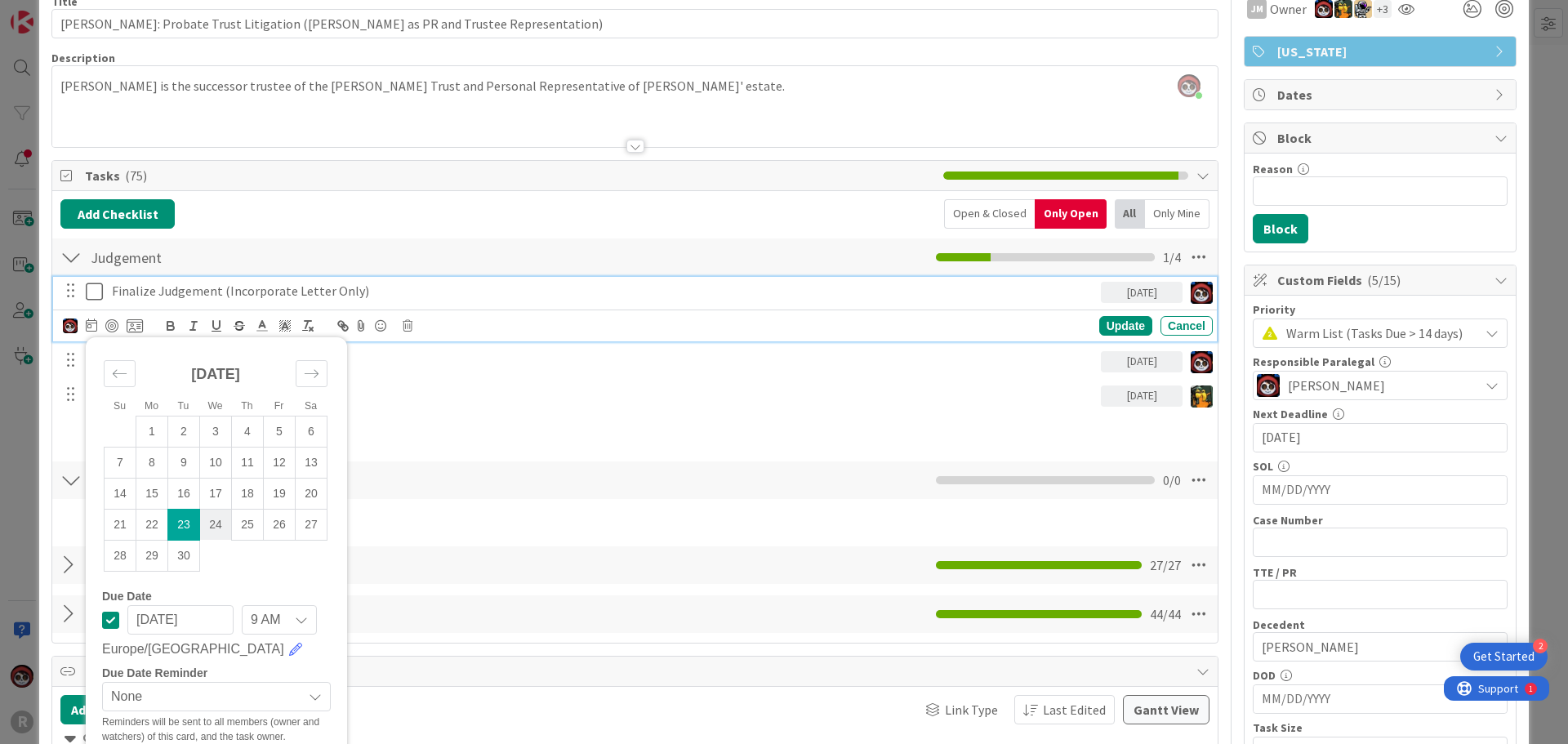
click at [221, 523] on td "24" at bounding box center [215, 525] width 31 height 31
type input "[DATE]"
click at [1111, 327] on div "Update" at bounding box center [1125, 326] width 53 height 20
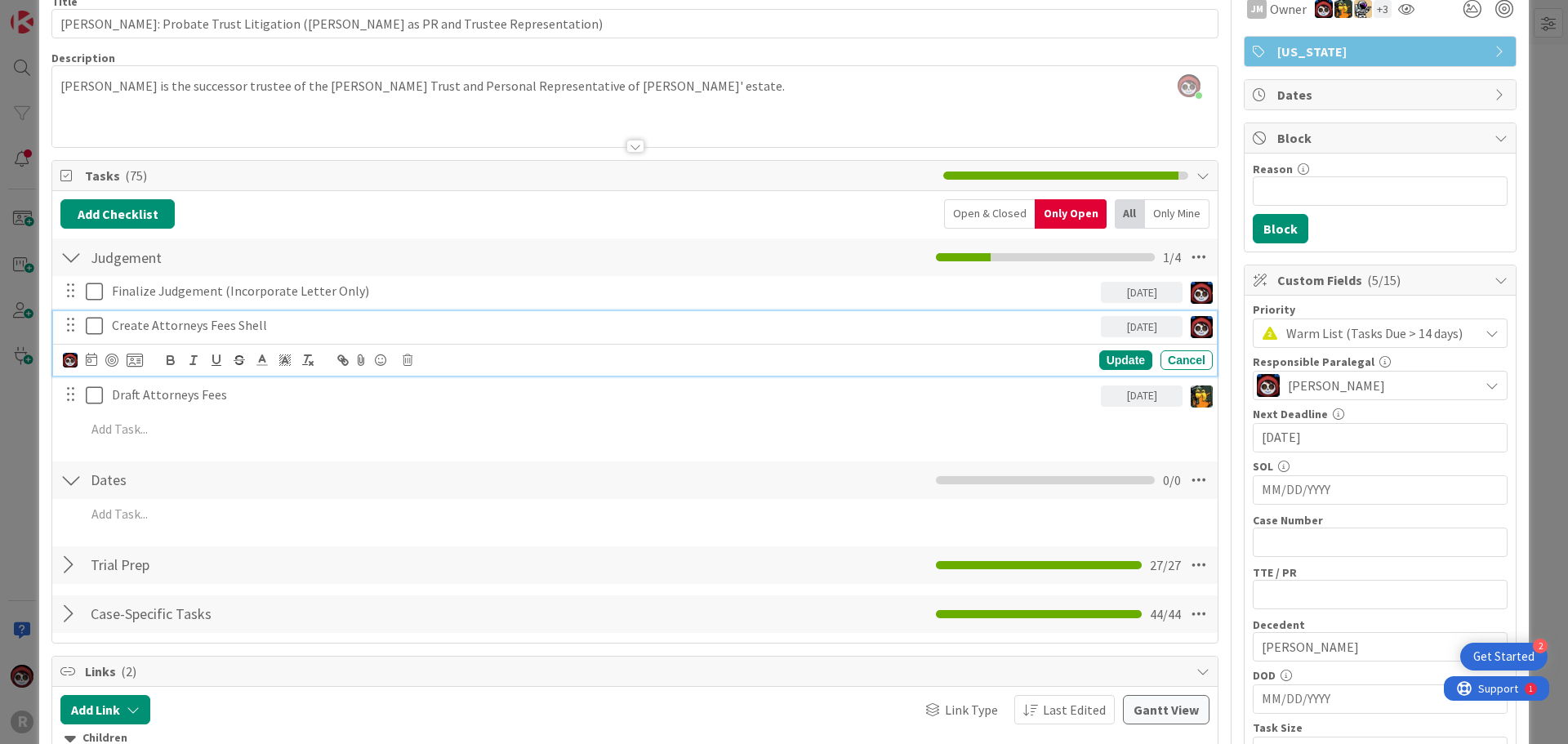
click at [202, 328] on p "Create Attorneys Fees Shell" at bounding box center [603, 326] width 982 height 19
click at [95, 355] on icon at bounding box center [91, 359] width 11 height 13
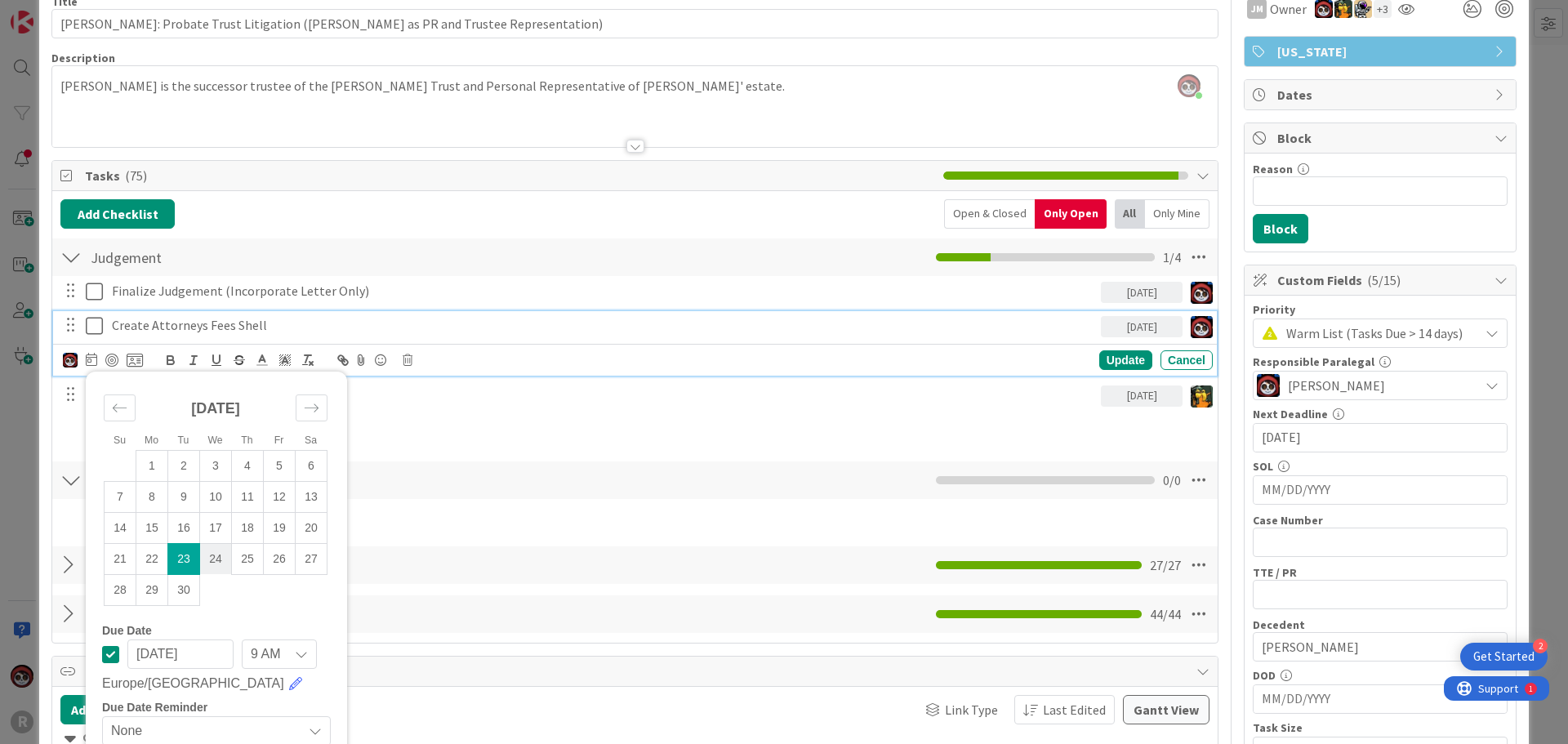
click at [207, 555] on td "24" at bounding box center [215, 559] width 31 height 31
type input "[DATE]"
click at [1084, 368] on div "Update Cancel" at bounding box center [990, 360] width 445 height 20
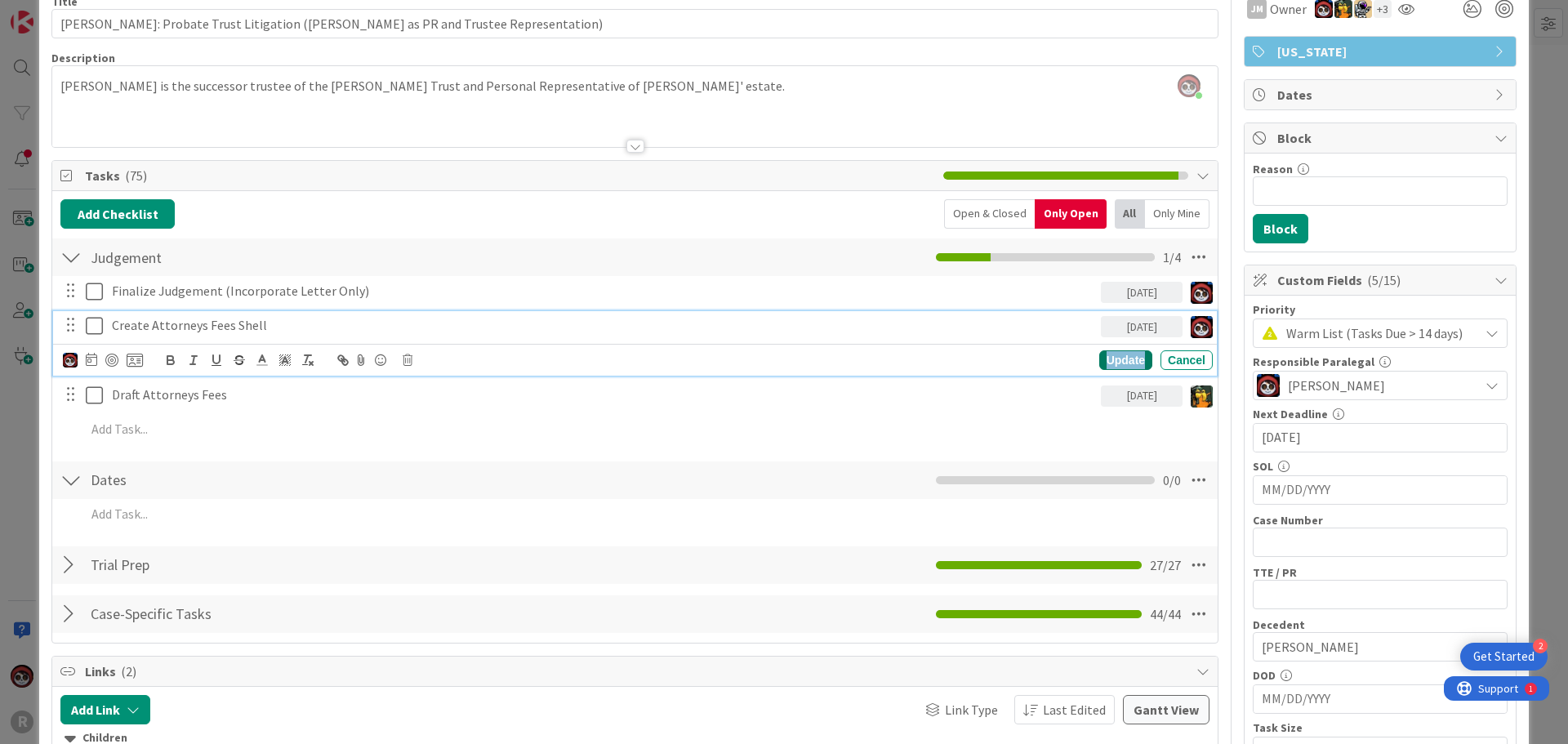
click at [1099, 361] on div "Update" at bounding box center [1125, 360] width 53 height 20
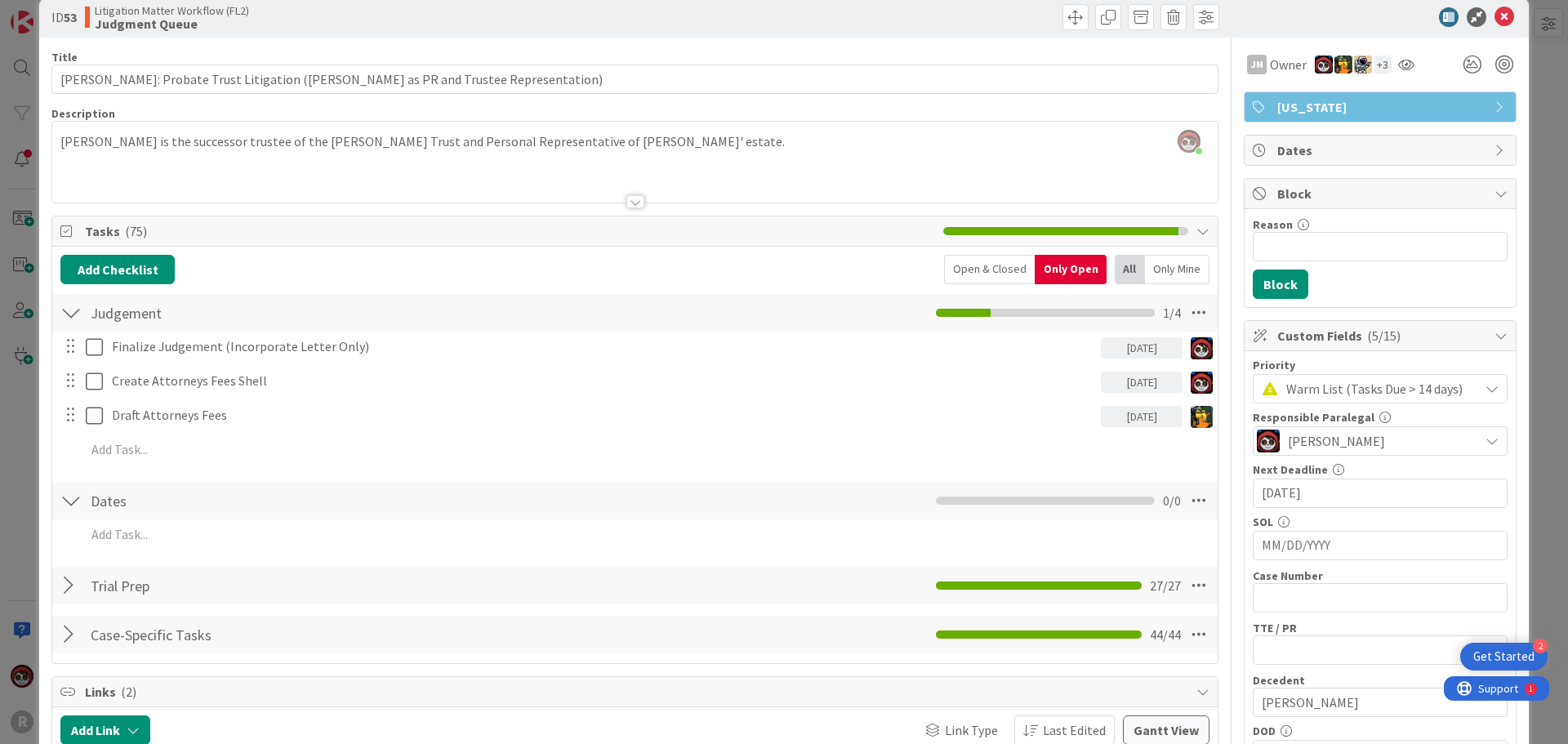
scroll to position [0, 0]
